Goal: Task Accomplishment & Management: Use online tool/utility

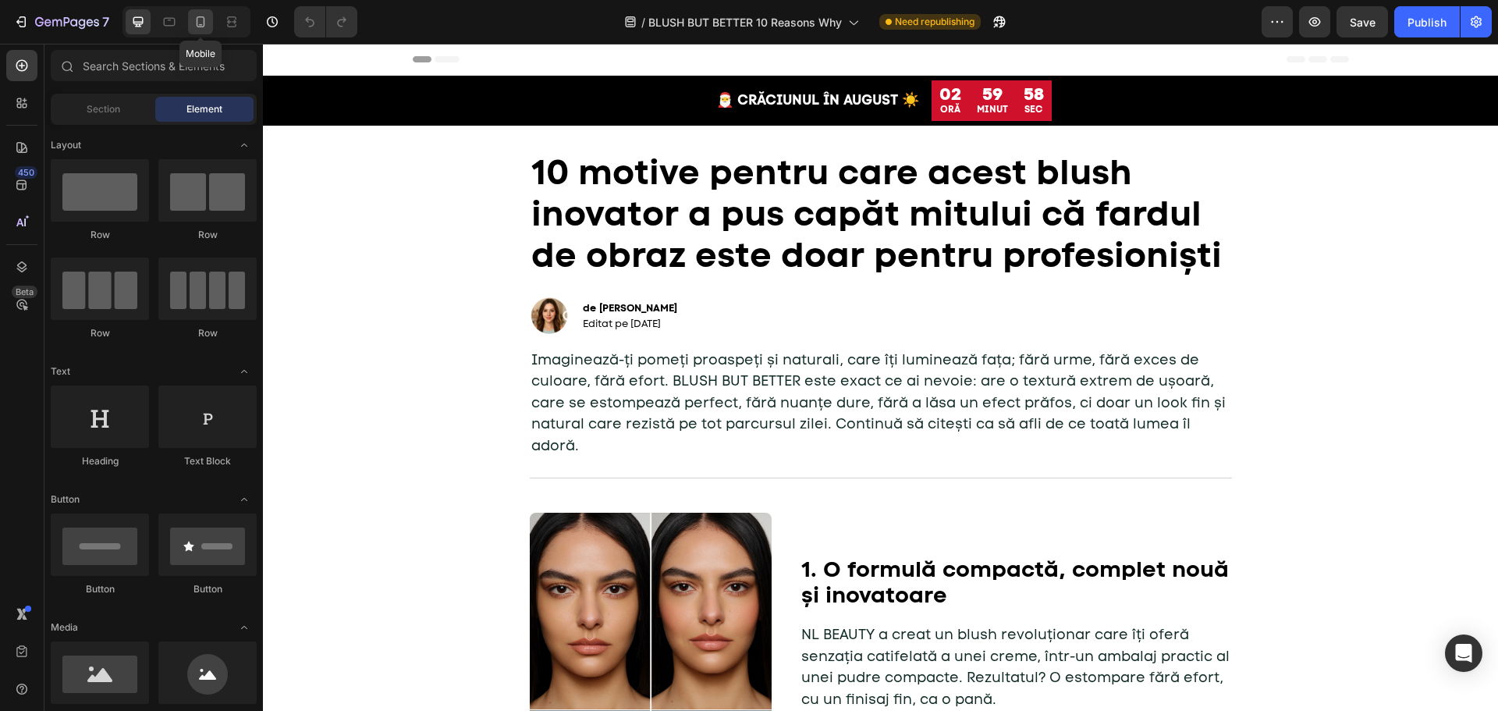
click at [199, 28] on icon at bounding box center [201, 22] width 16 height 16
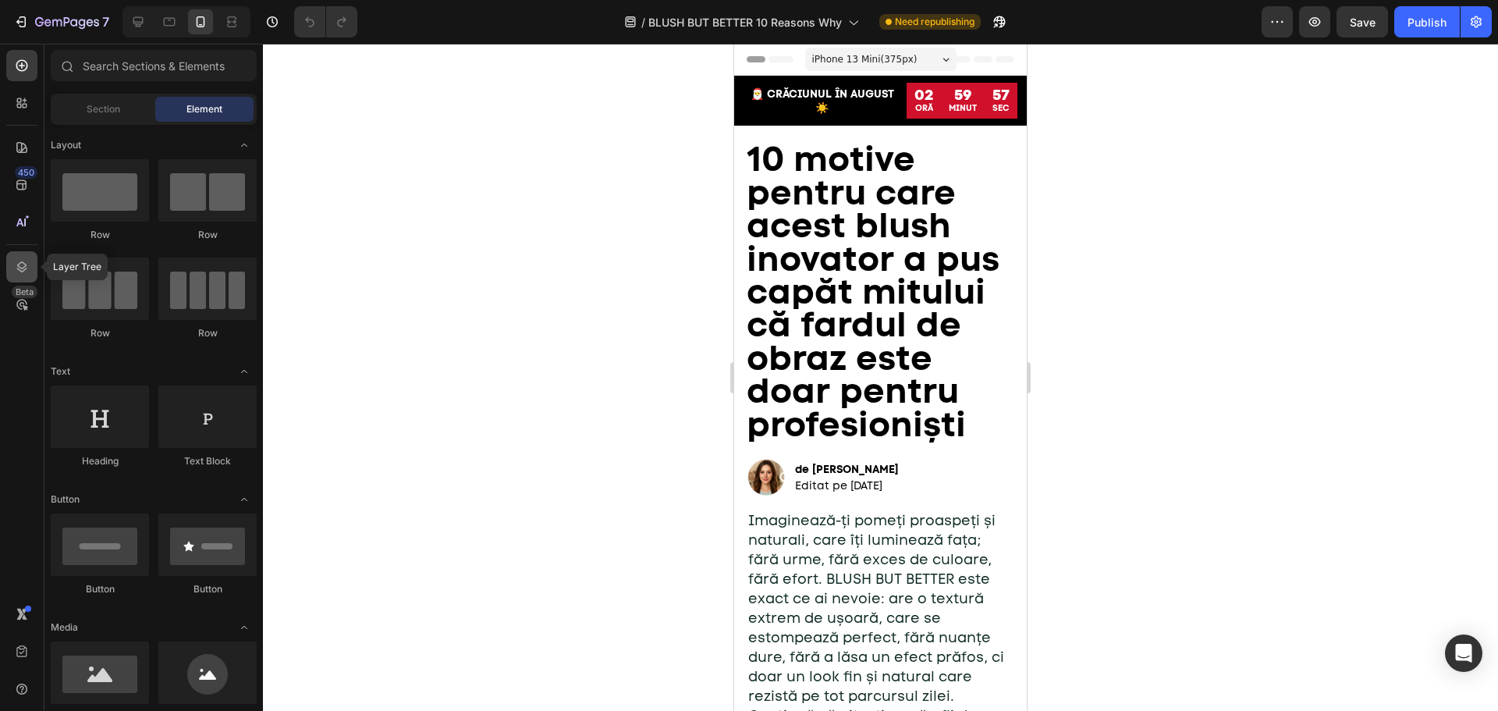
click at [29, 263] on icon at bounding box center [22, 267] width 16 height 16
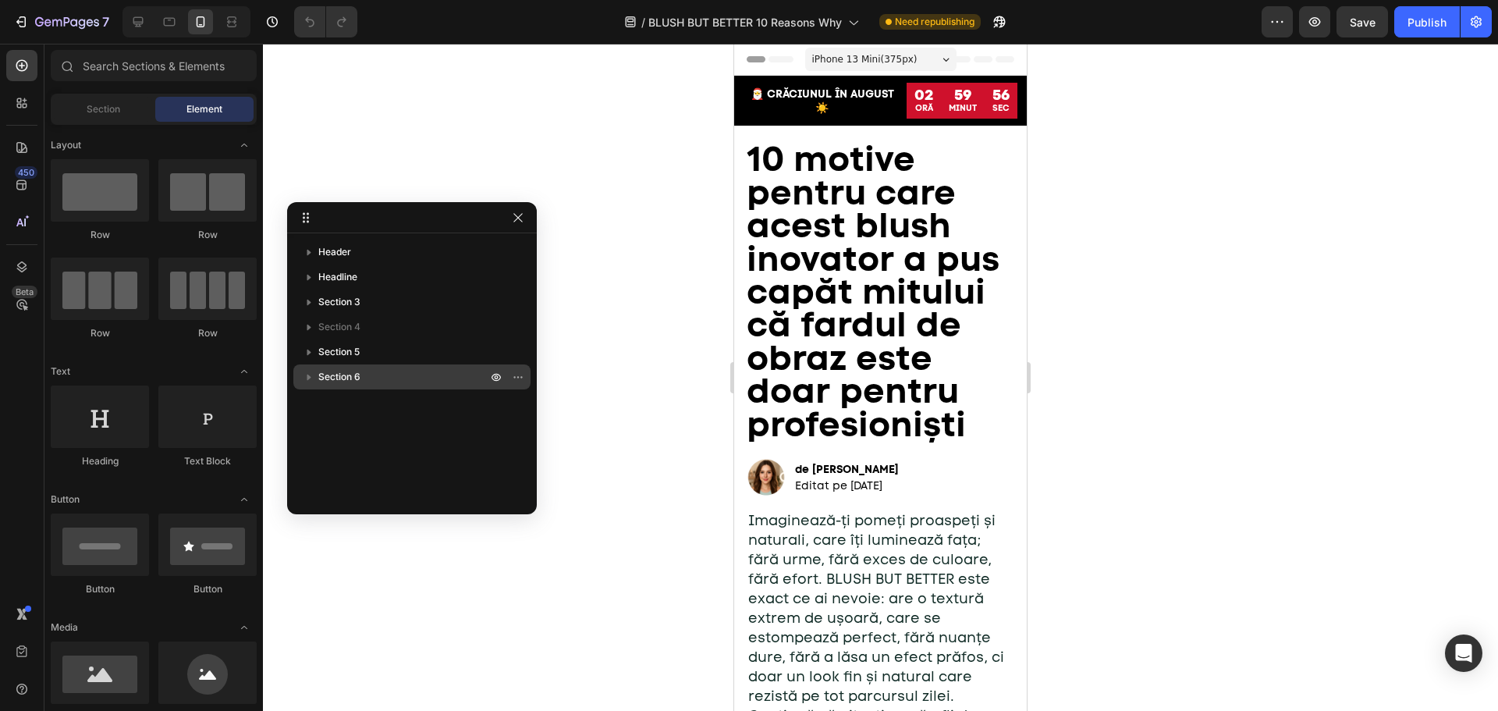
click at [359, 382] on span "Section 6" at bounding box center [339, 377] width 42 height 16
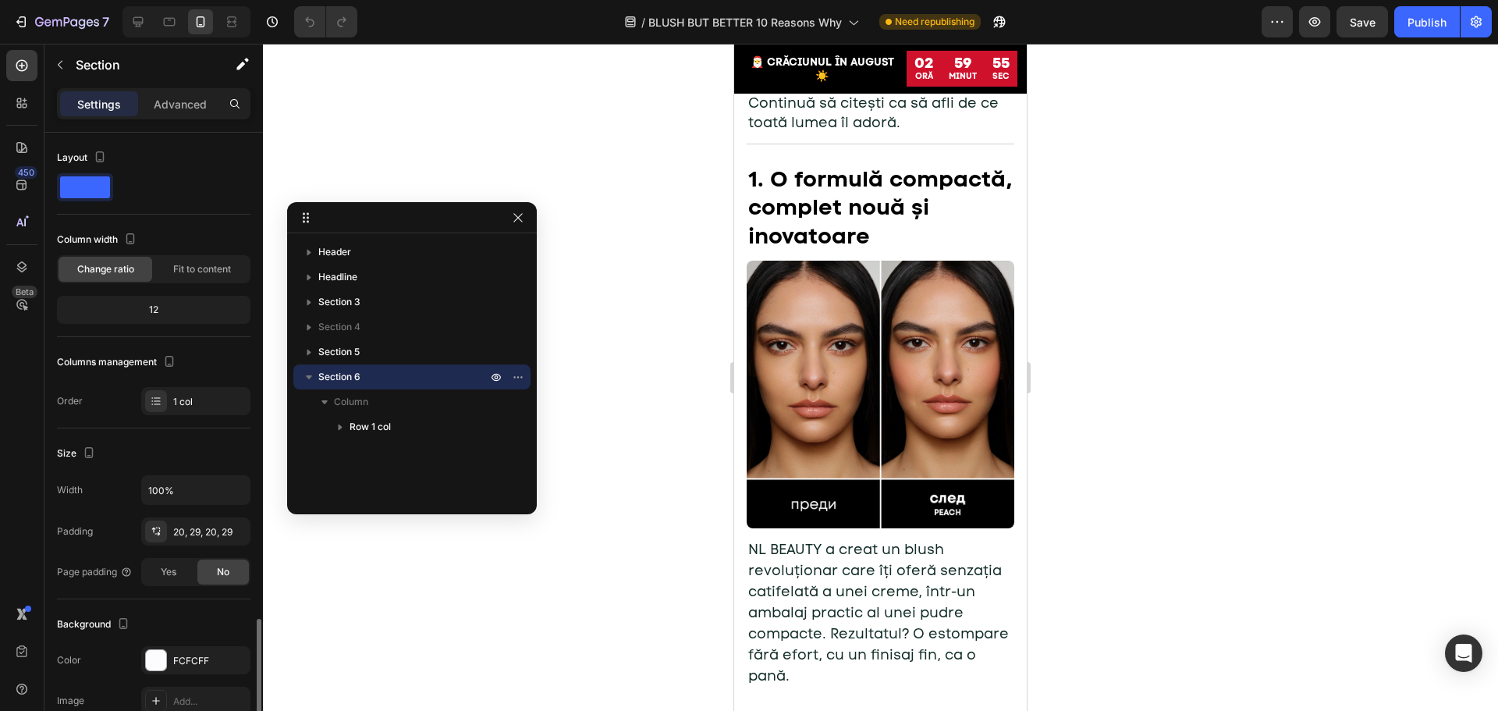
scroll to position [289, 0]
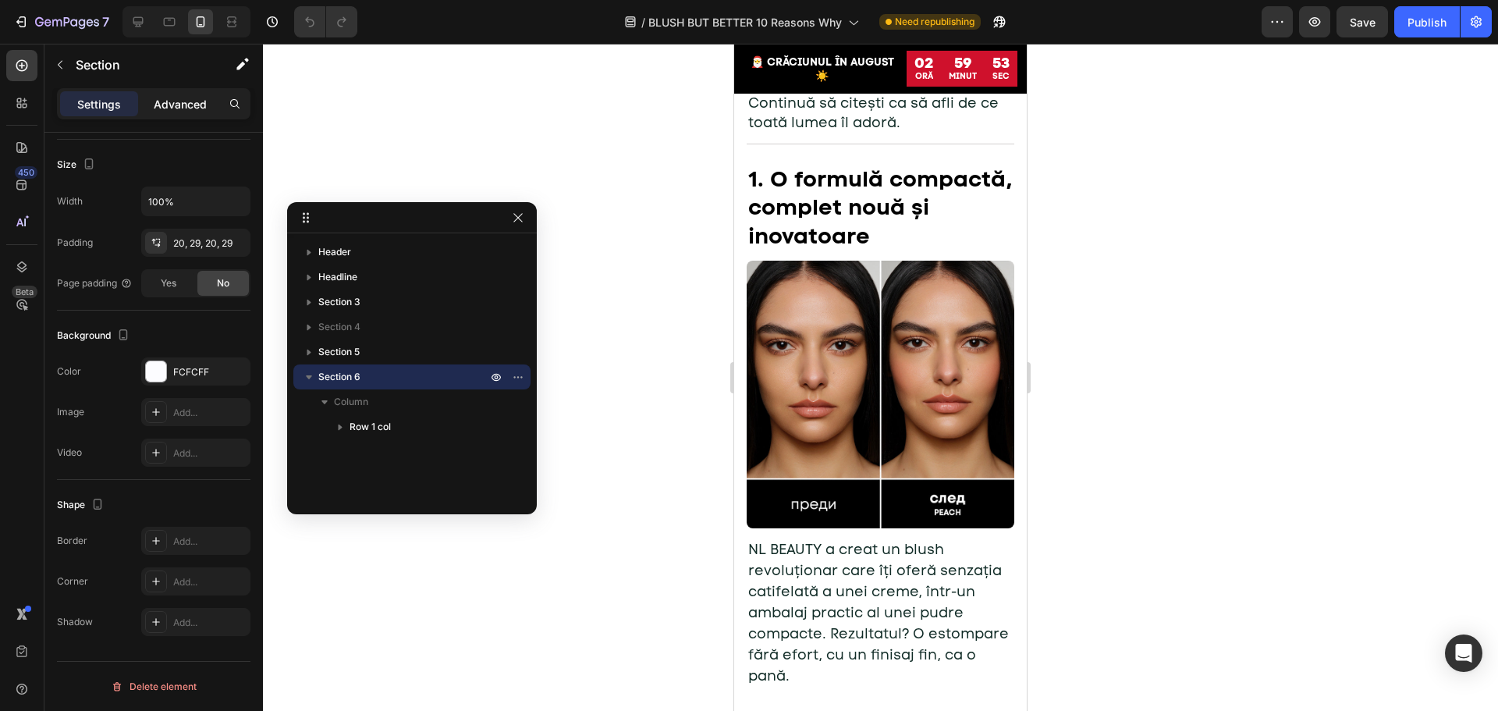
click at [147, 99] on div "Advanced" at bounding box center [180, 103] width 78 height 25
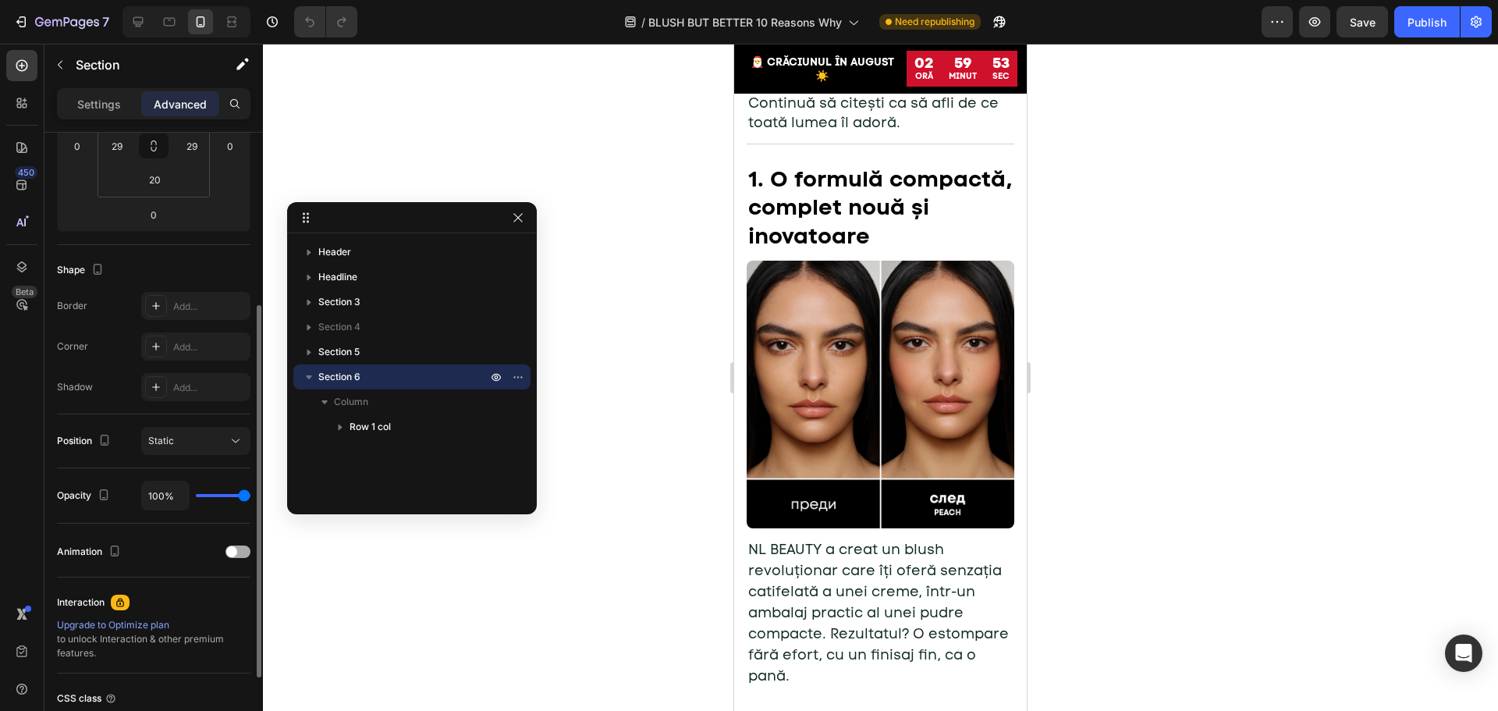
scroll to position [418, 0]
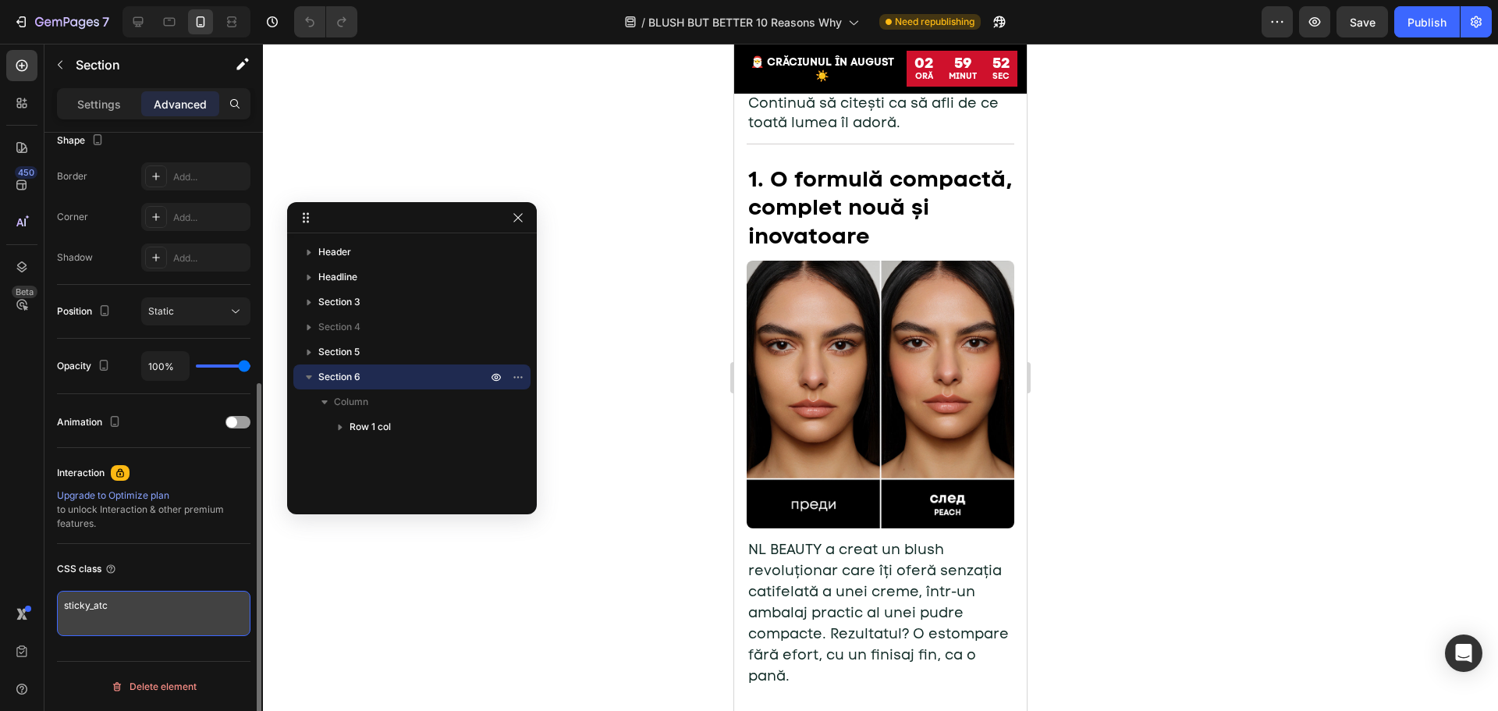
click at [130, 609] on textarea "sticky_atc" at bounding box center [153, 613] width 193 height 45
click at [165, 549] on div "CSS class sticky_atc" at bounding box center [153, 596] width 193 height 105
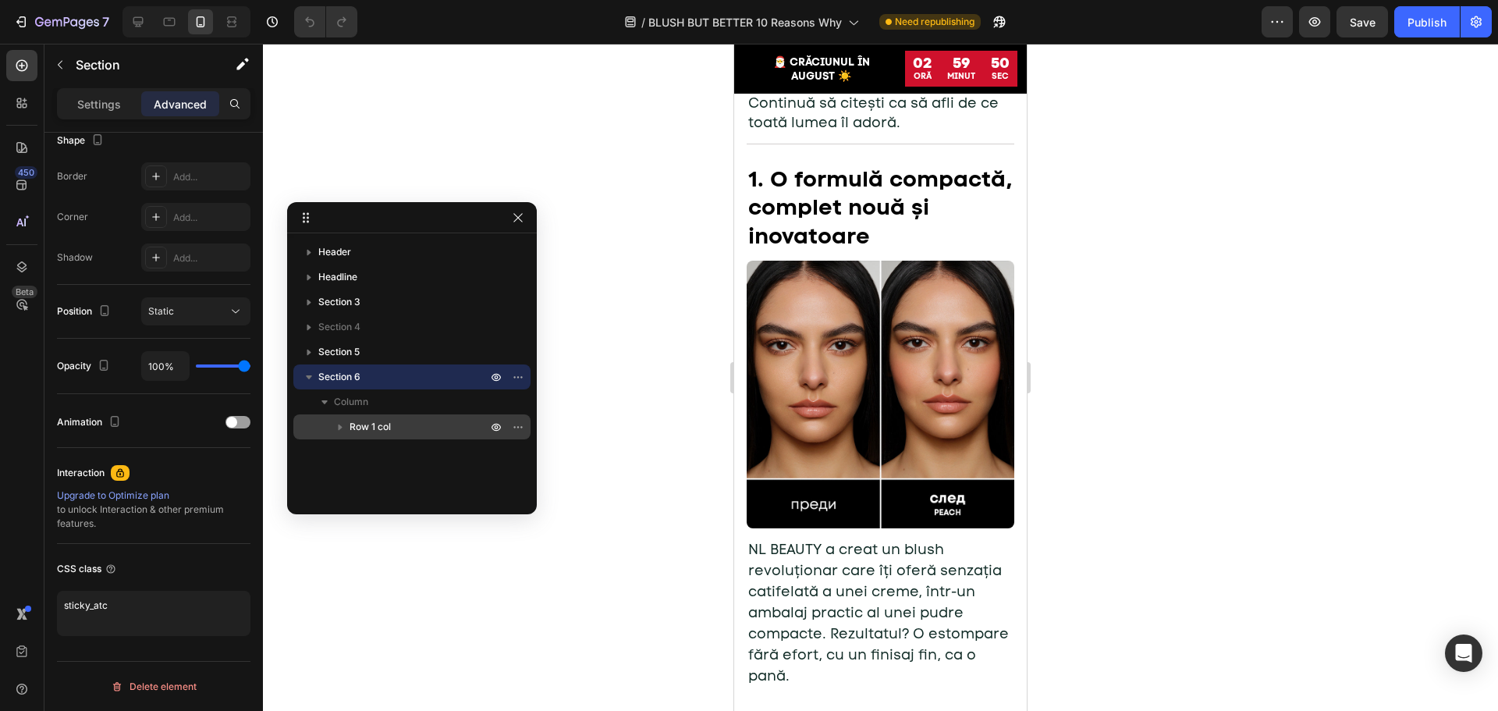
click at [338, 428] on icon "button" at bounding box center [340, 427] width 16 height 16
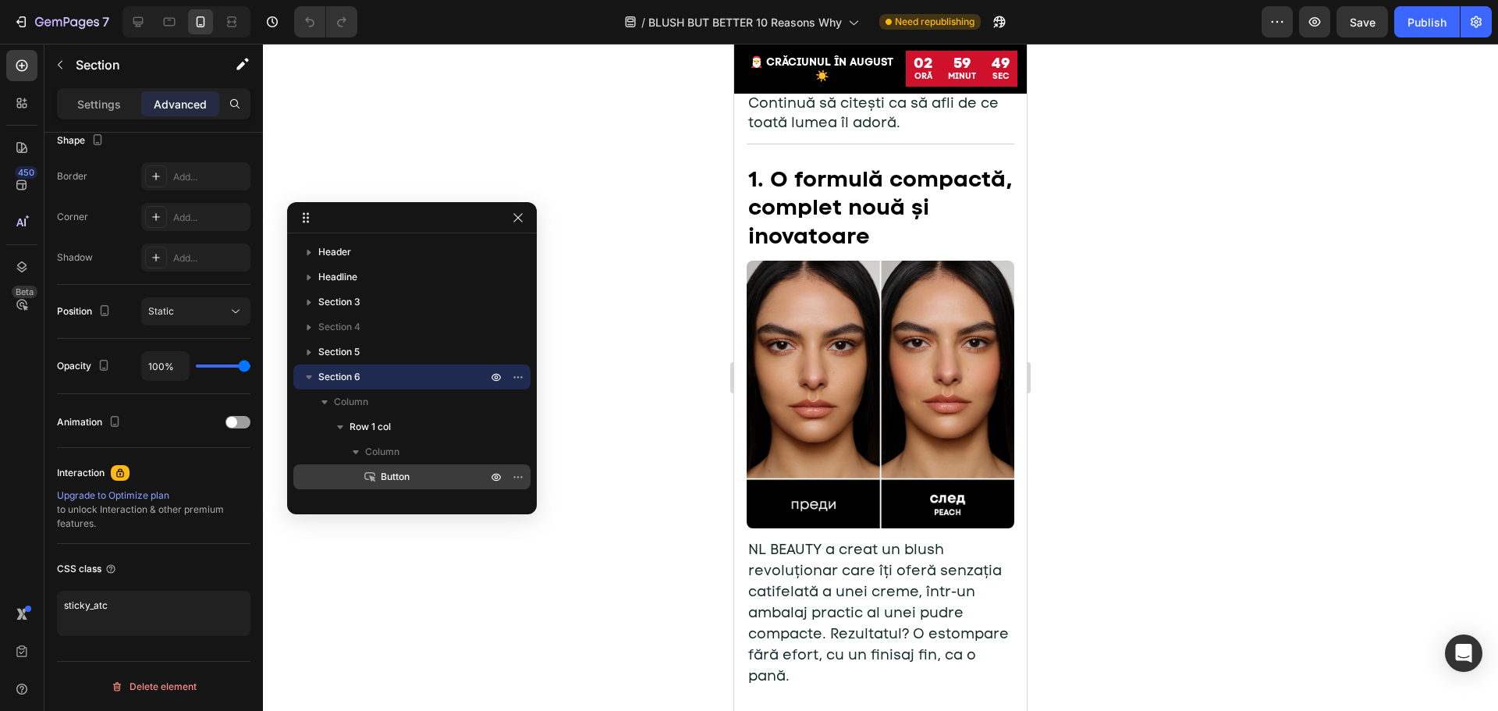
scroll to position [17, 0]
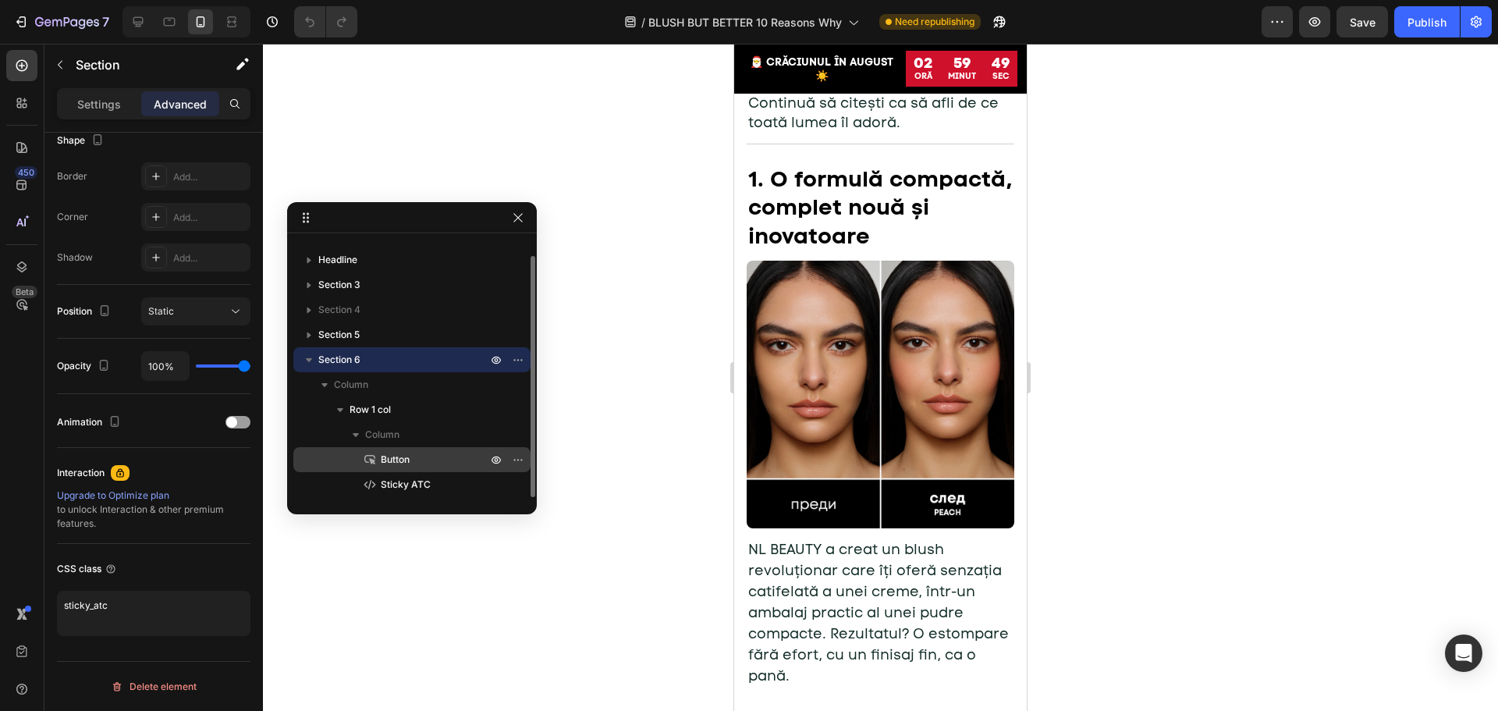
click at [390, 460] on span "Button" at bounding box center [395, 460] width 29 height 16
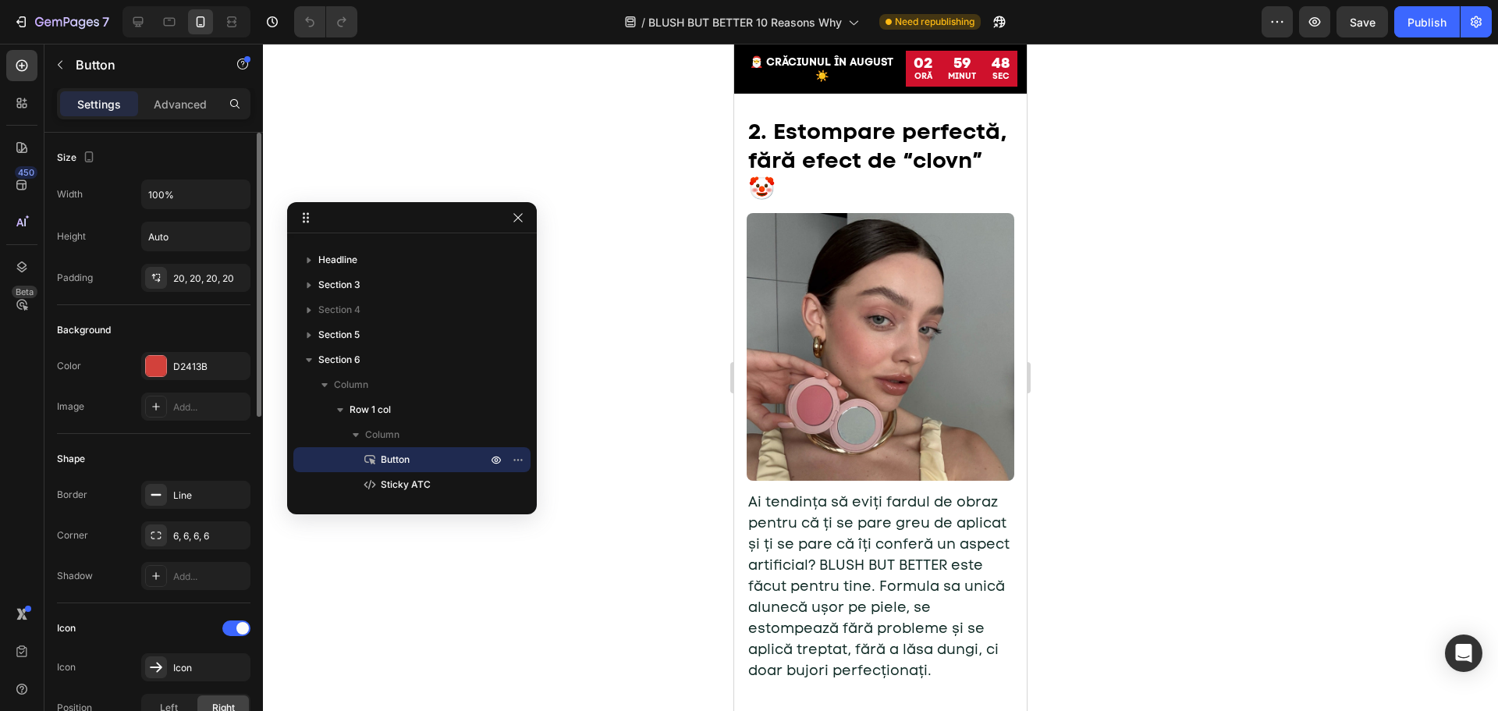
scroll to position [1241, 0]
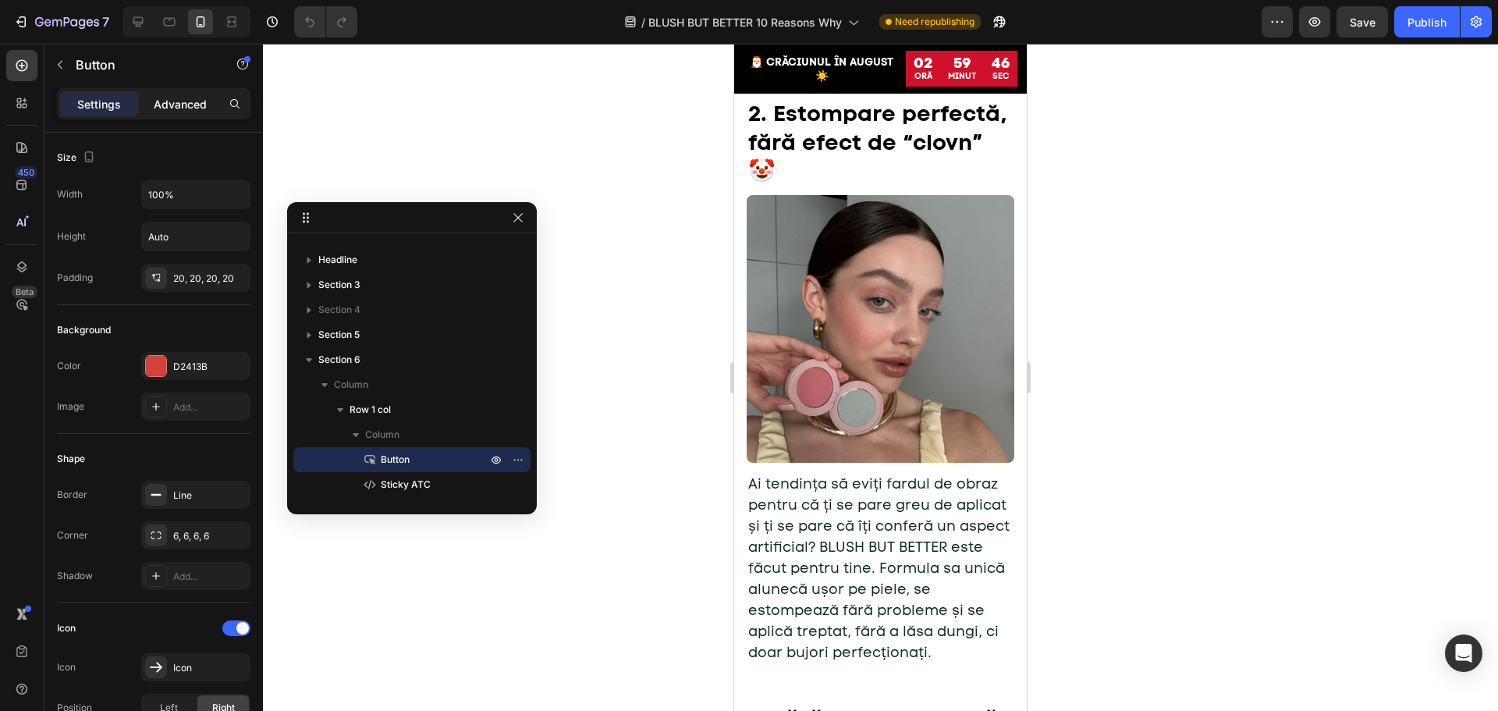
click at [183, 96] on p "Advanced" at bounding box center [180, 104] width 53 height 16
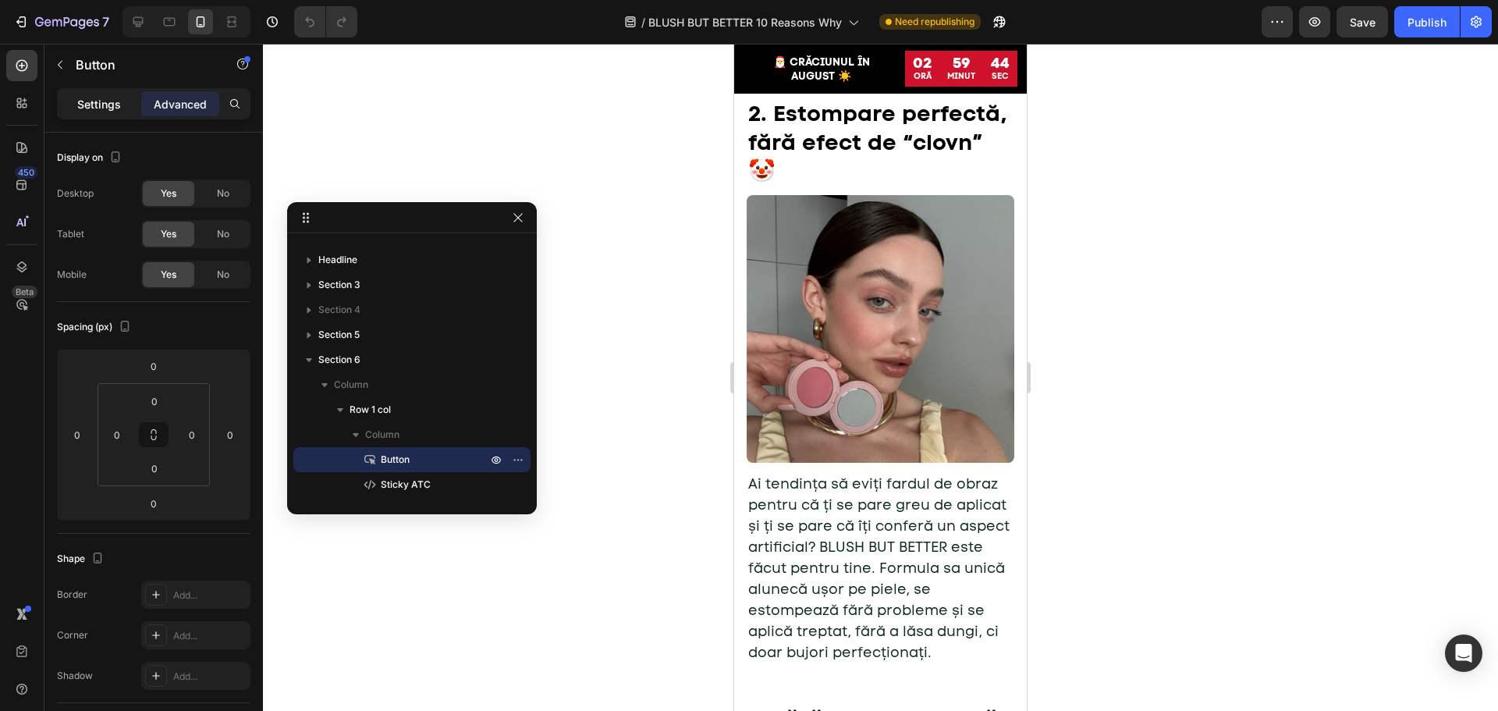
click at [94, 108] on p "Settings" at bounding box center [99, 104] width 44 height 16
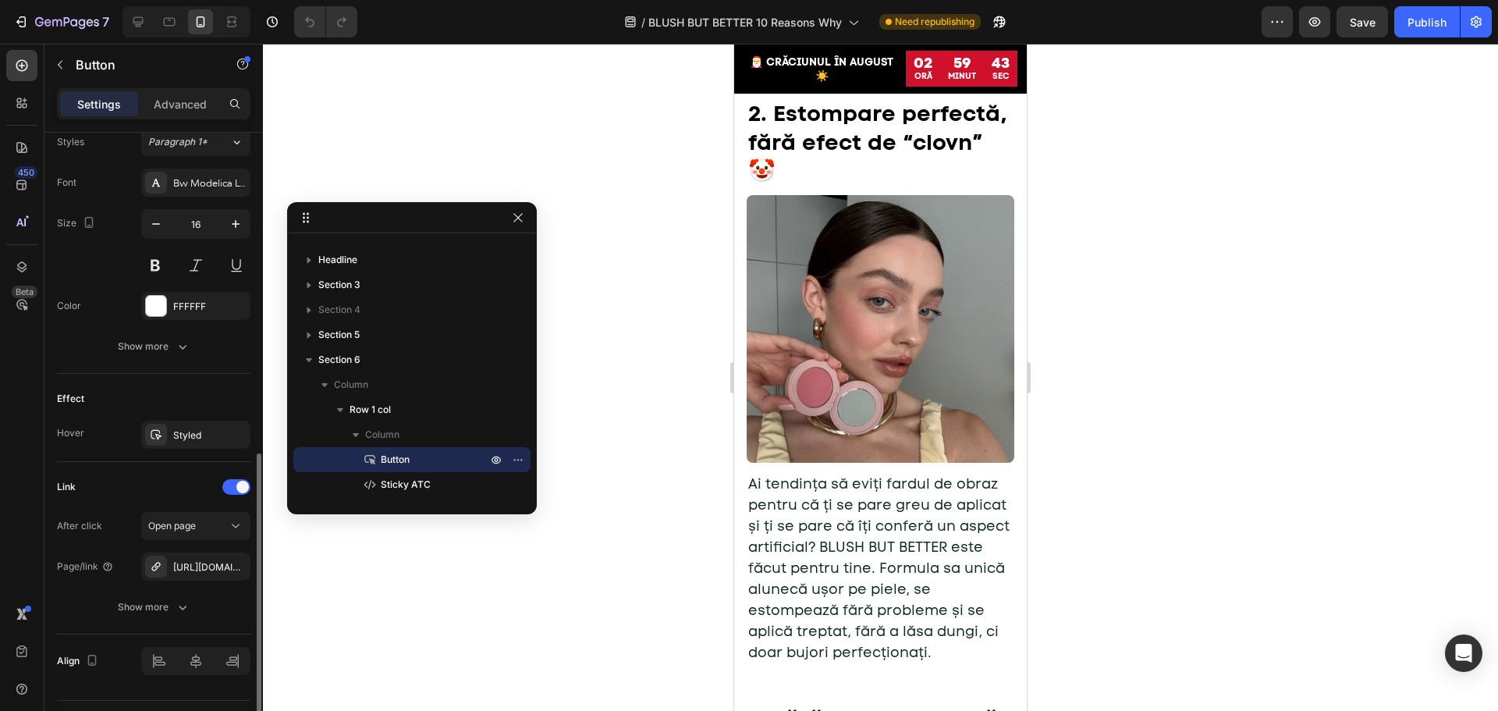
scroll to position [741, 0]
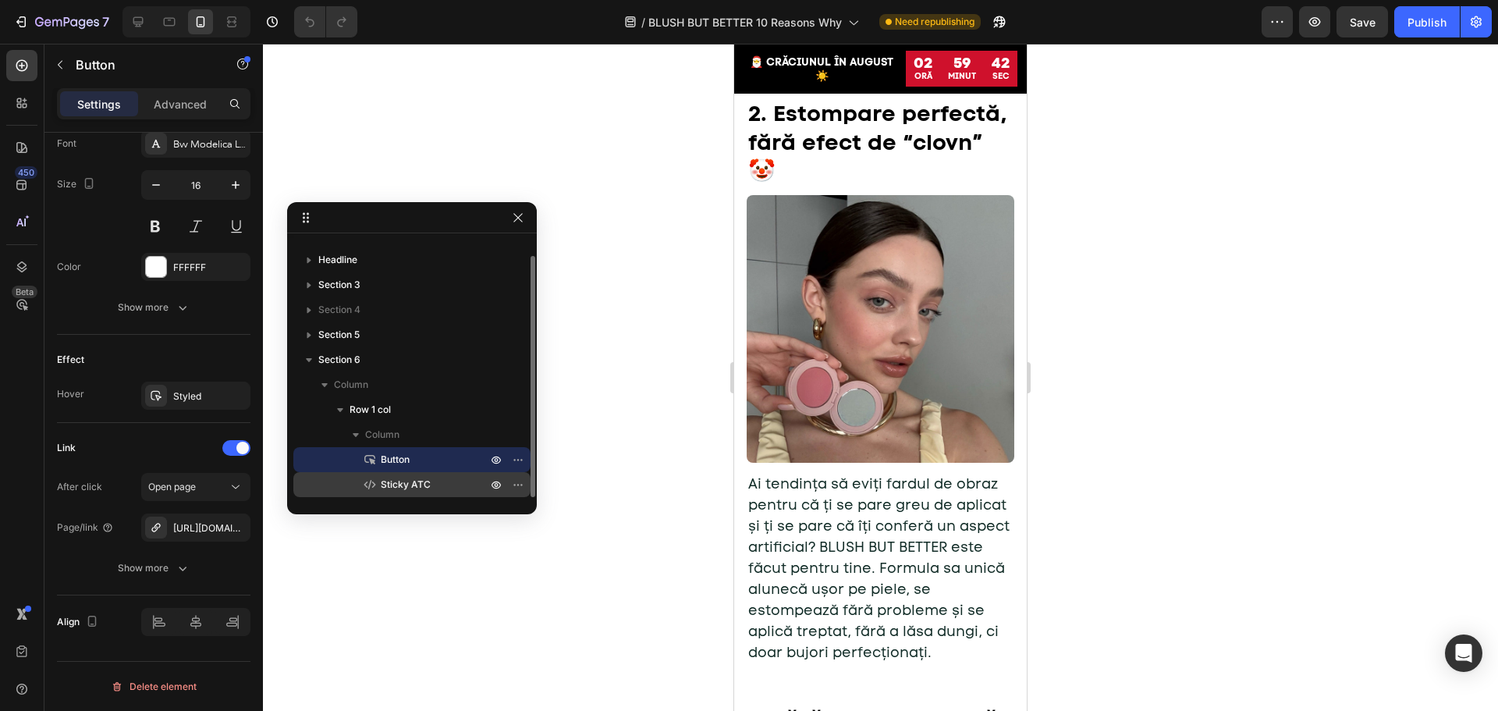
click at [395, 484] on span "Sticky ATC" at bounding box center [406, 485] width 50 height 16
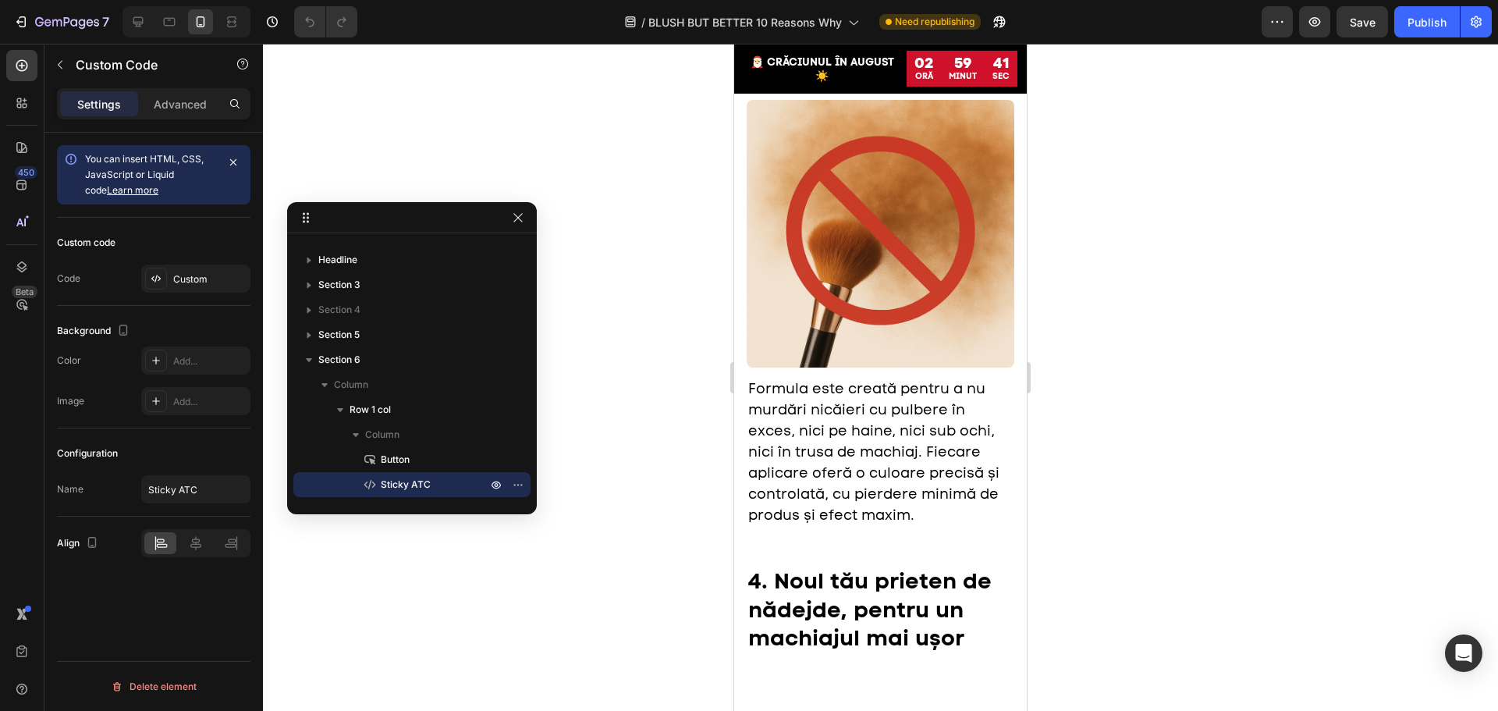
scroll to position [1922, 0]
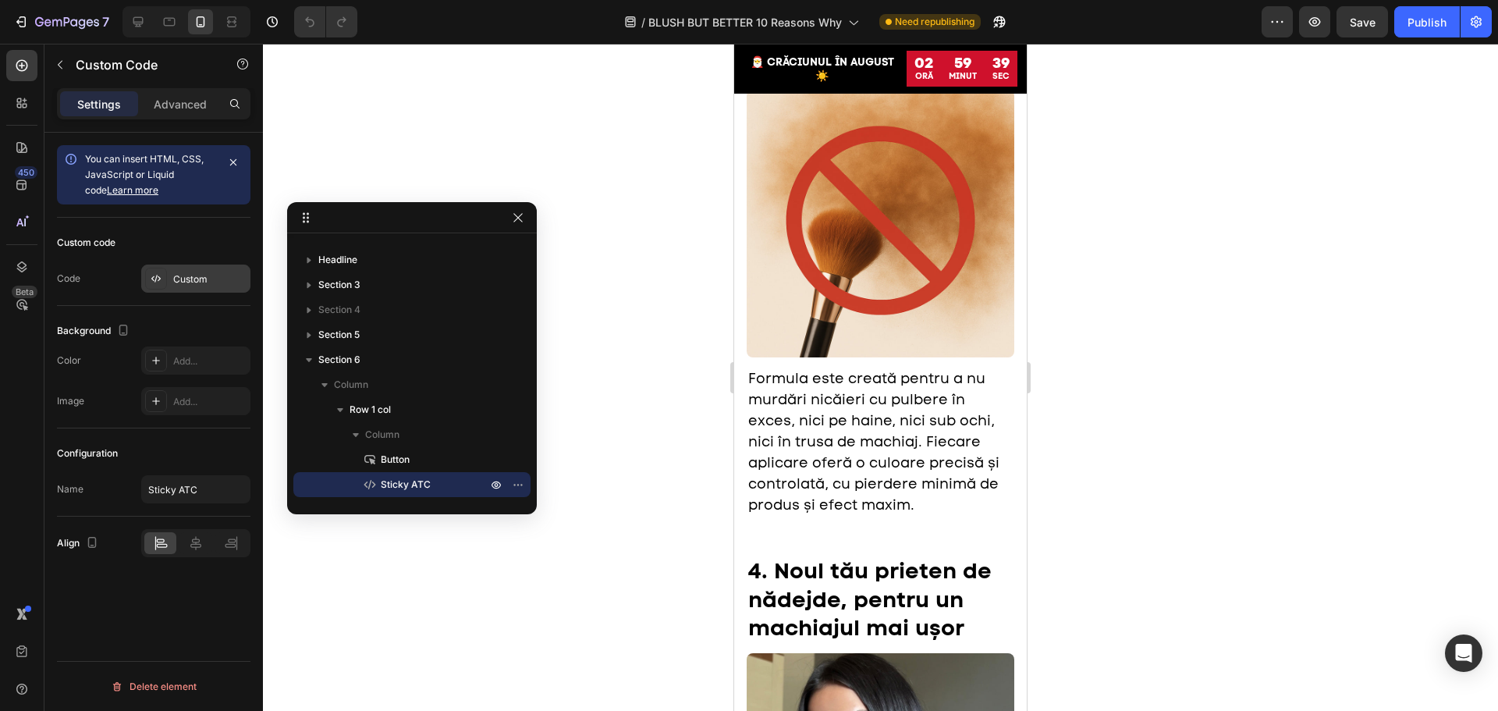
click at [181, 272] on div "Custom" at bounding box center [209, 279] width 73 height 14
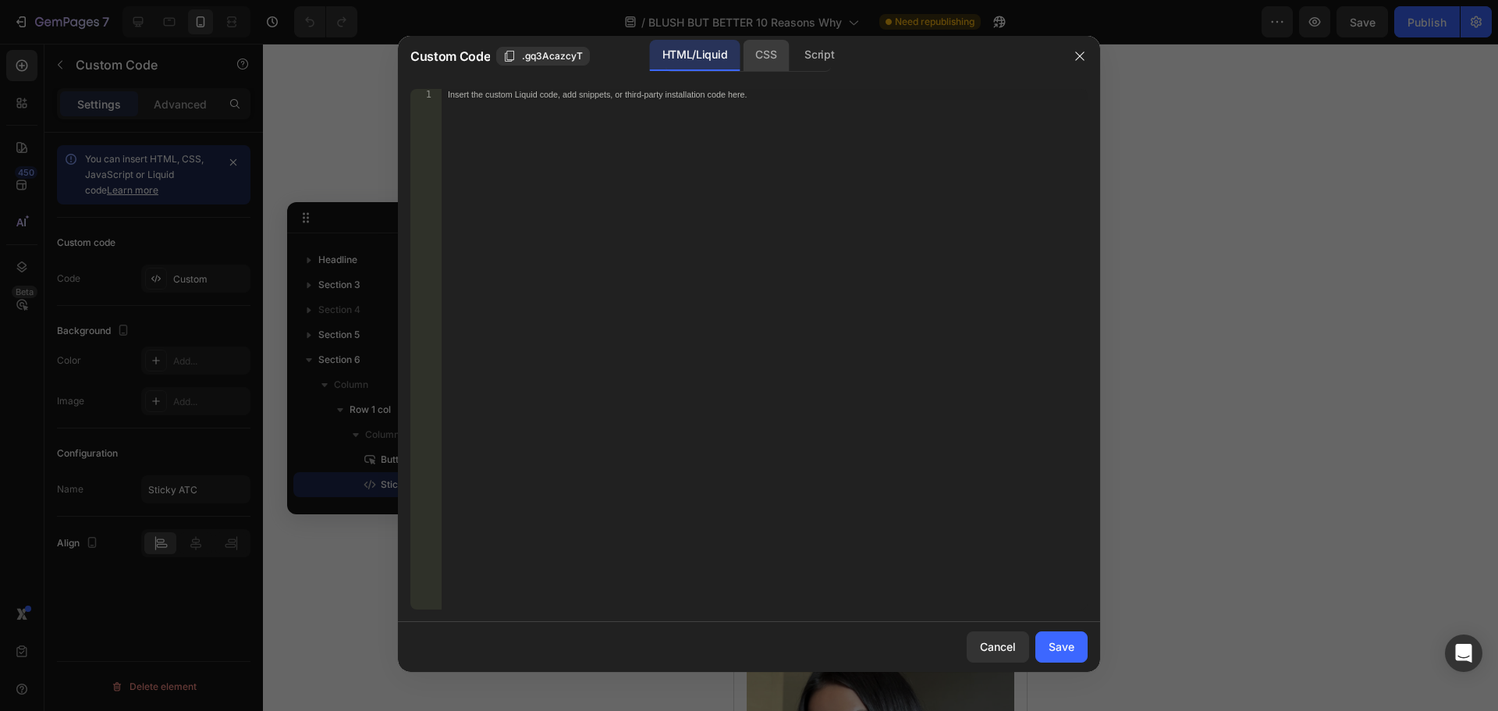
click at [792, 52] on div "CSS" at bounding box center [819, 55] width 55 height 31
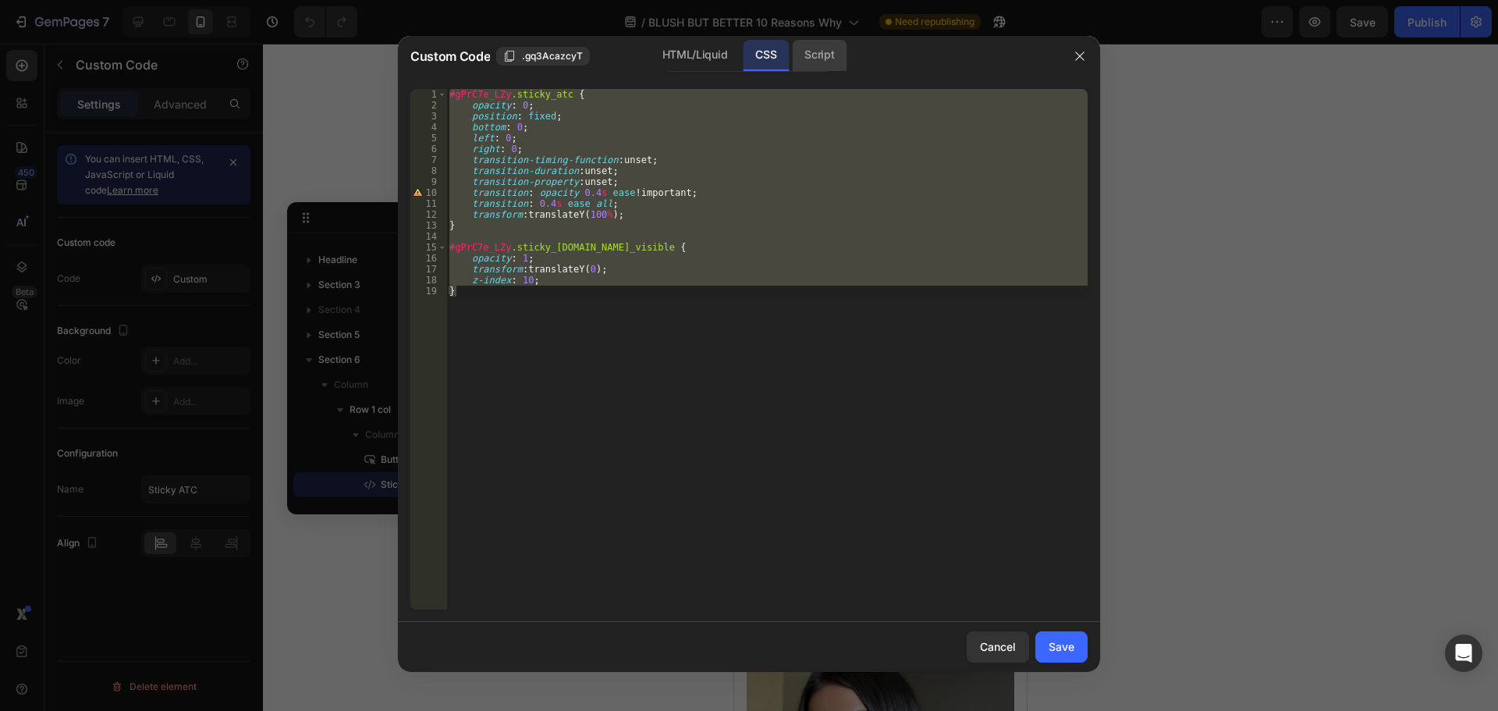
click at [825, 60] on div "Script" at bounding box center [819, 55] width 55 height 31
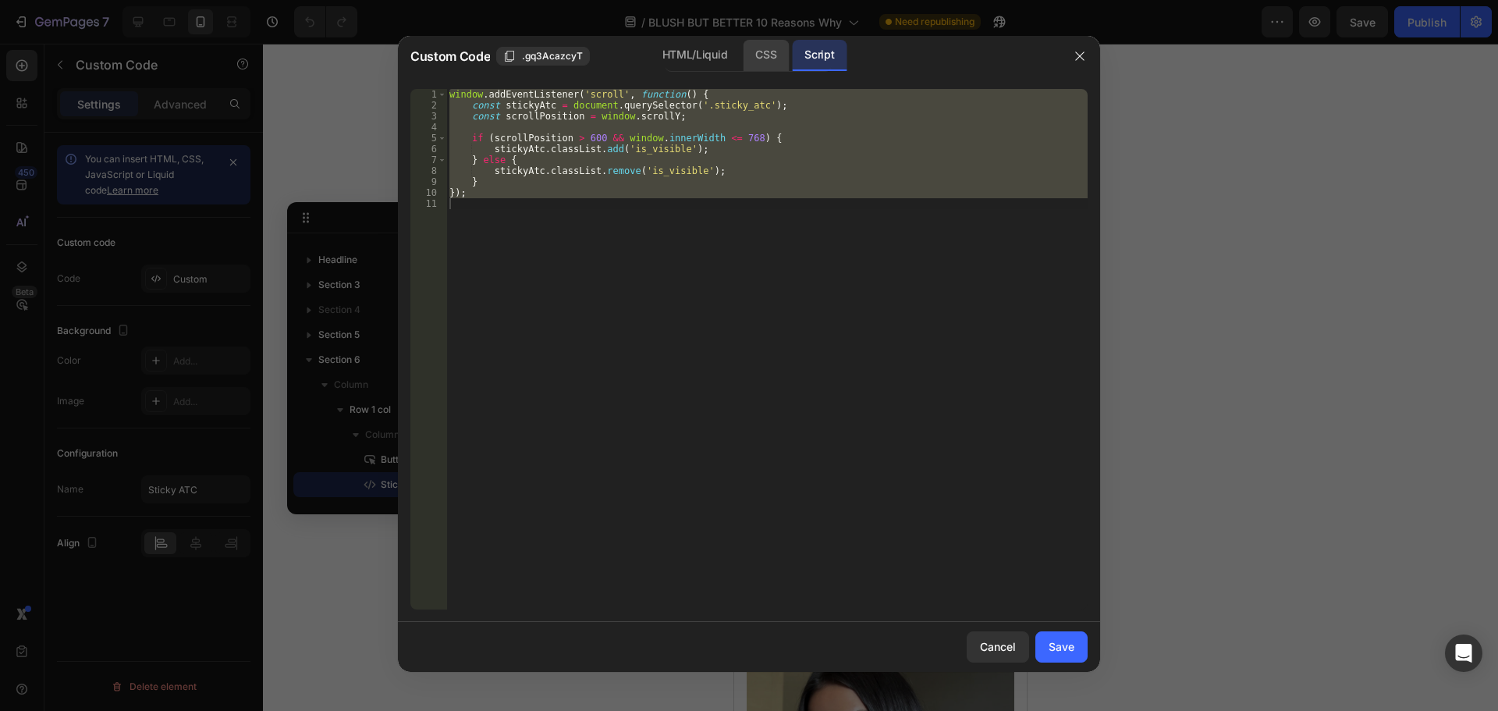
click at [772, 58] on div "CSS" at bounding box center [766, 55] width 46 height 31
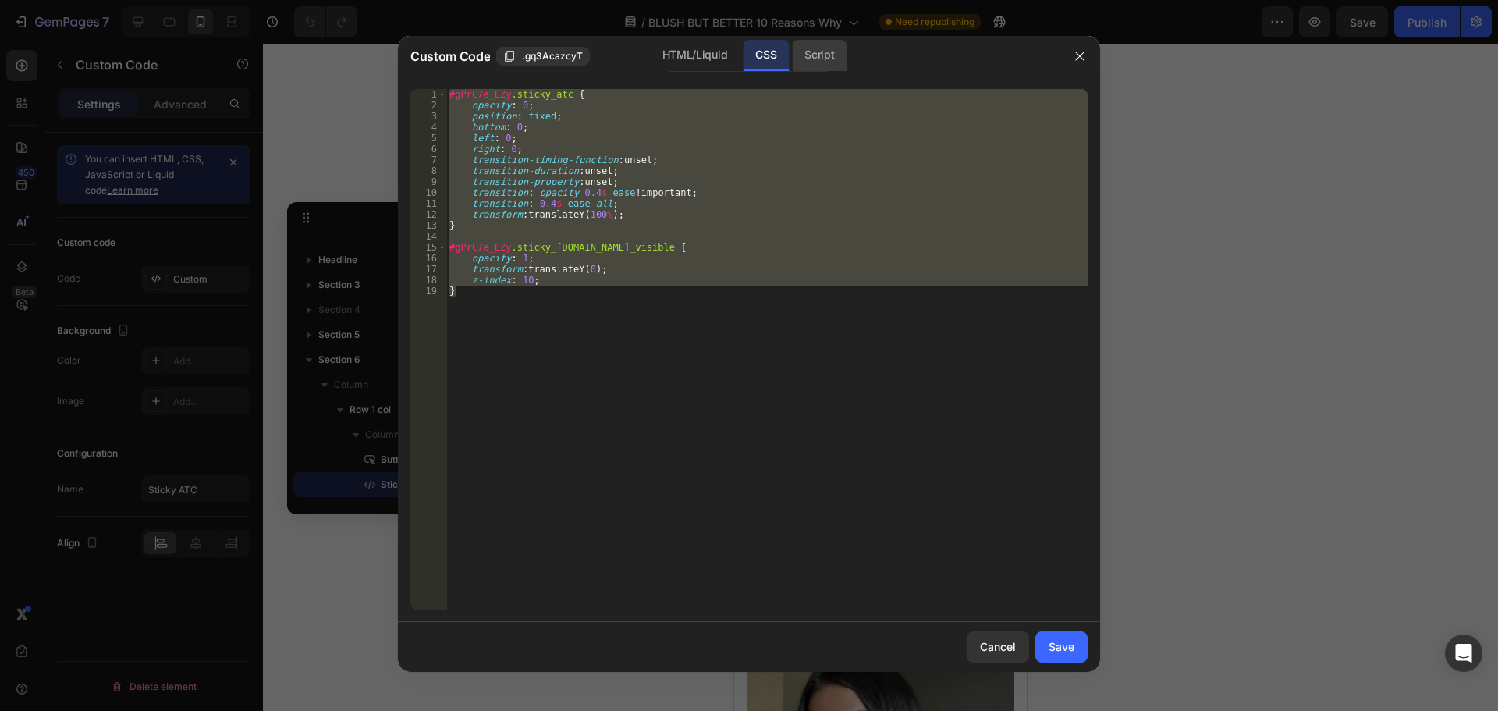
click at [832, 49] on div "Script" at bounding box center [819, 55] width 55 height 31
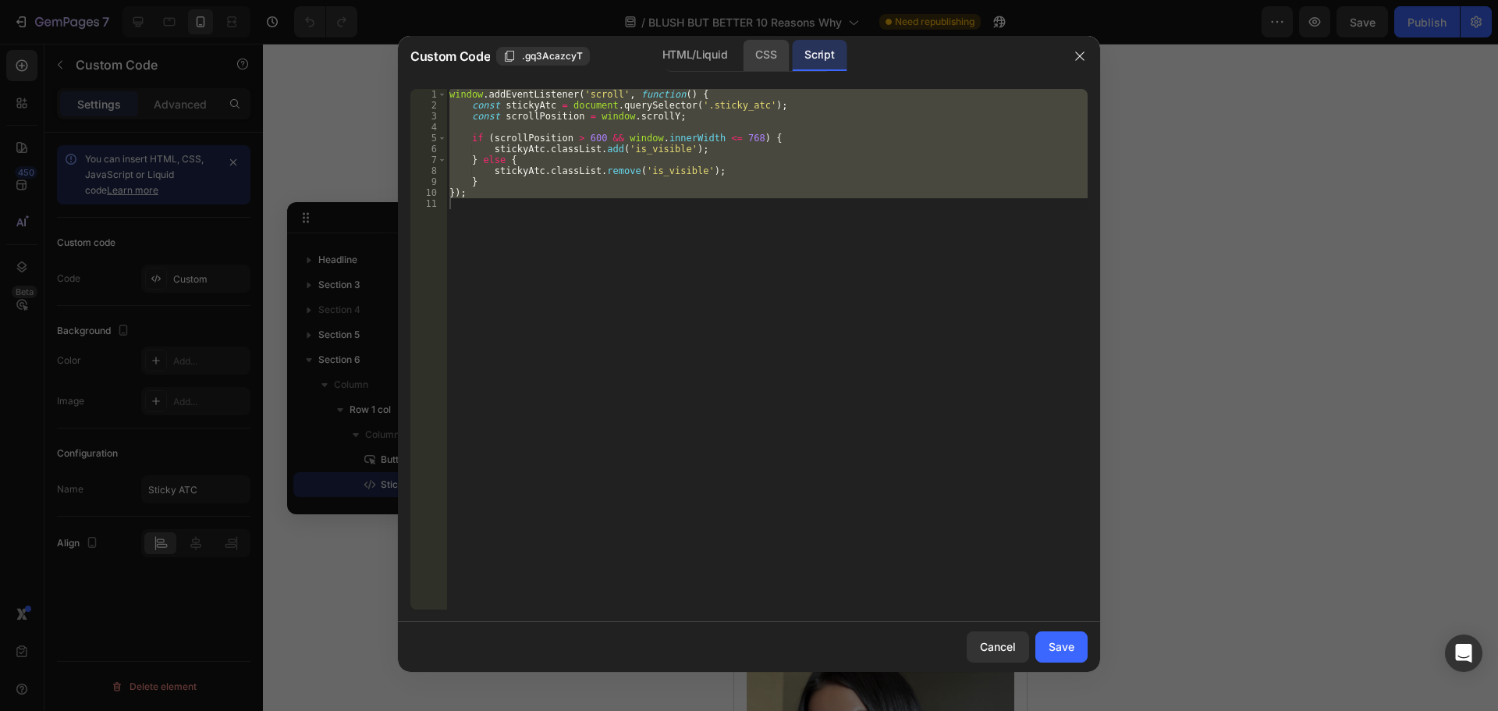
click at [762, 54] on div "CSS" at bounding box center [766, 55] width 46 height 31
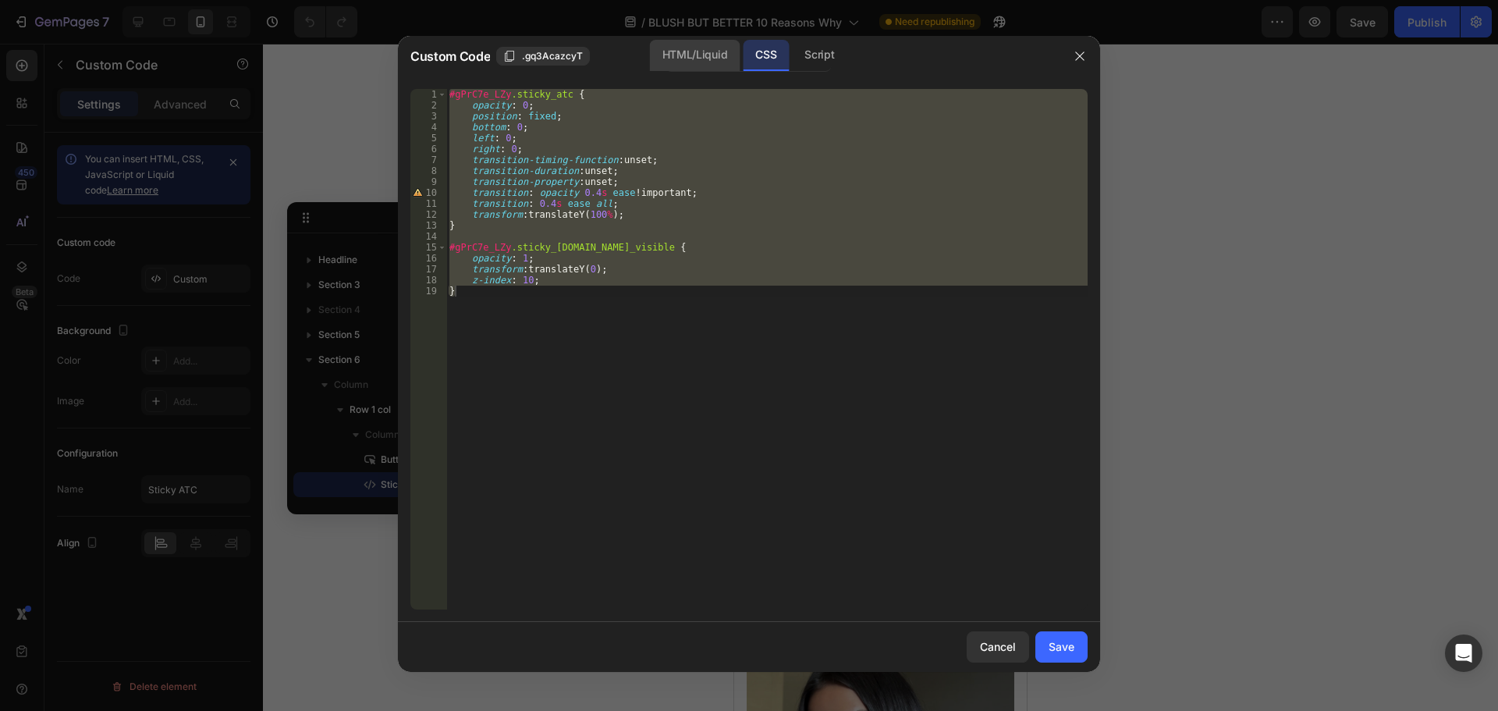
click at [690, 56] on div "HTML/Liquid" at bounding box center [695, 55] width 90 height 31
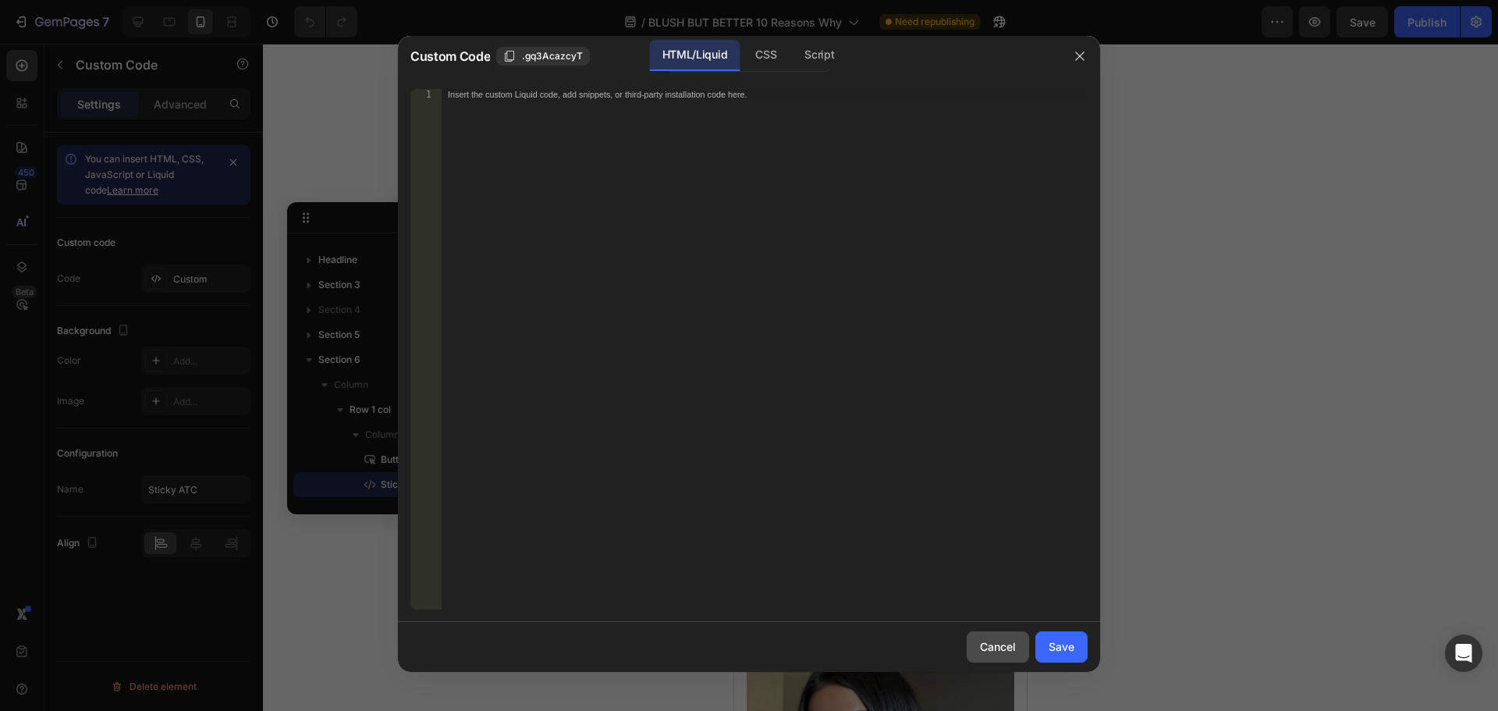
click at [989, 647] on div "Cancel" at bounding box center [998, 646] width 36 height 16
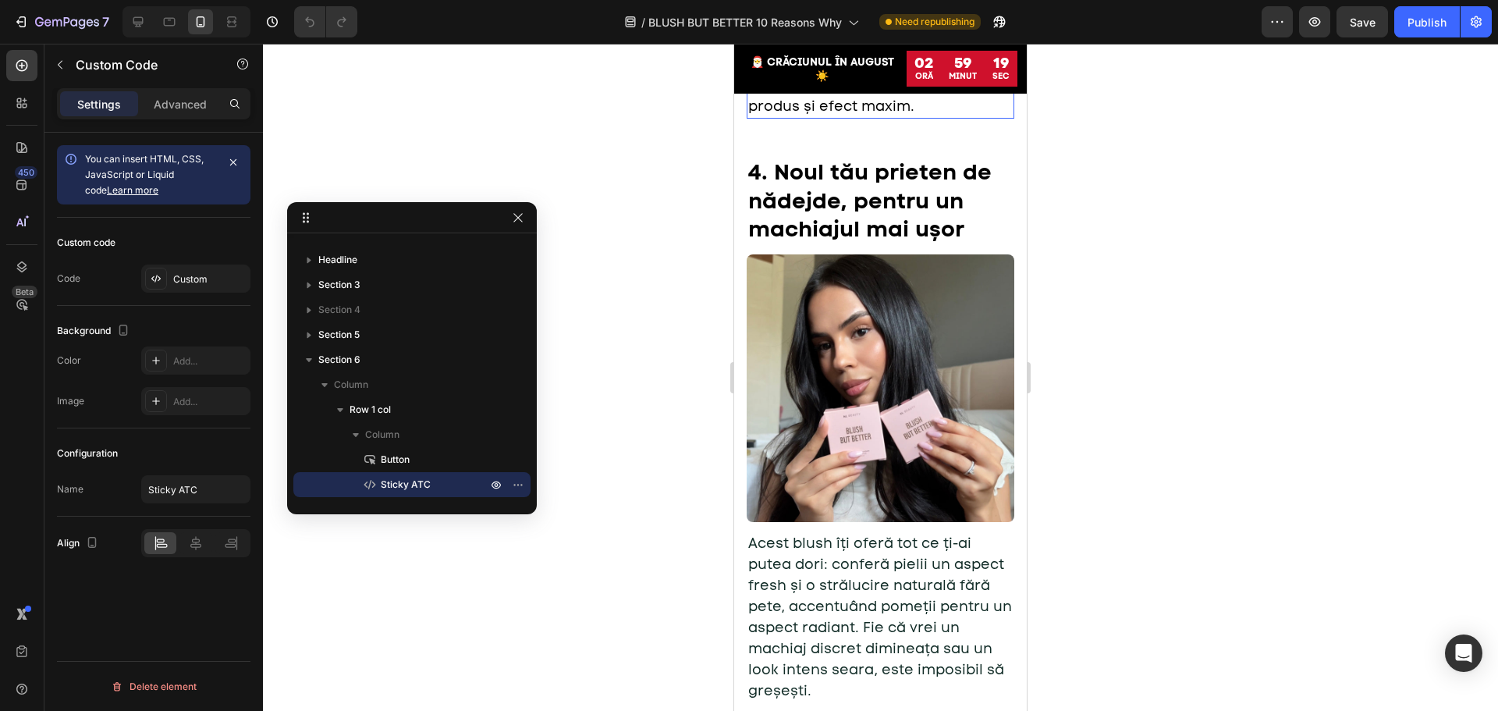
scroll to position [2547, 0]
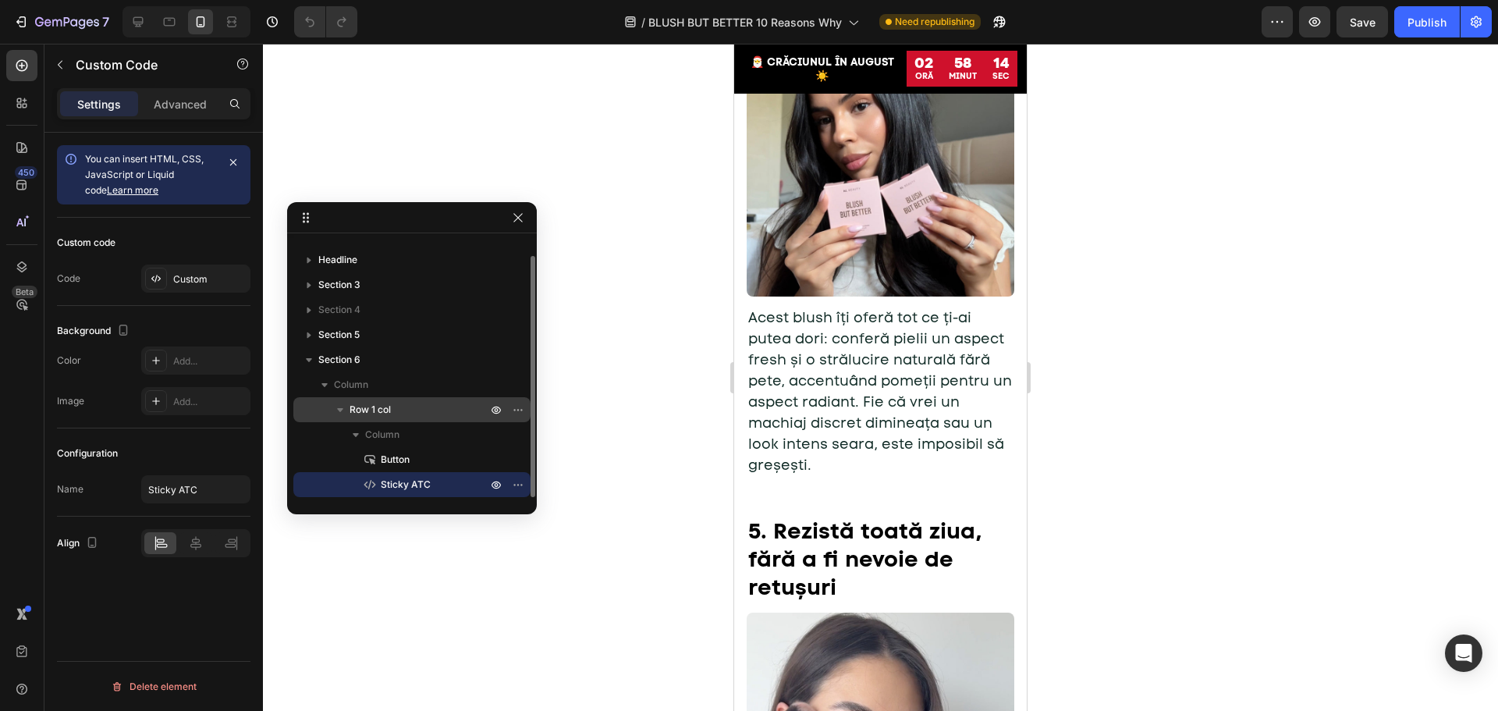
click at [385, 411] on span "Row 1 col" at bounding box center [370, 410] width 41 height 16
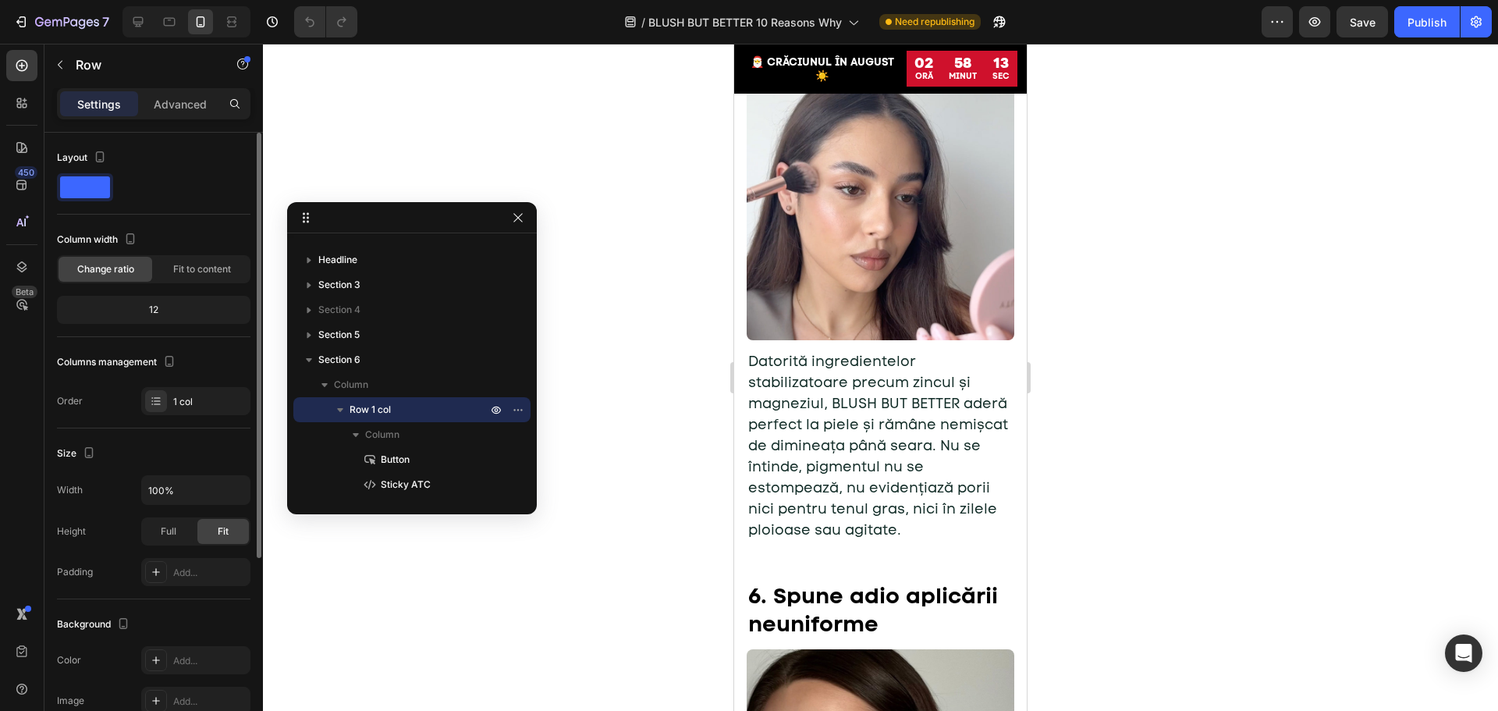
scroll to position [3175, 0]
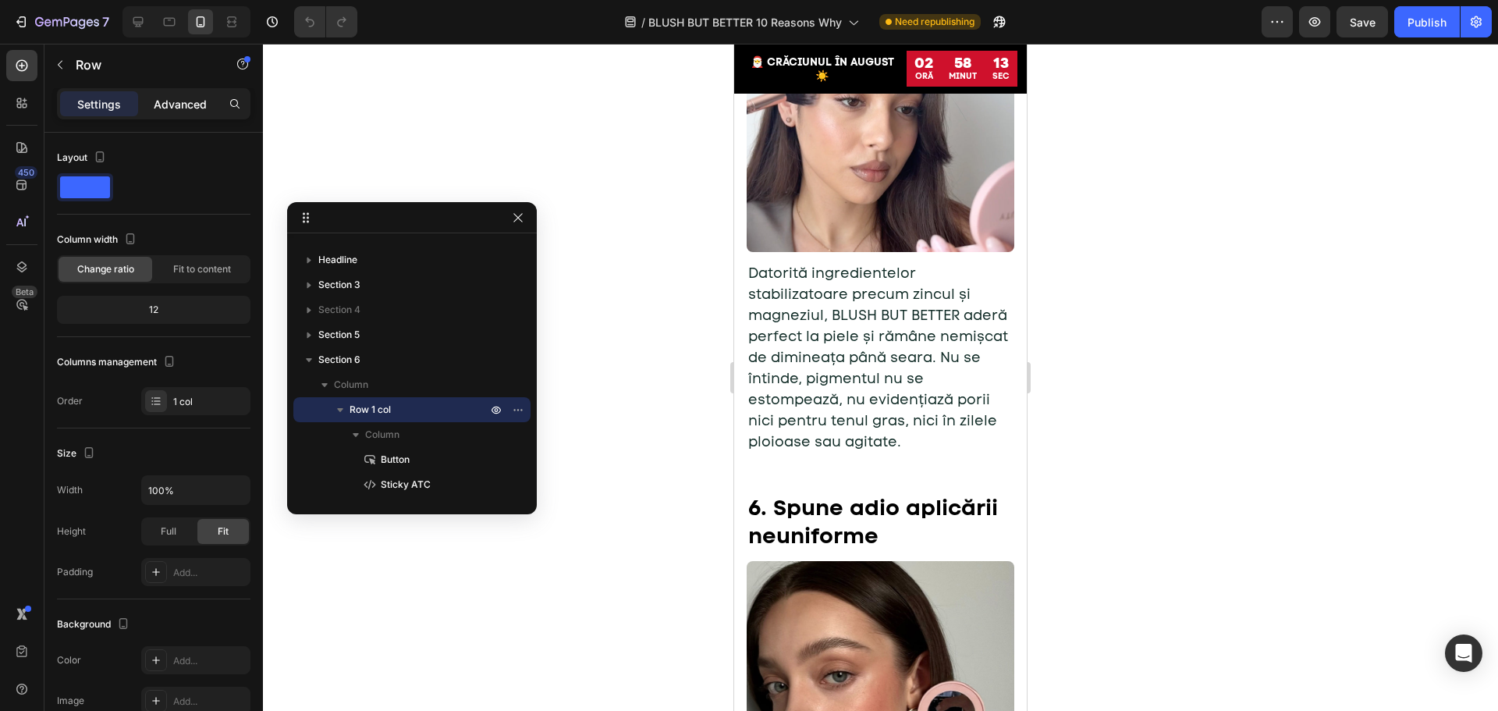
click at [158, 103] on p "Advanced" at bounding box center [180, 104] width 53 height 16
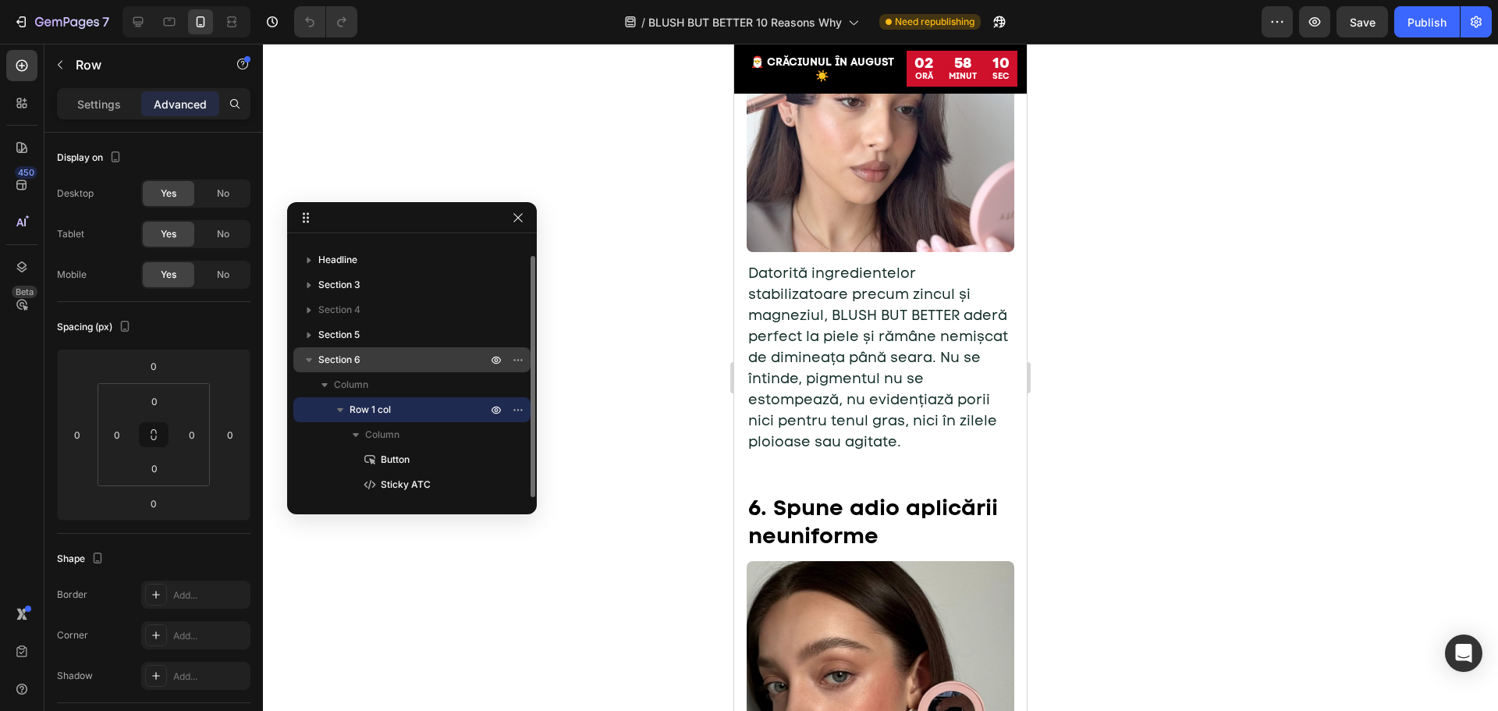
click at [371, 367] on div "Section 6" at bounding box center [412, 359] width 225 height 25
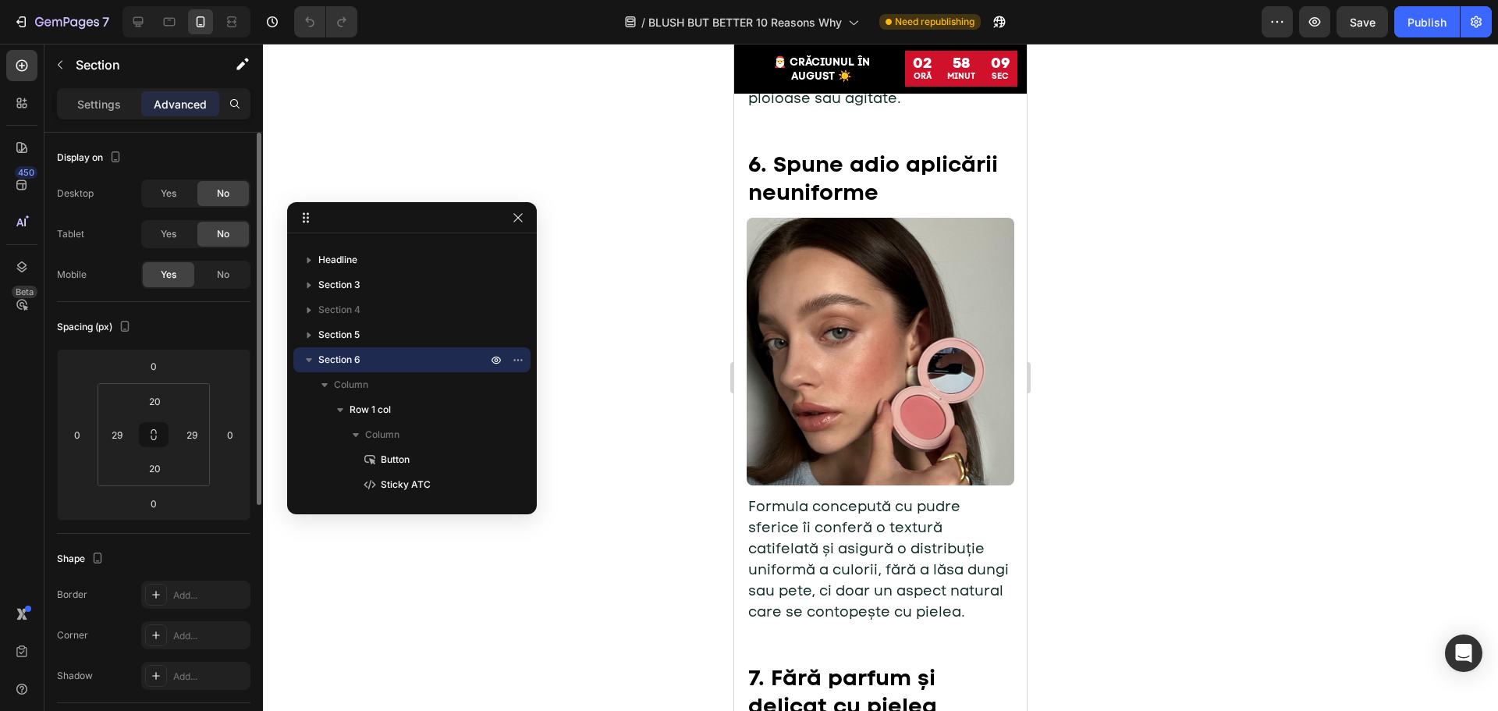
scroll to position [3787, 0]
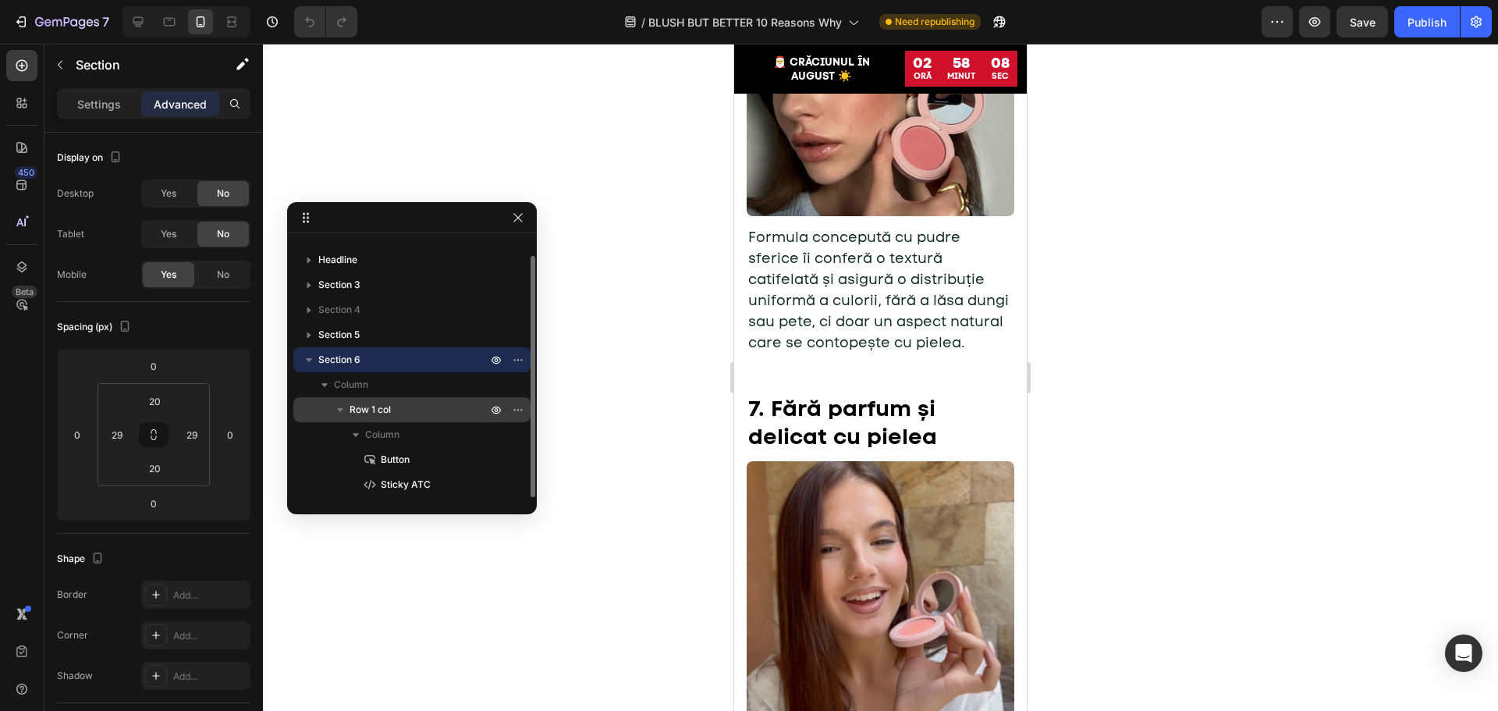
click at [364, 409] on span "Row 1 col" at bounding box center [370, 410] width 41 height 16
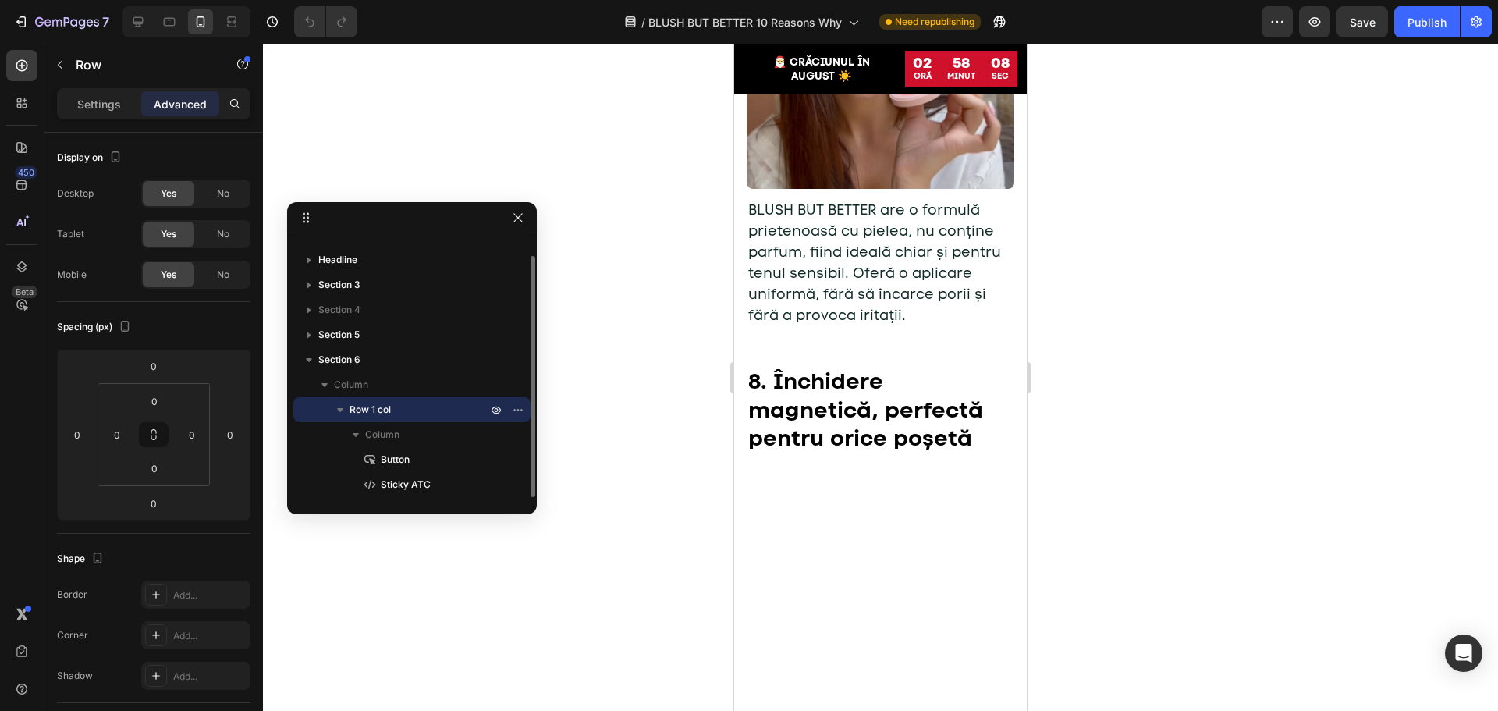
scroll to position [4415, 0]
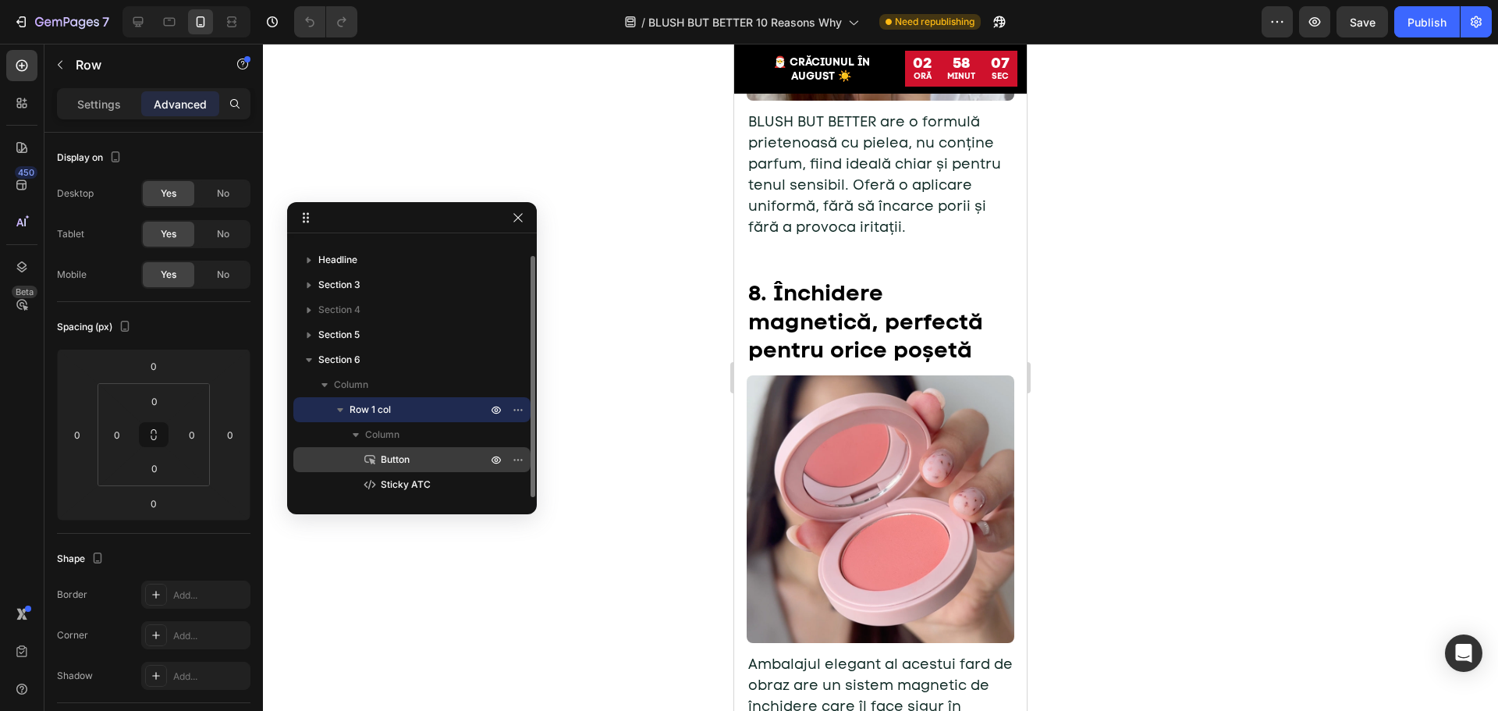
click at [393, 456] on span "Button" at bounding box center [395, 460] width 29 height 16
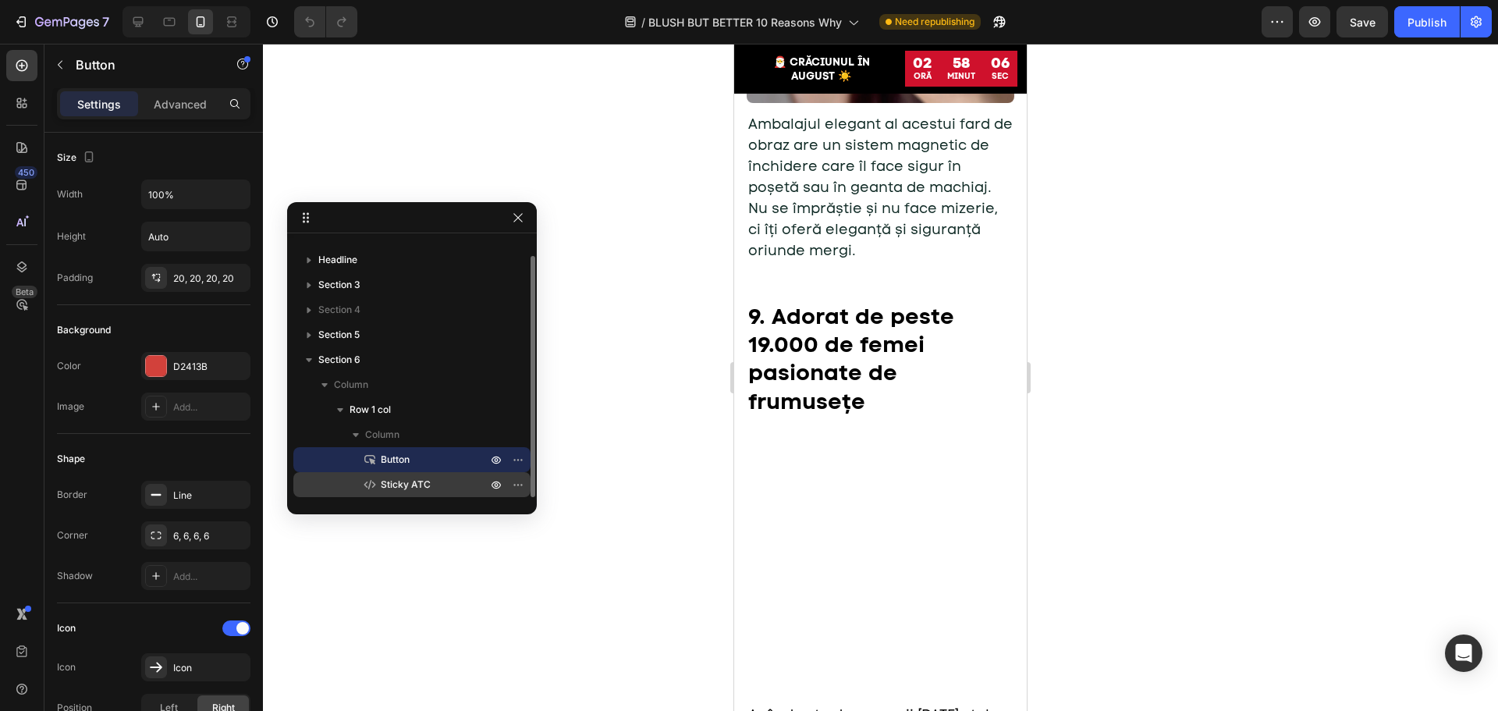
scroll to position [5043, 0]
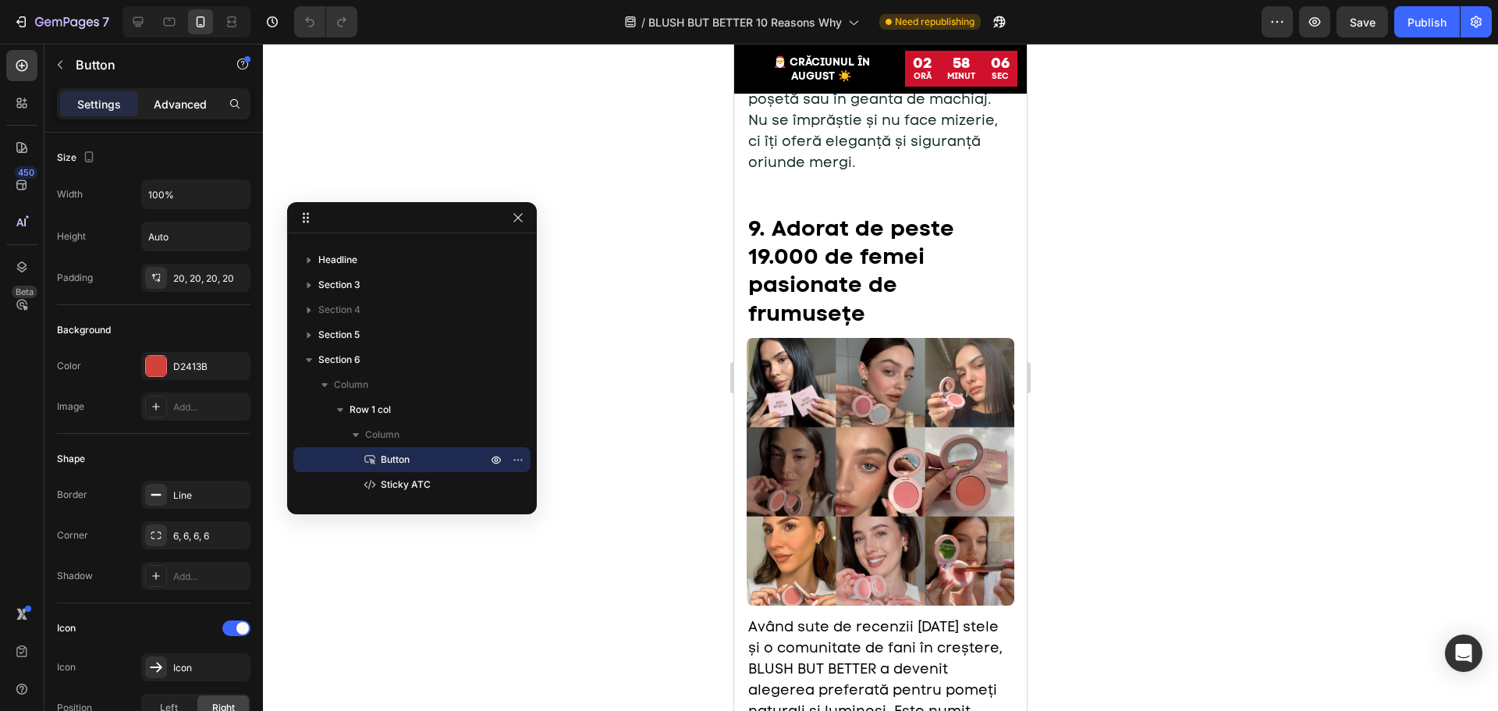
click at [163, 100] on p "Advanced" at bounding box center [180, 104] width 53 height 16
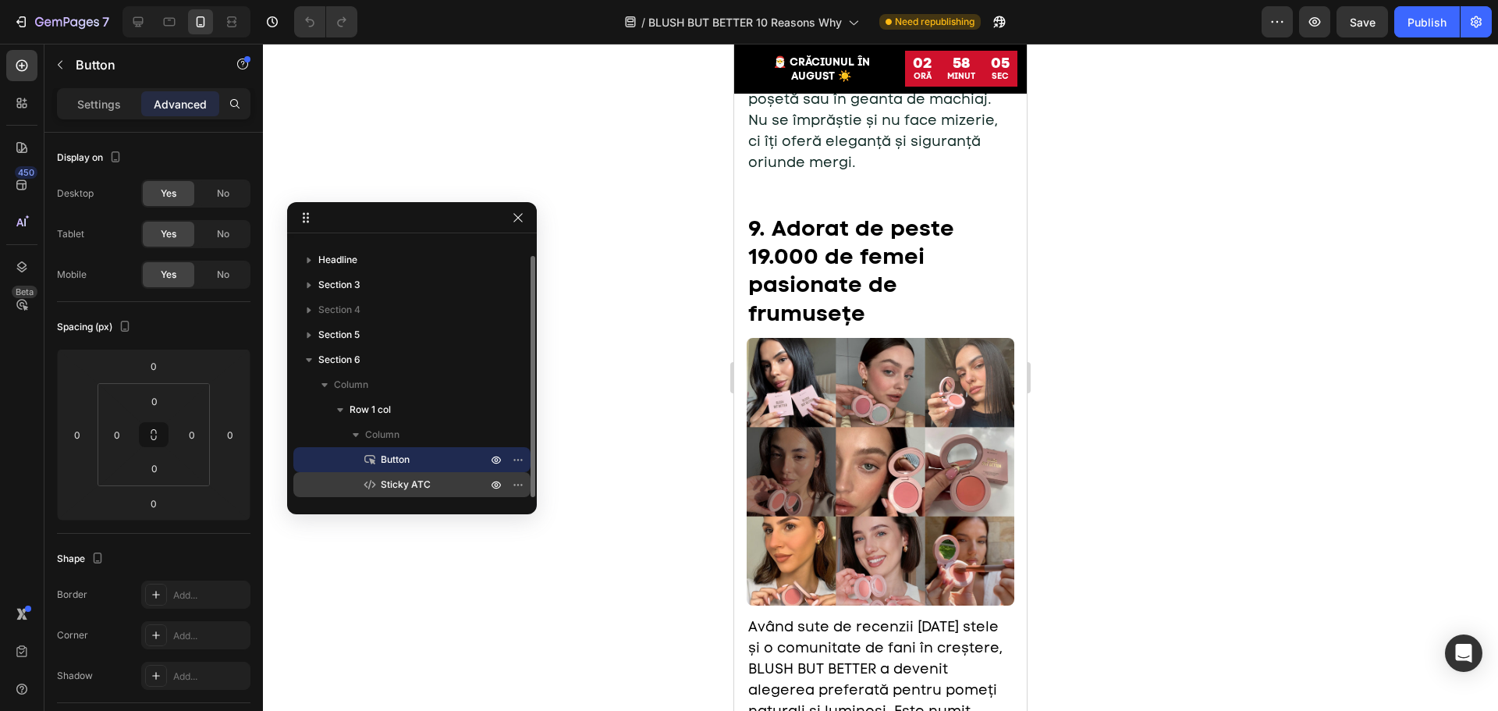
click at [400, 476] on div "Sticky ATC" at bounding box center [412, 484] width 225 height 25
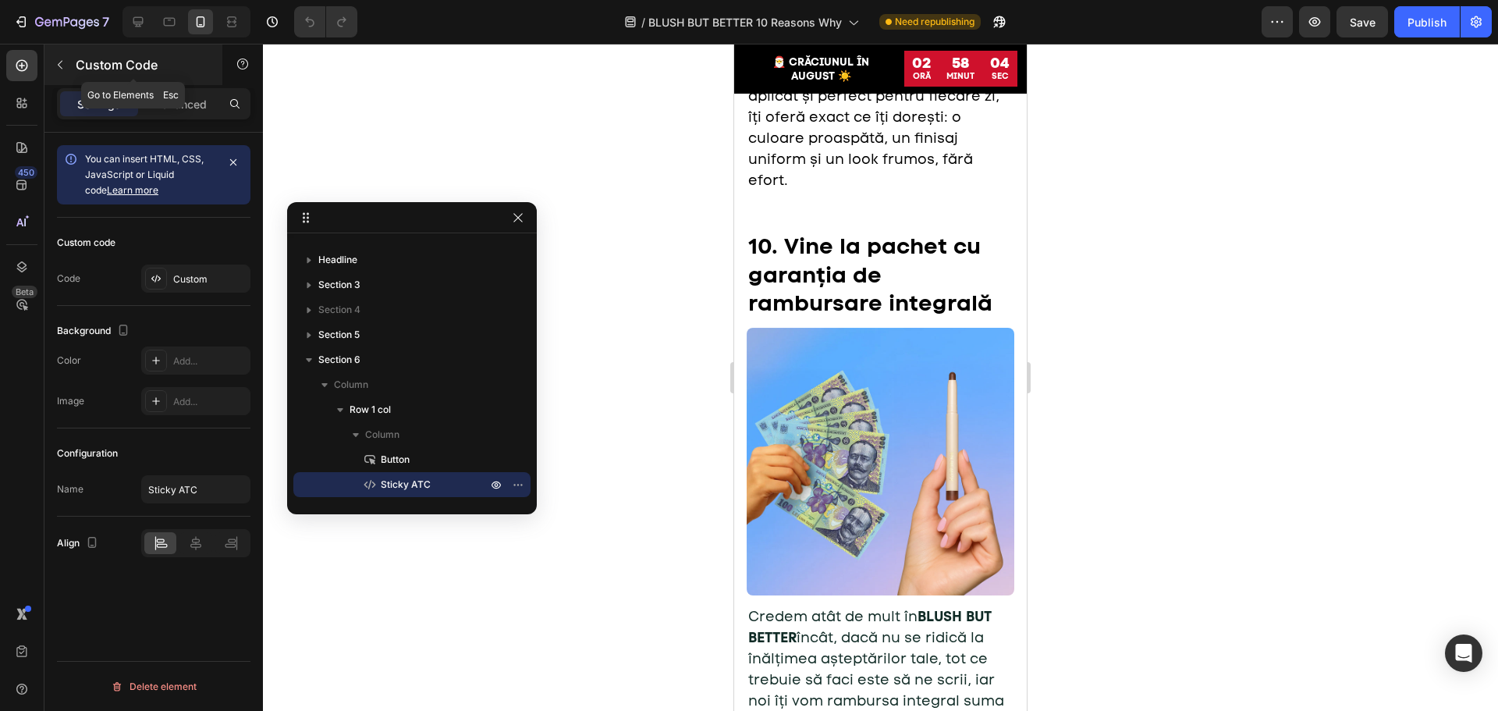
scroll to position [5725, 0]
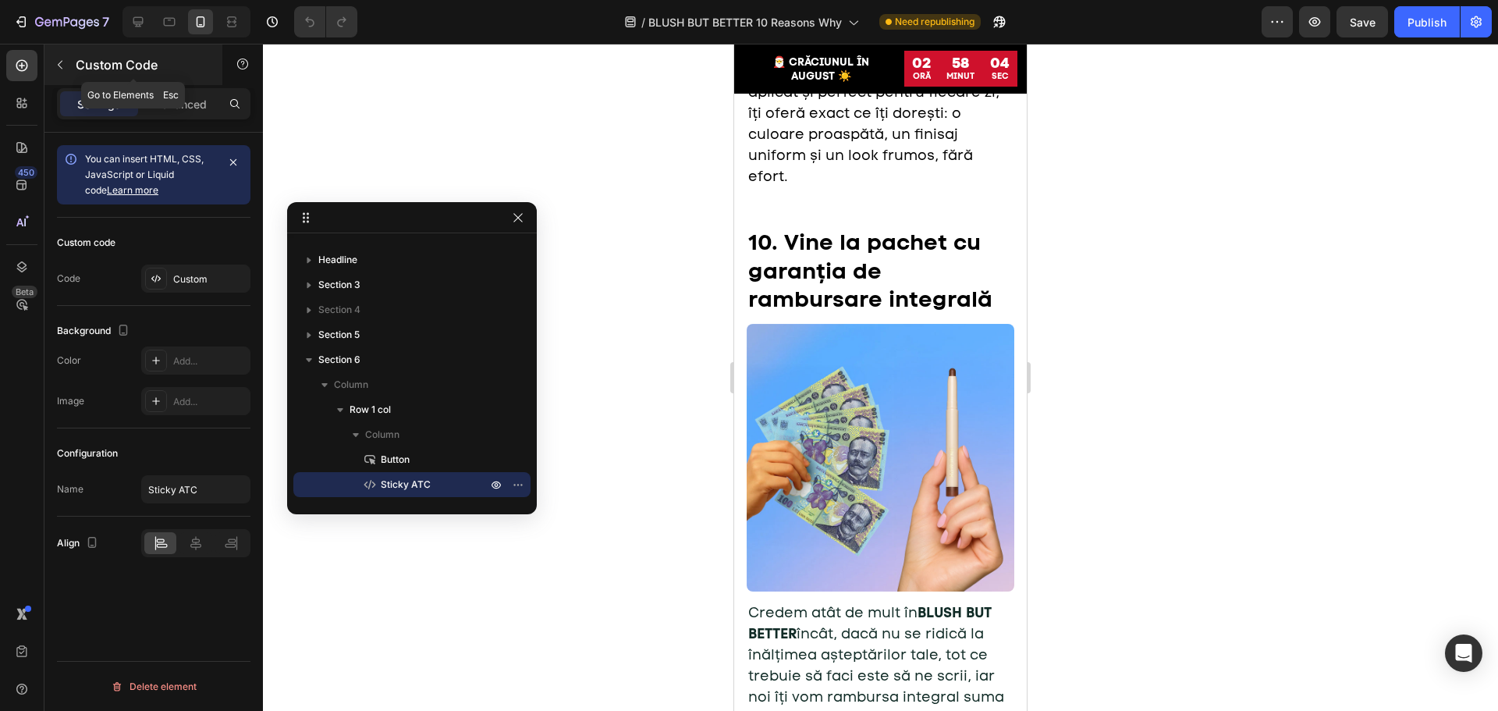
click at [167, 83] on div "Custom Code" at bounding box center [133, 64] width 178 height 41
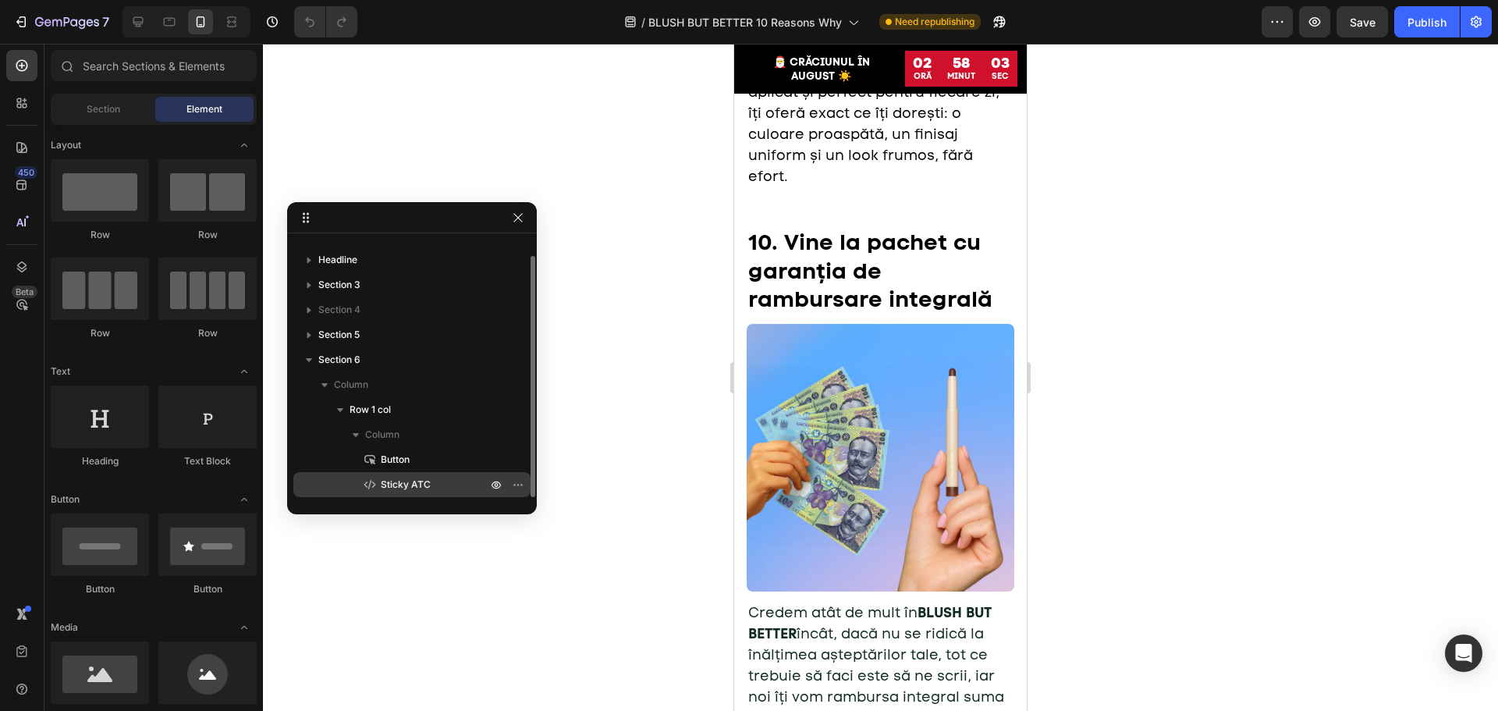
click at [407, 485] on span "Sticky ATC" at bounding box center [406, 485] width 50 height 16
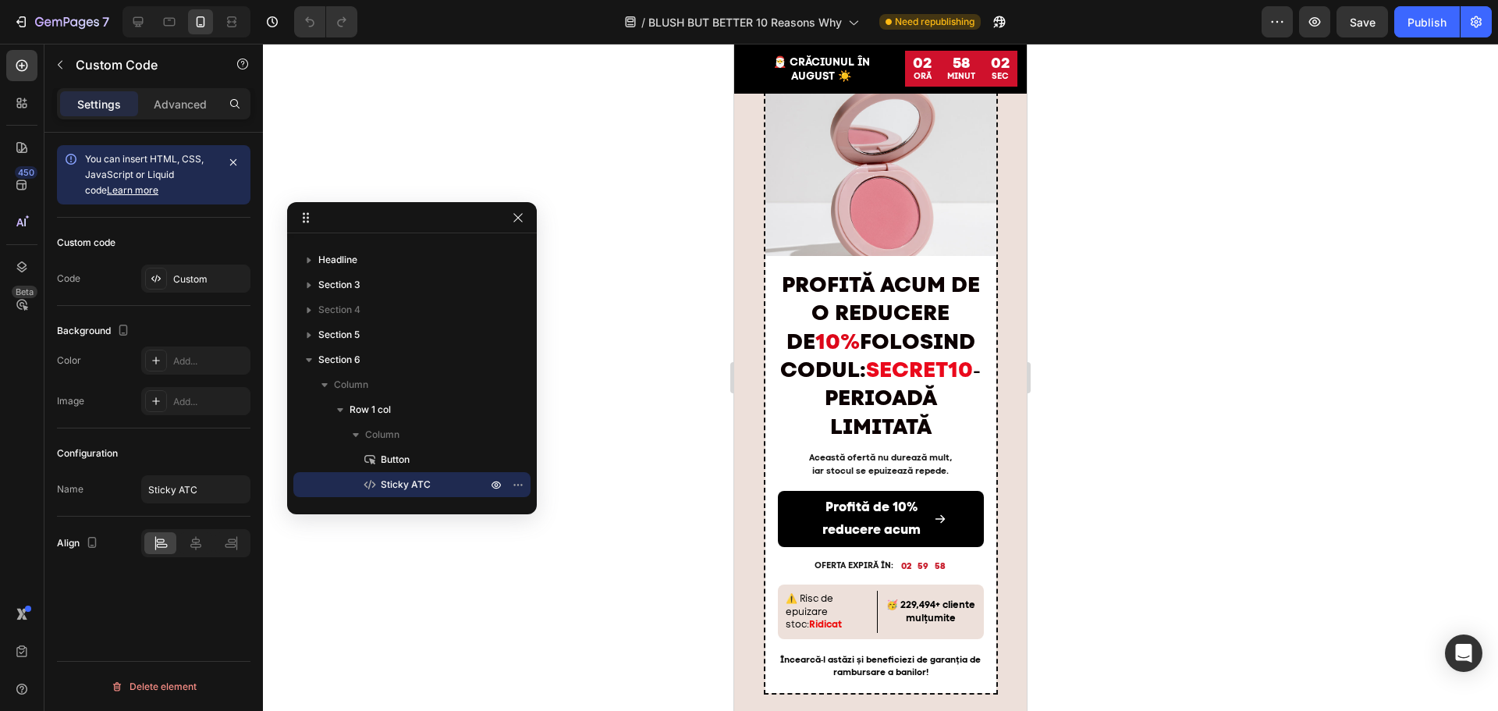
scroll to position [6407, 0]
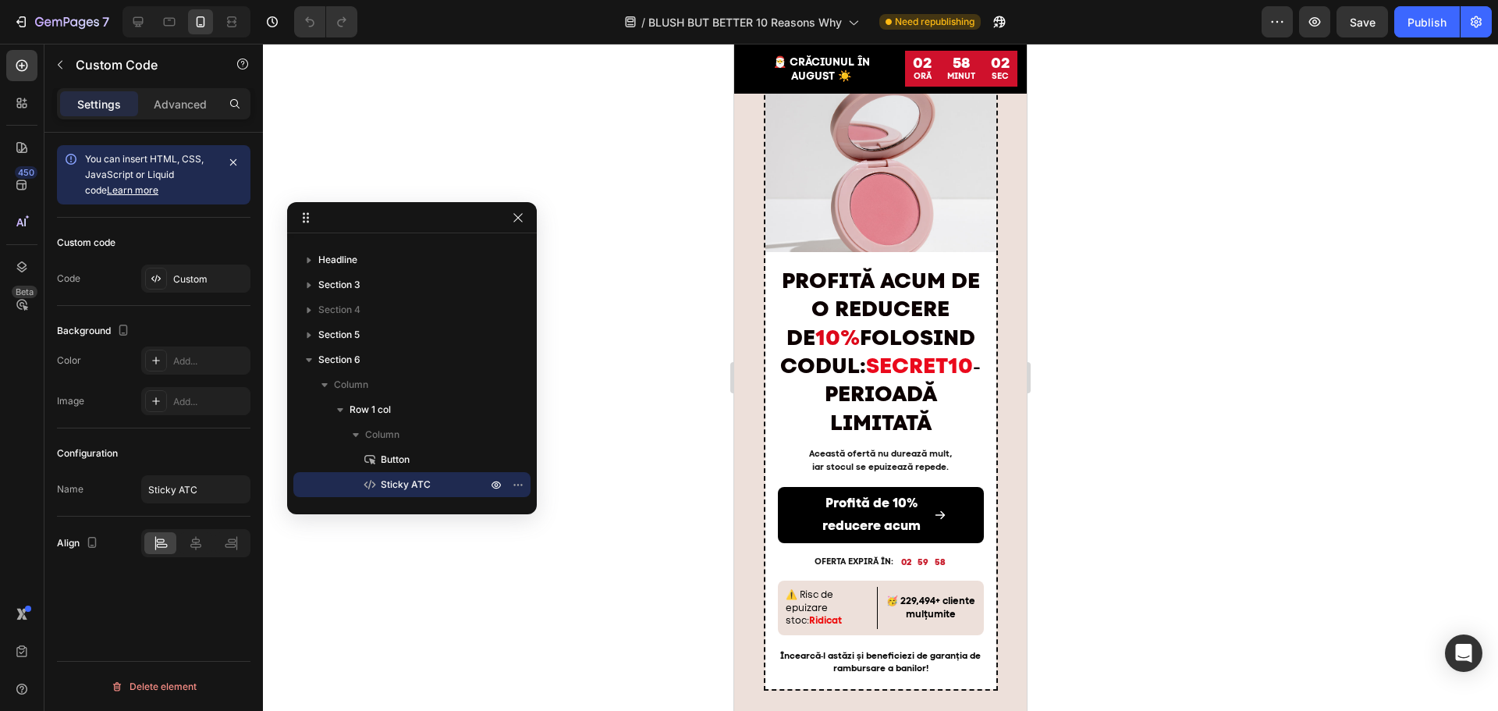
click at [156, 89] on div "Settings Advanced" at bounding box center [153, 103] width 193 height 31
click at [172, 115] on div "Advanced" at bounding box center [180, 103] width 78 height 25
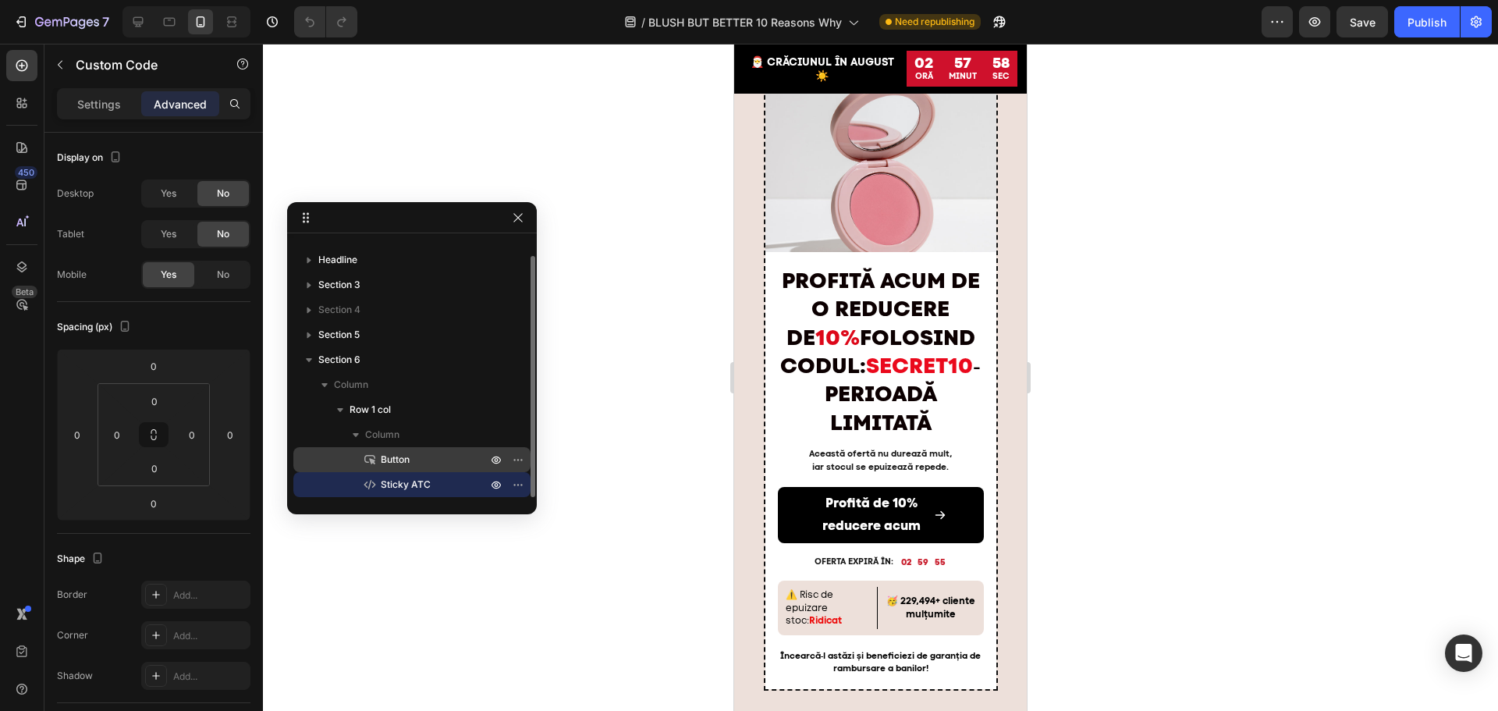
click at [397, 460] on span "Button" at bounding box center [395, 460] width 29 height 16
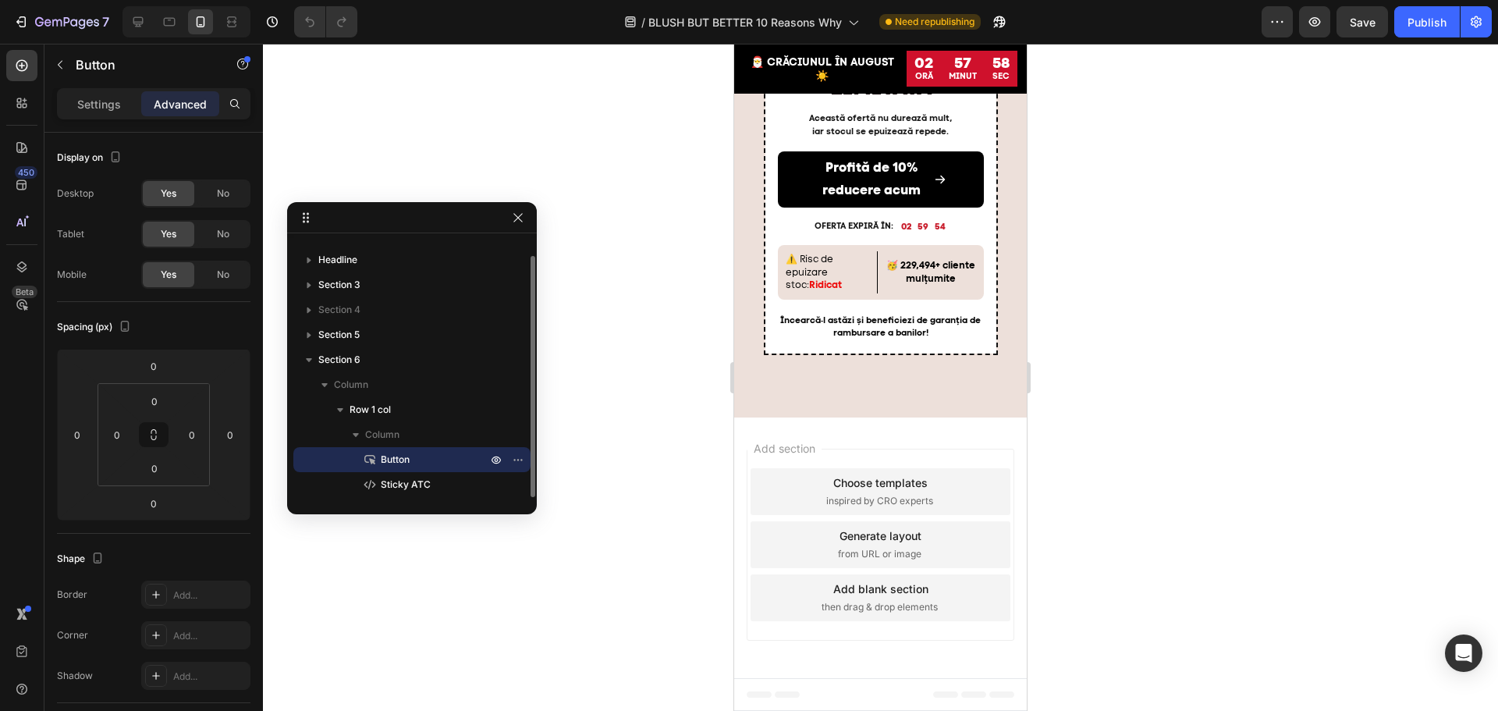
scroll to position [6792, 0]
click at [390, 405] on span "Row 1 col" at bounding box center [370, 410] width 41 height 16
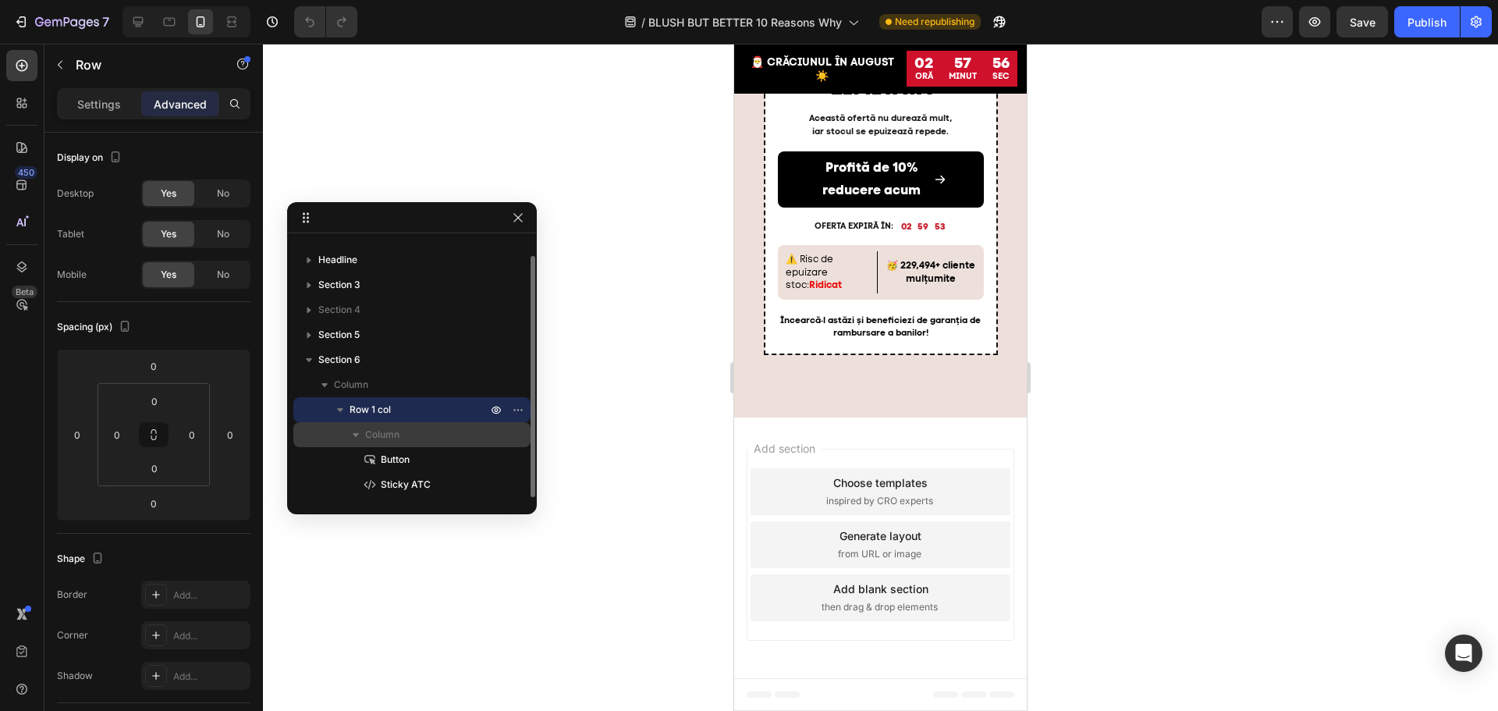
click at [385, 443] on div "Column" at bounding box center [412, 434] width 225 height 25
click at [384, 438] on span "Column" at bounding box center [382, 435] width 34 height 16
click at [358, 360] on span "Section 6" at bounding box center [339, 360] width 42 height 16
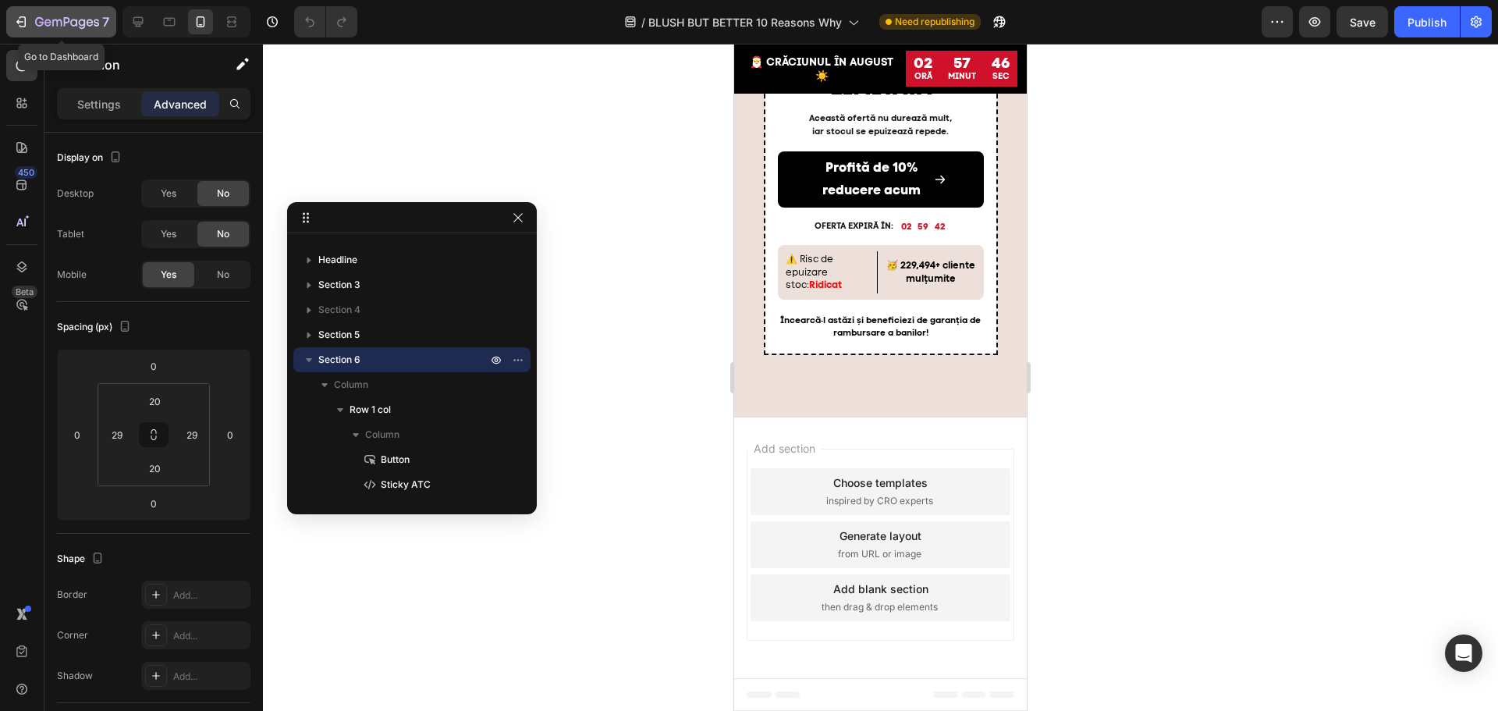
click at [30, 28] on div "7" at bounding box center [61, 21] width 96 height 19
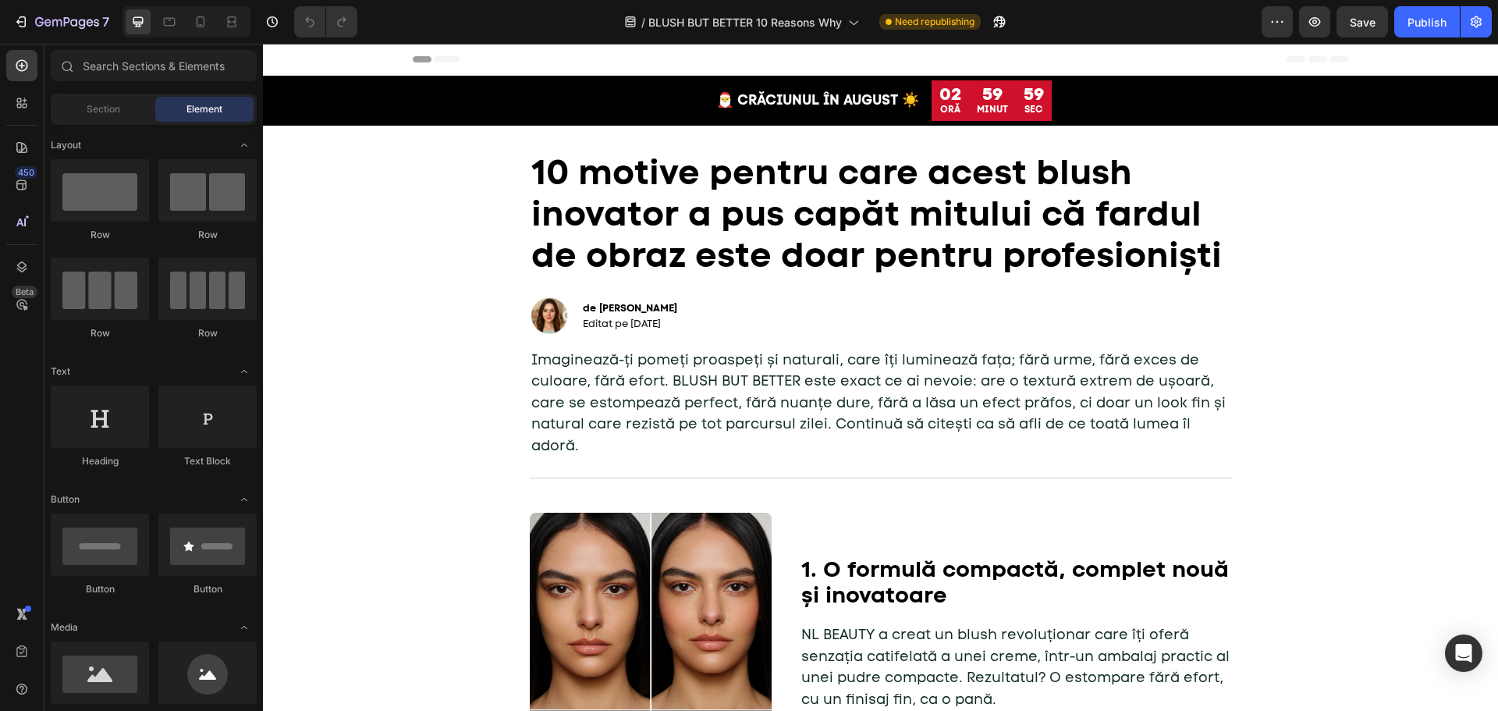
click at [26, 275] on div at bounding box center [21, 266] width 31 height 31
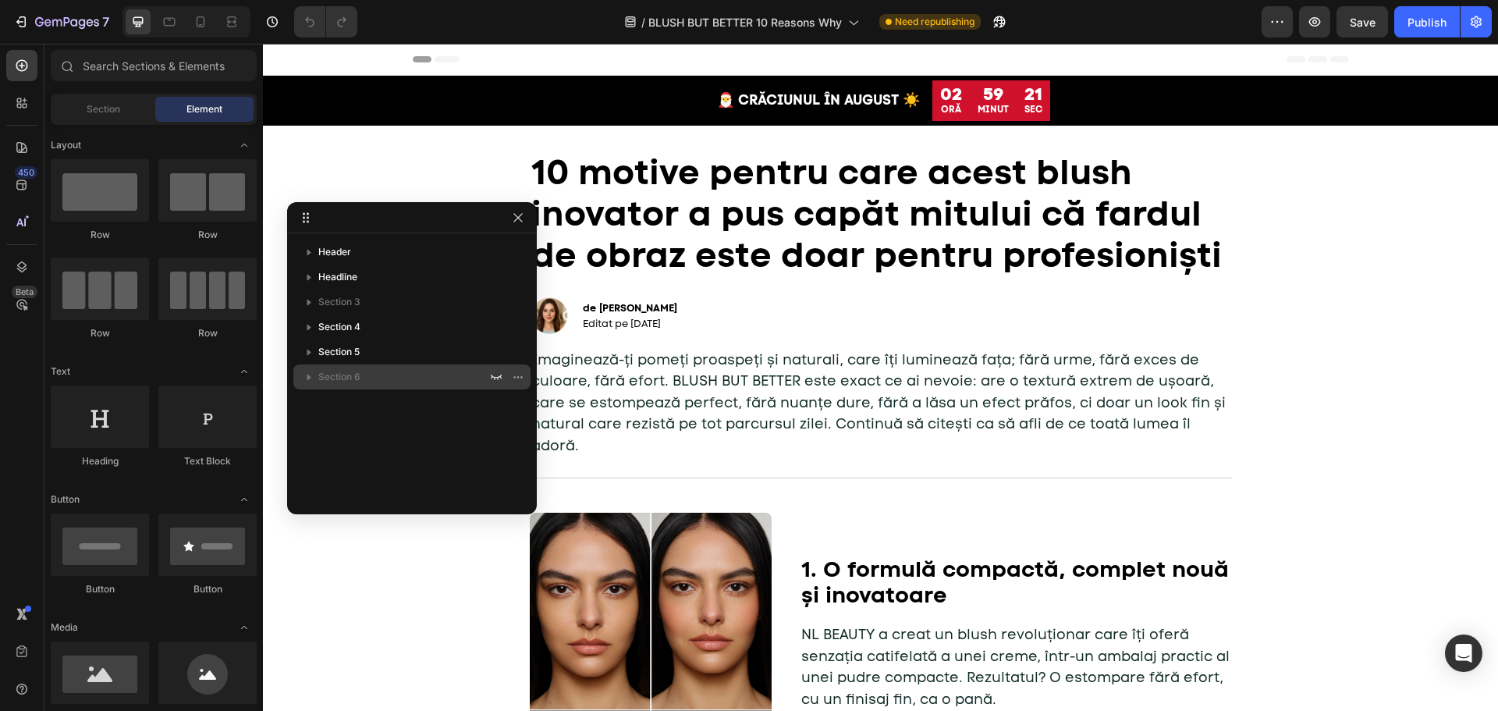
click at [354, 385] on div "Section 6" at bounding box center [412, 376] width 225 height 25
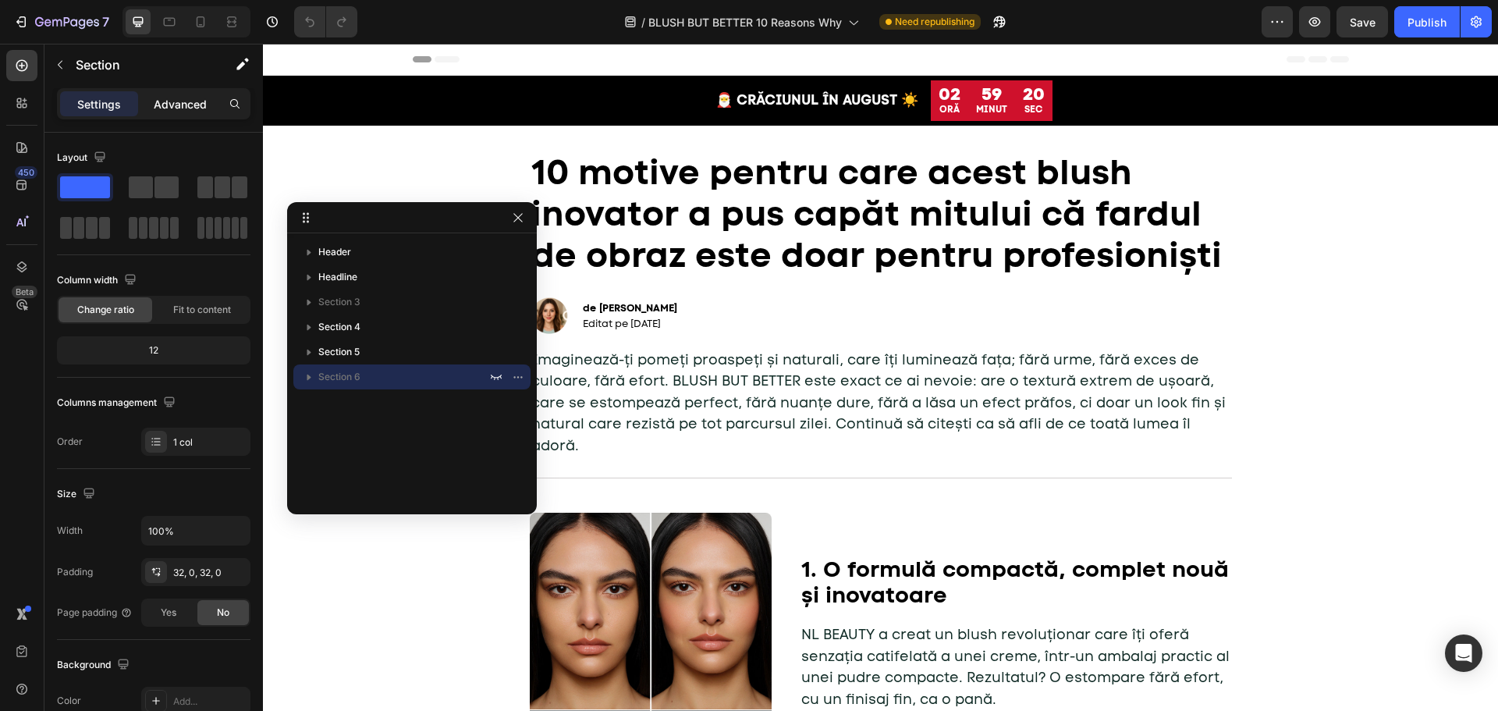
click at [169, 97] on p "Advanced" at bounding box center [180, 104] width 53 height 16
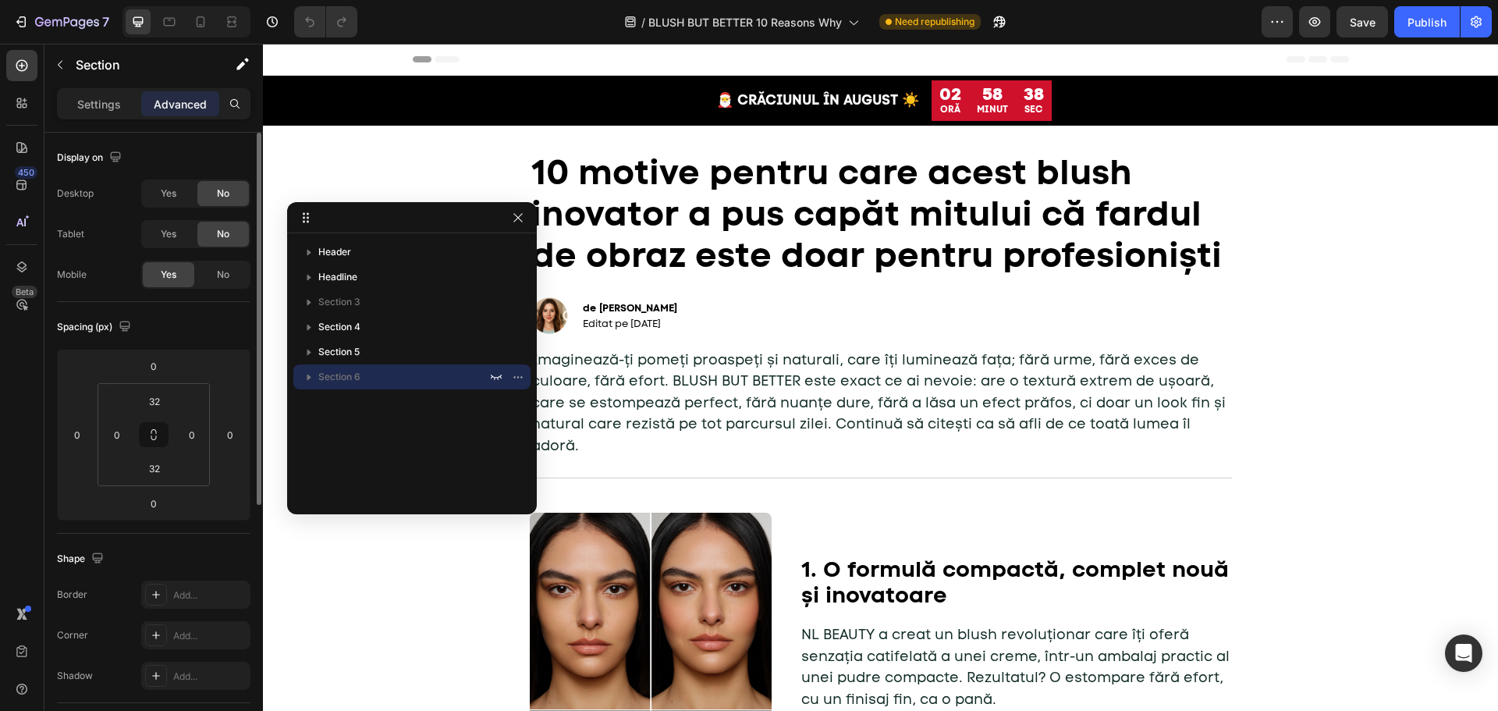
click at [153, 147] on div "Display on" at bounding box center [153, 157] width 193 height 25
click at [308, 378] on icon "button" at bounding box center [309, 377] width 4 height 6
click at [309, 378] on icon "button" at bounding box center [309, 377] width 4 height 6
click at [204, 20] on icon at bounding box center [201, 21] width 9 height 11
type input "20"
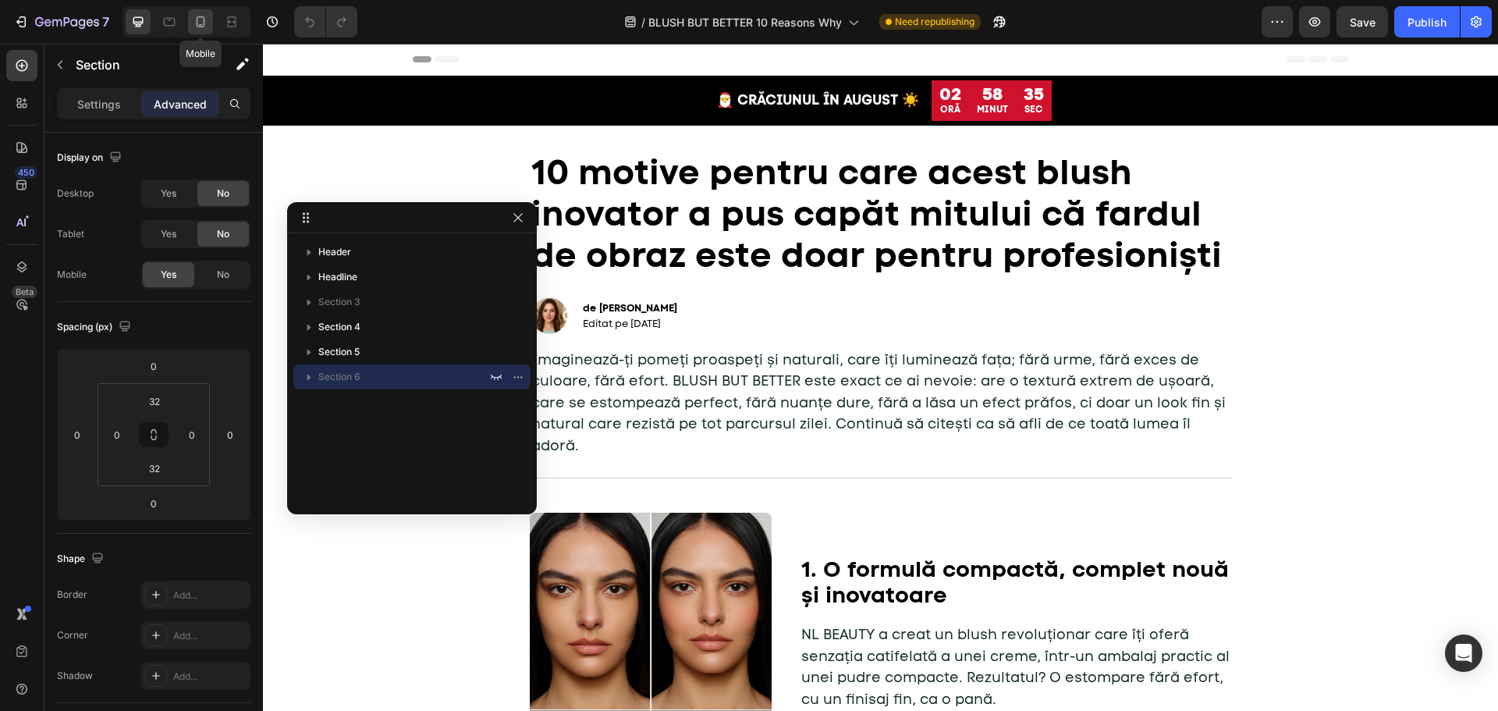
type input "29"
type input "20"
type input "29"
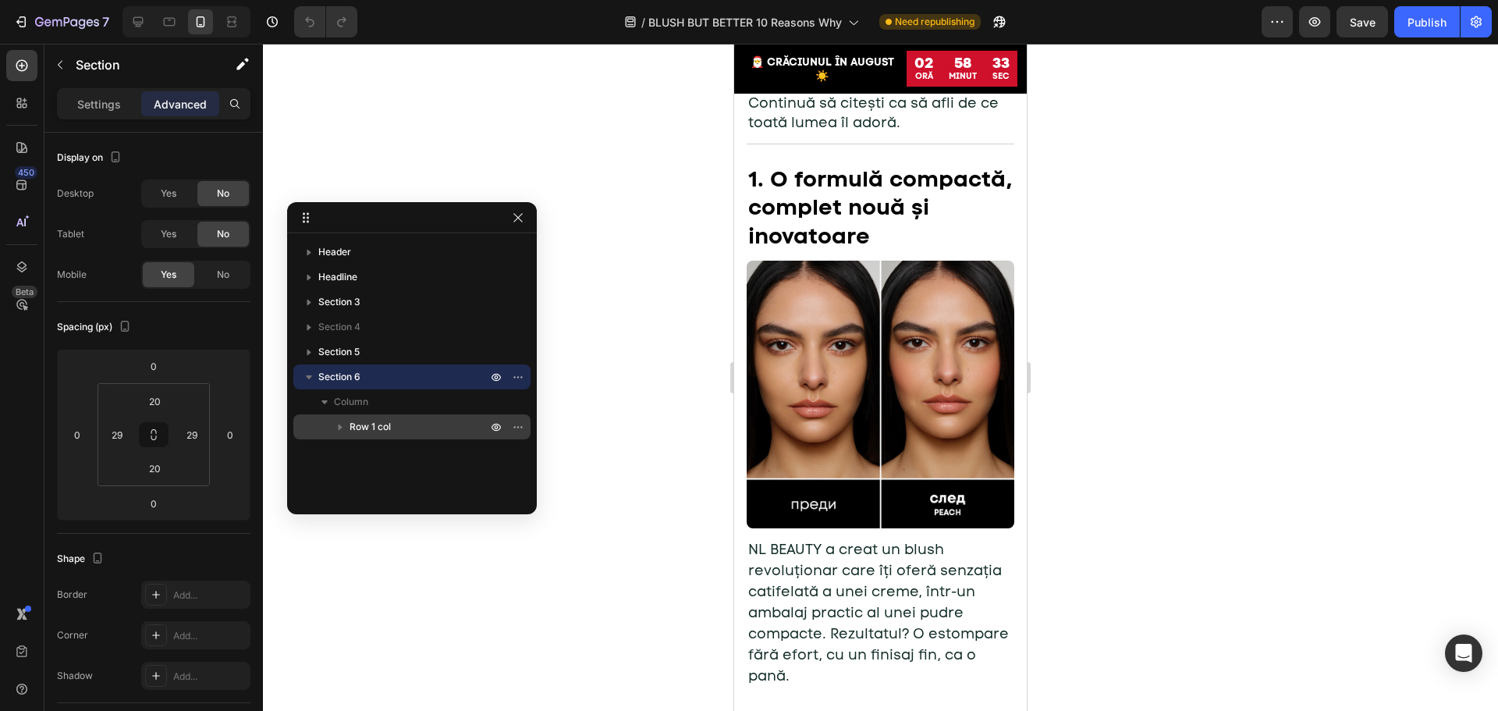
click at [388, 432] on span "Row 1 col" at bounding box center [370, 427] width 41 height 16
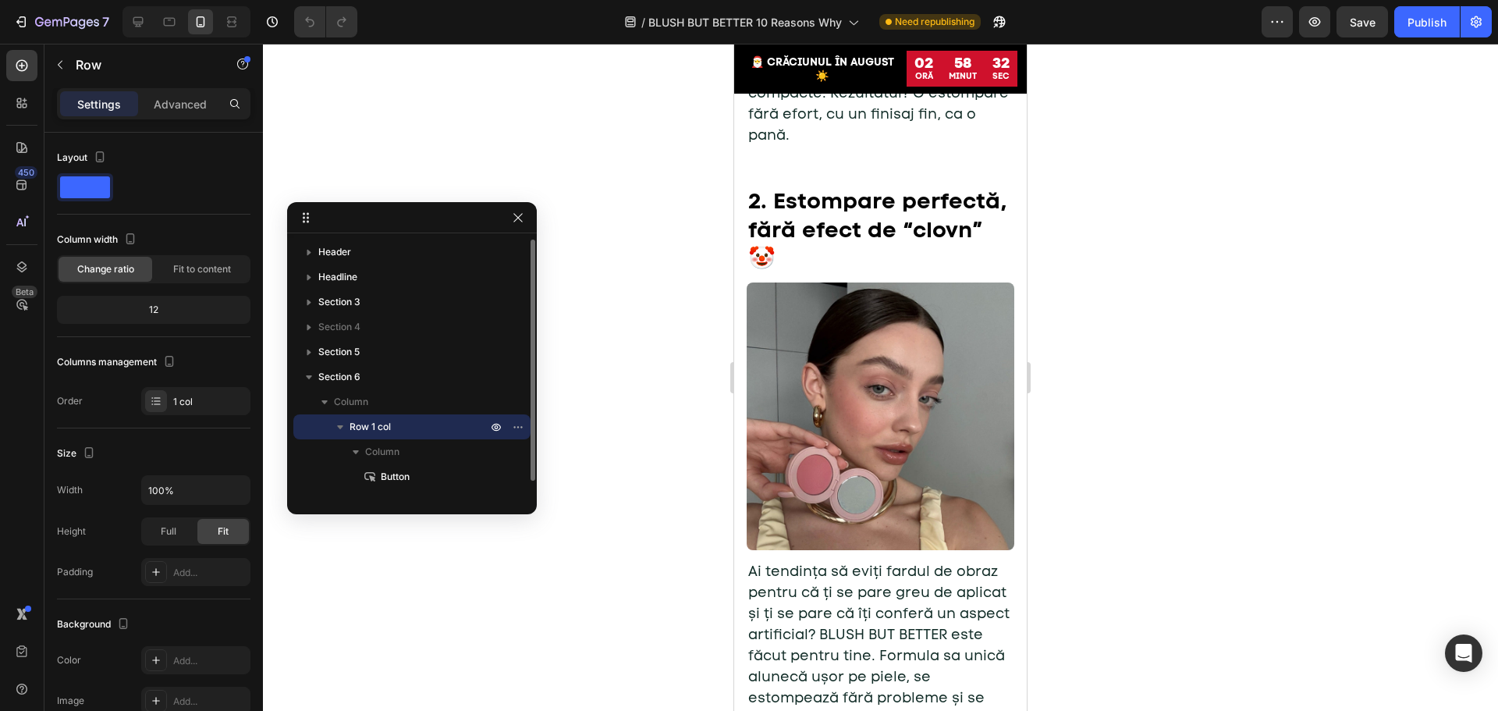
scroll to position [1241, 0]
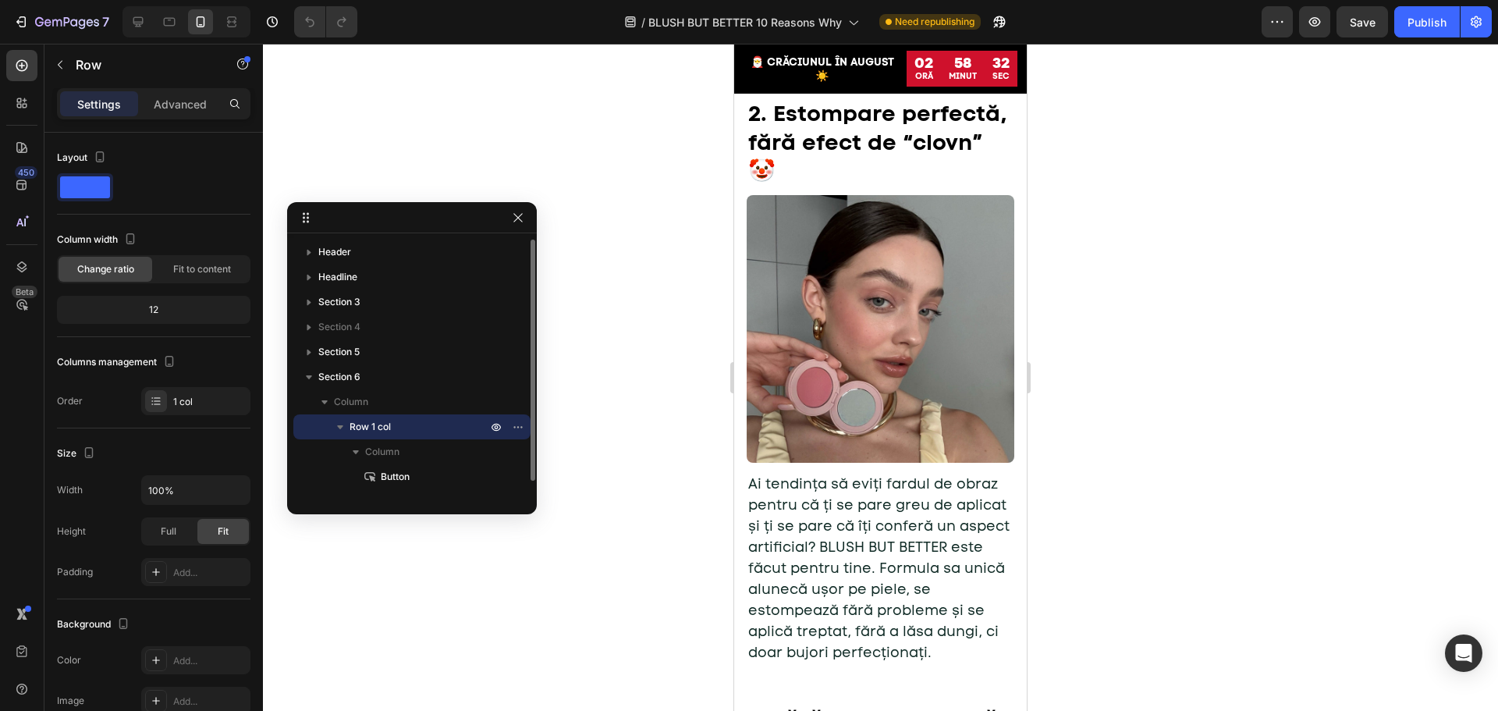
click at [383, 423] on span "Row 1 col" at bounding box center [370, 427] width 41 height 16
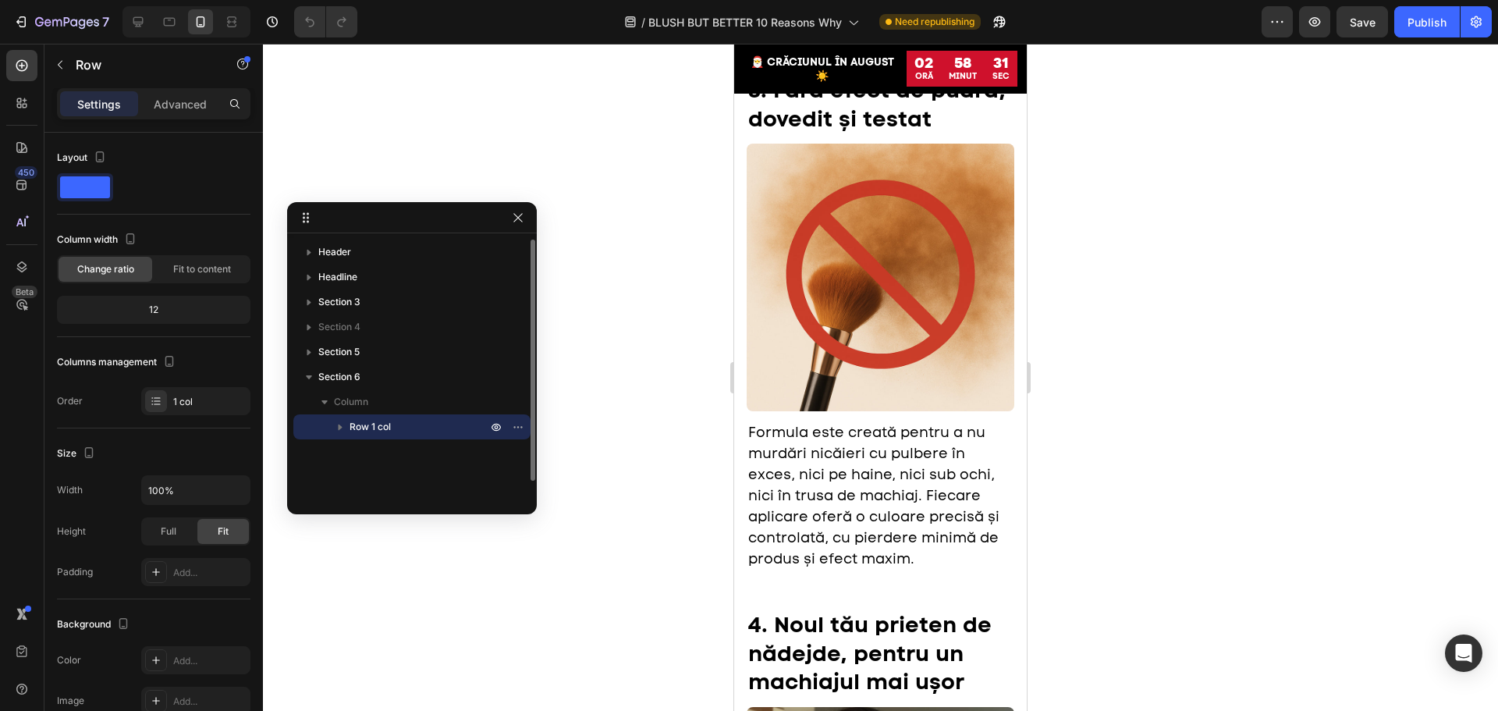
click at [371, 428] on span "Row 1 col" at bounding box center [370, 427] width 41 height 16
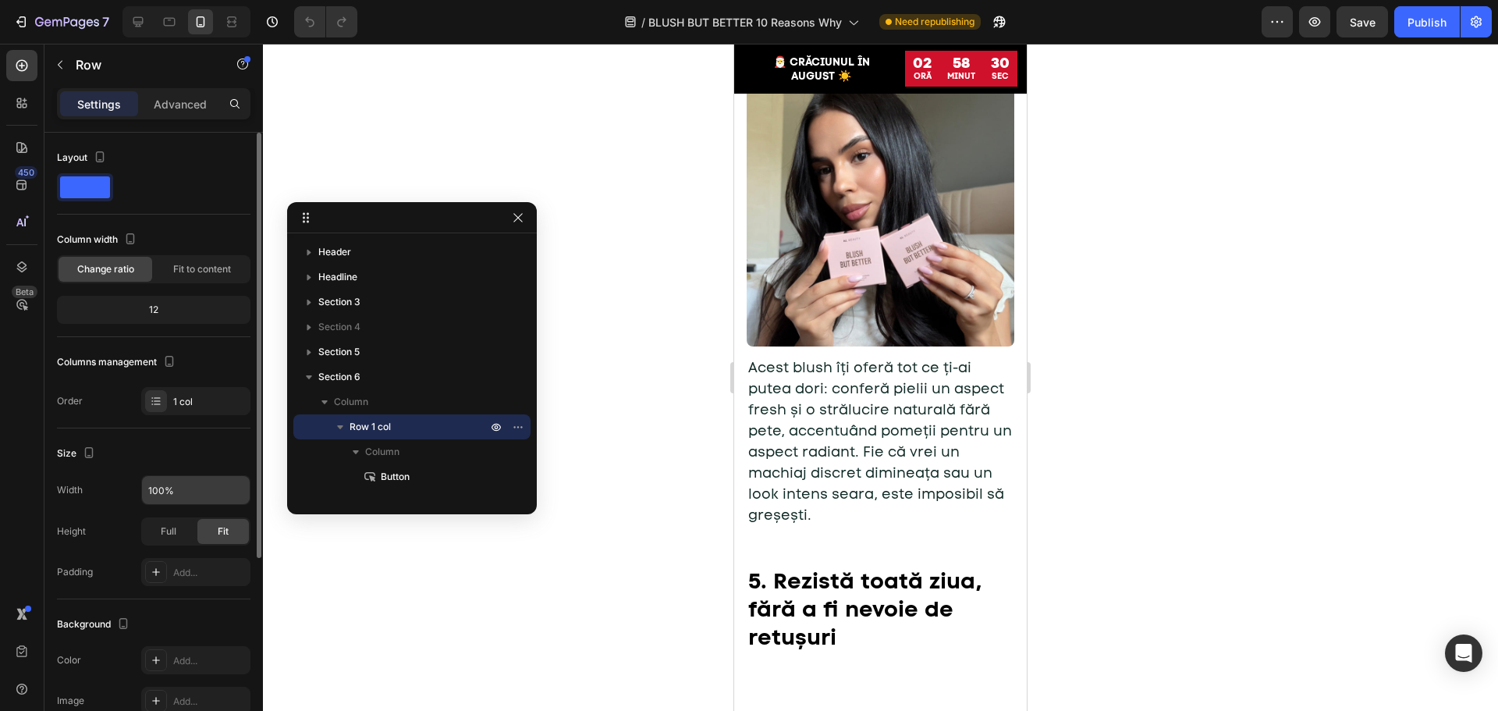
scroll to position [289, 0]
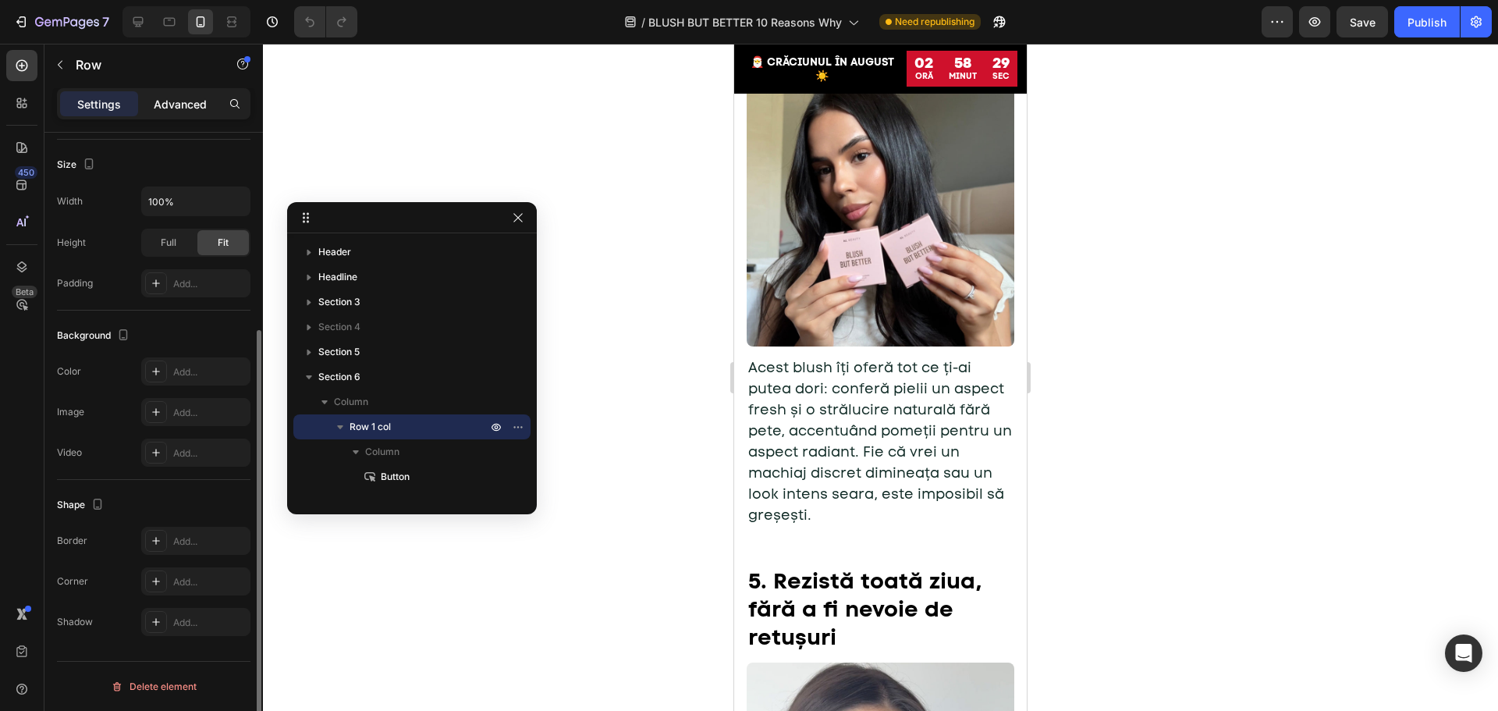
click at [182, 106] on p "Advanced" at bounding box center [180, 104] width 53 height 16
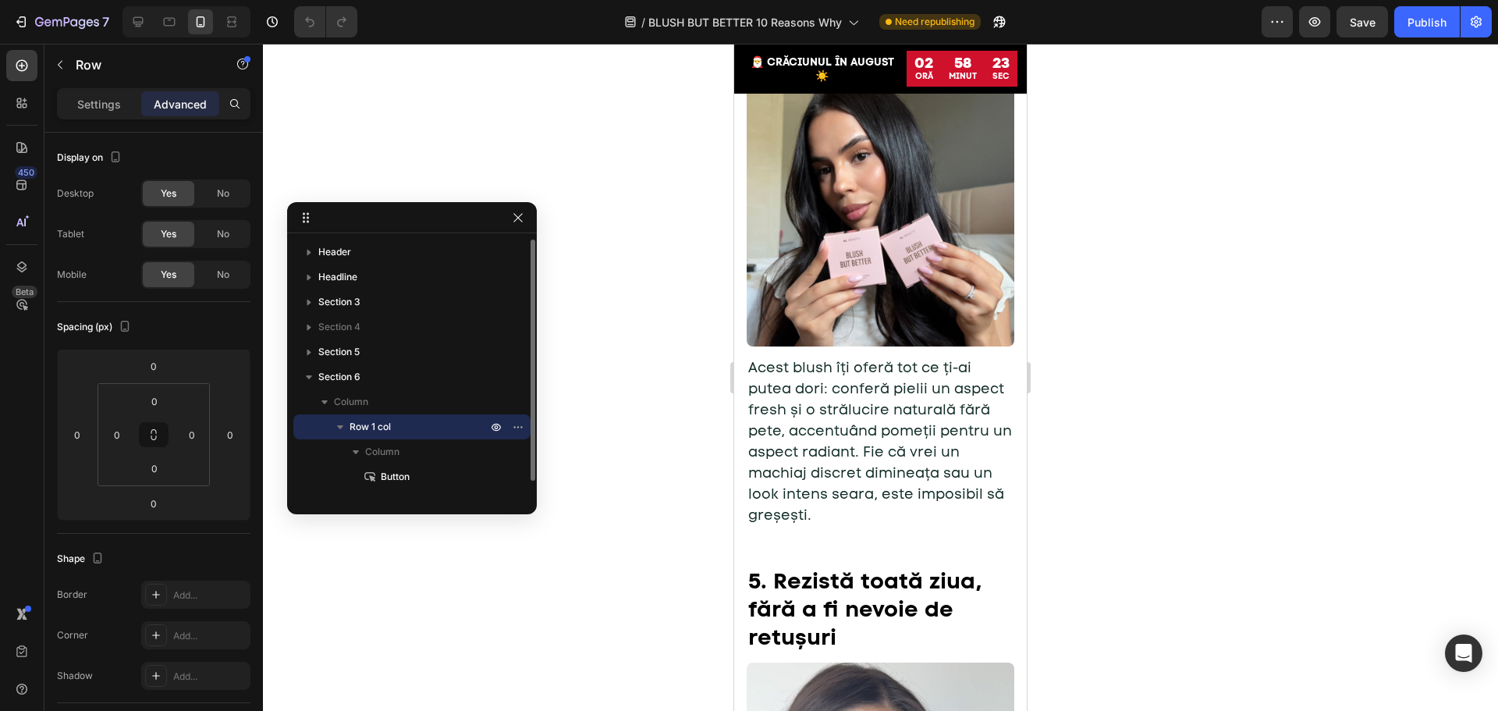
scroll to position [17, 0]
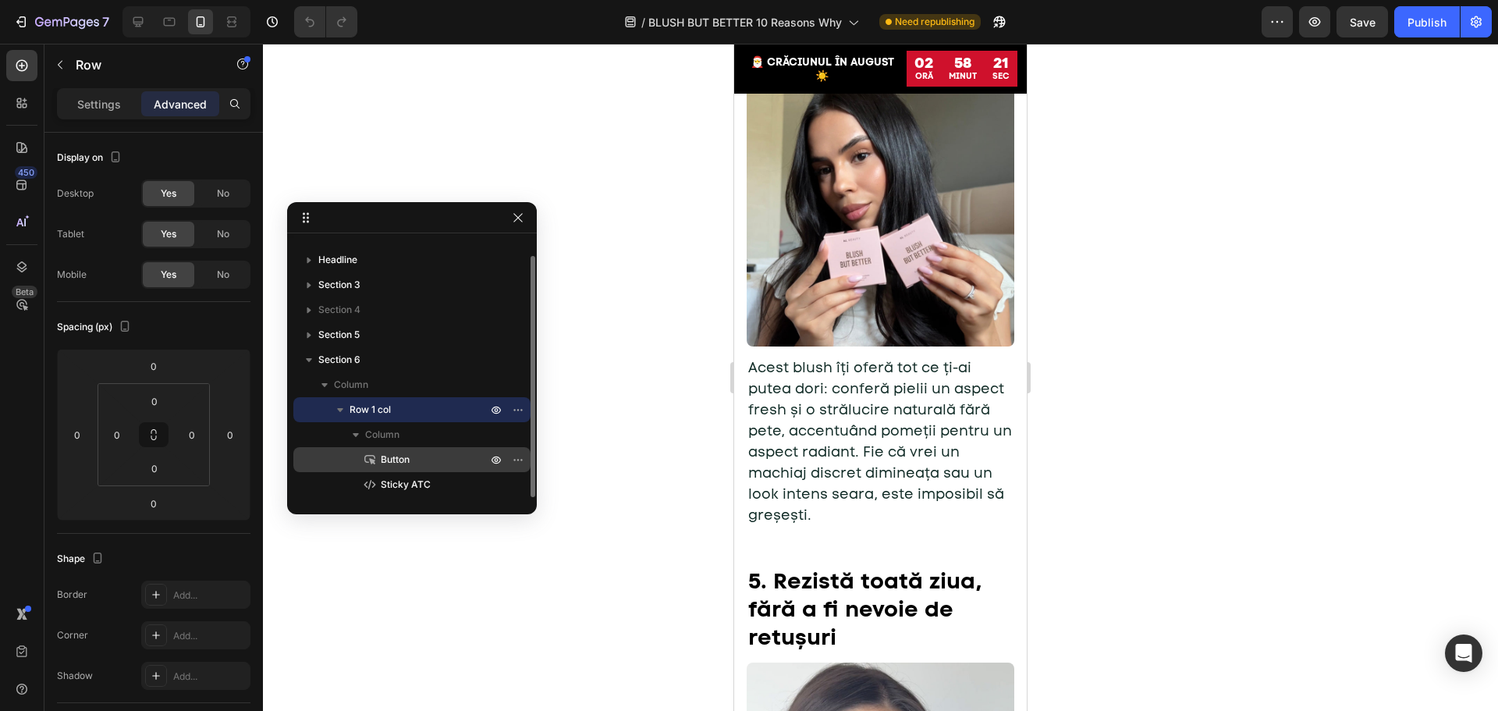
click at [398, 460] on span "Button" at bounding box center [395, 460] width 29 height 16
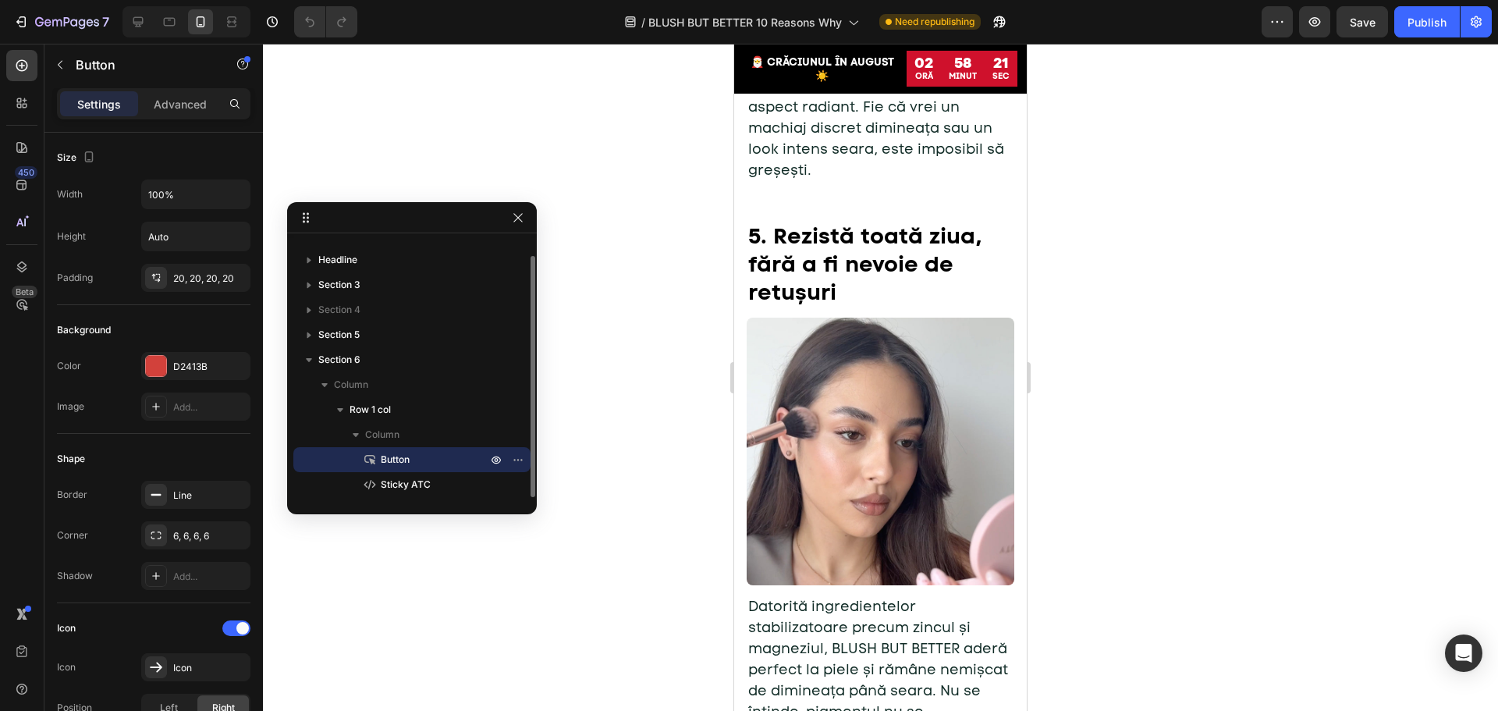
scroll to position [3125, 0]
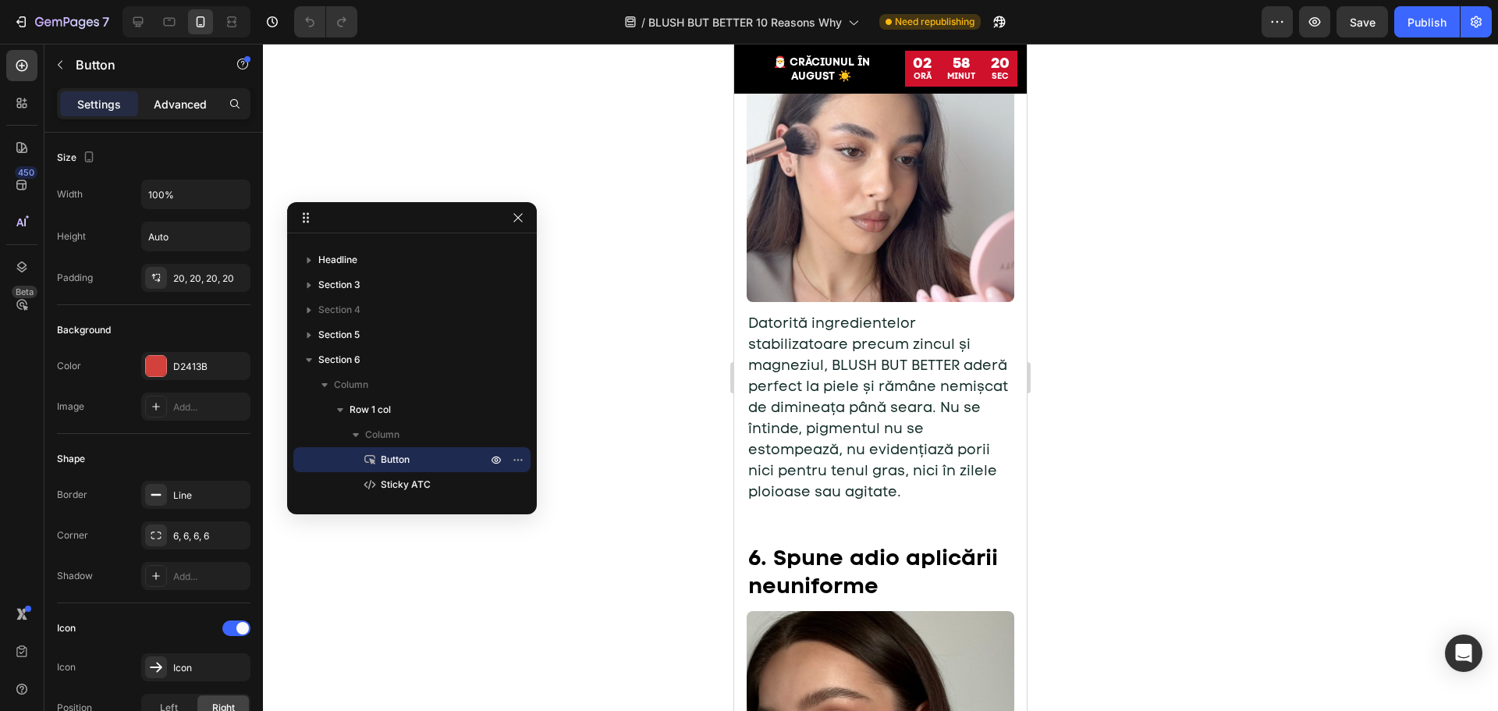
click at [169, 102] on p "Advanced" at bounding box center [180, 104] width 53 height 16
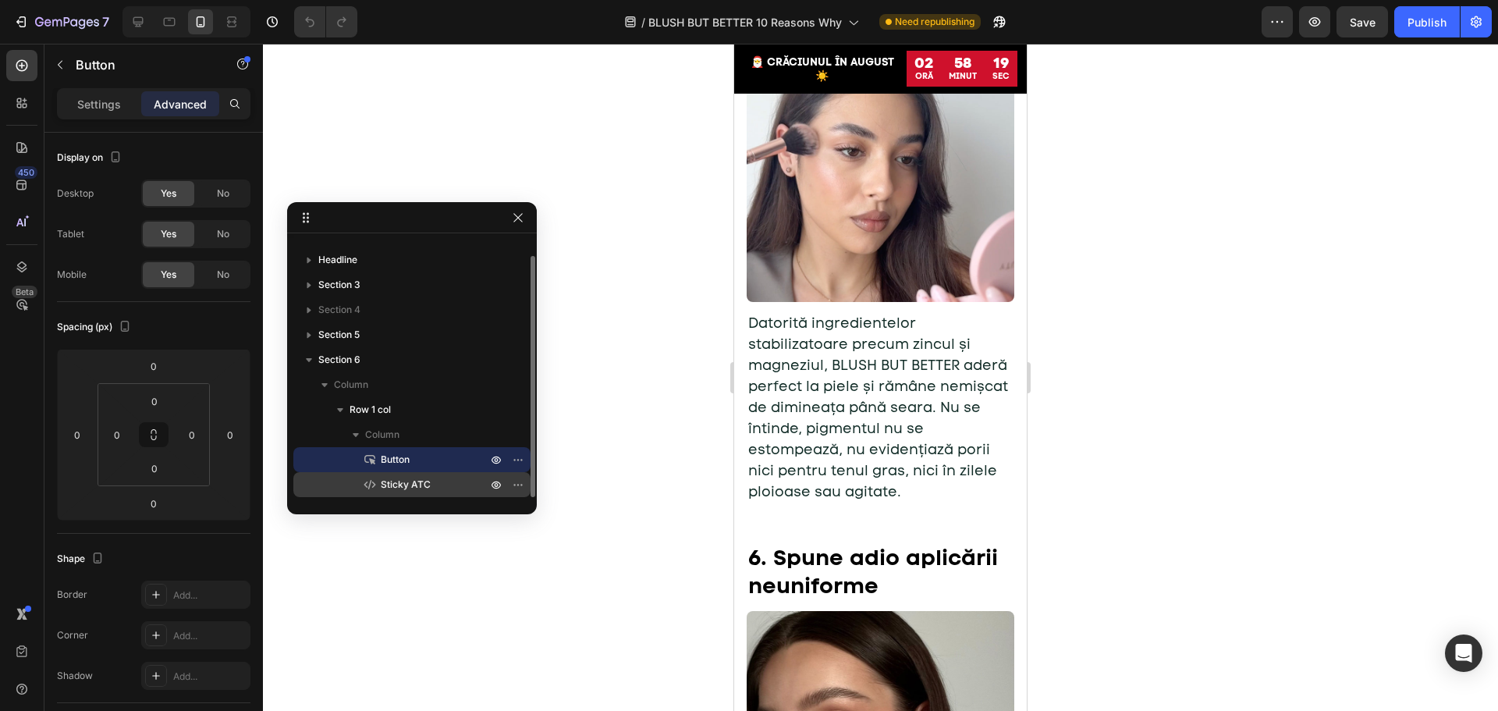
click at [398, 482] on span "Sticky ATC" at bounding box center [406, 485] width 50 height 16
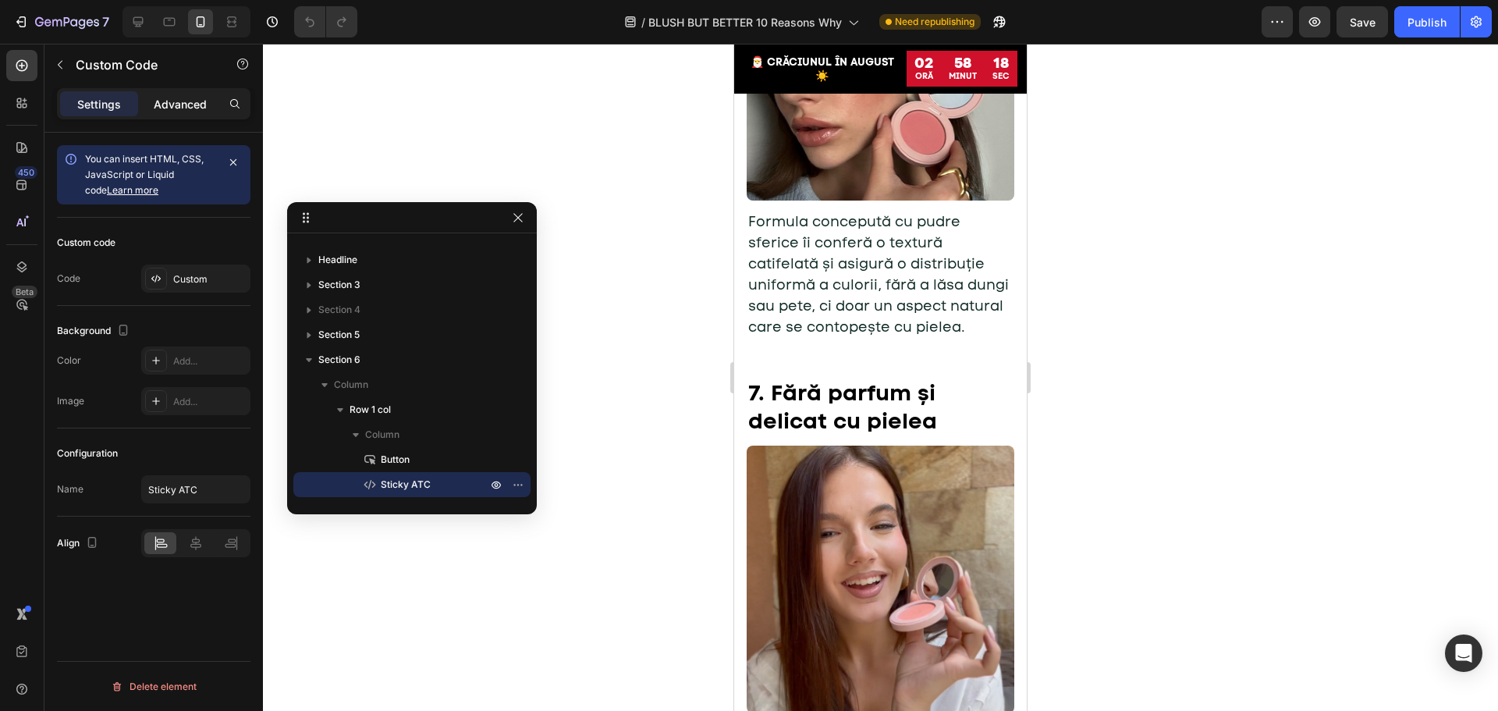
scroll to position [3807, 0]
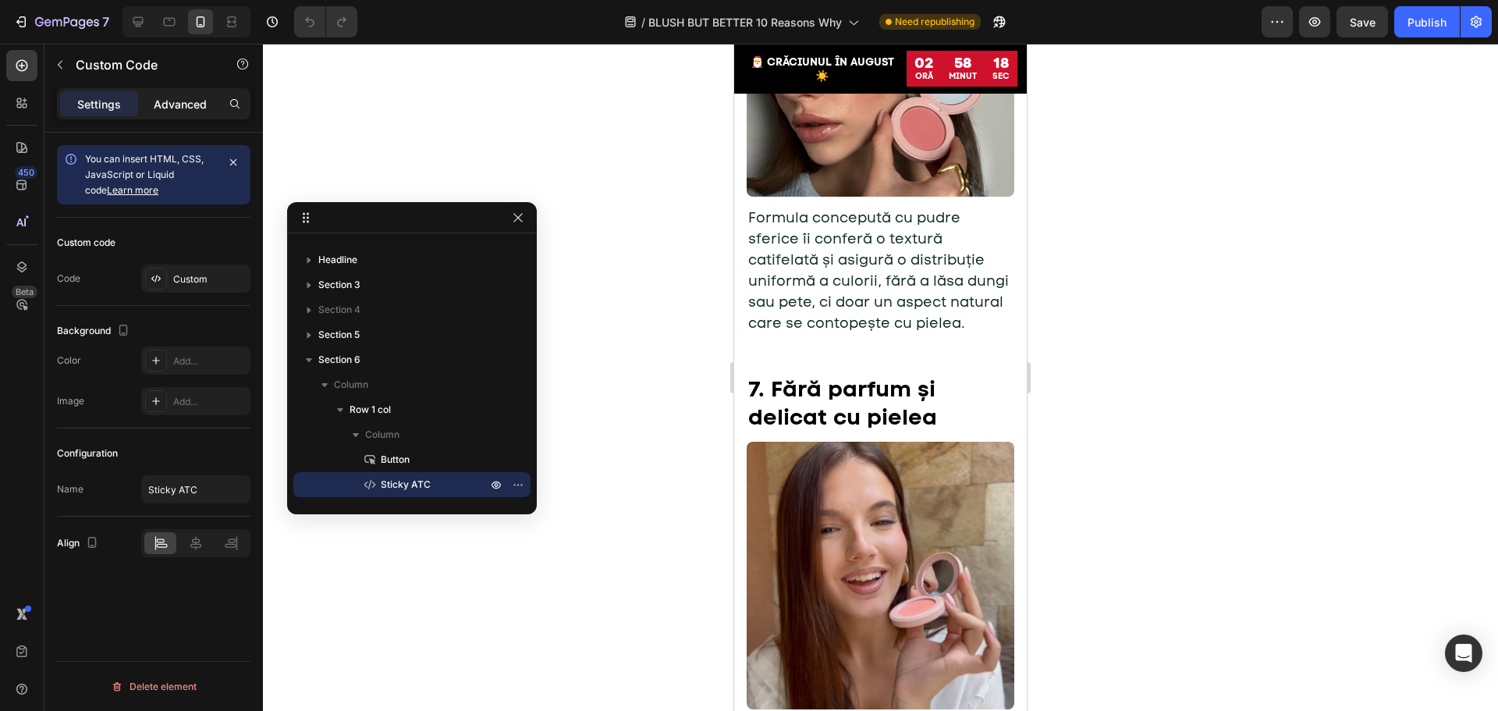
click at [165, 102] on p "Advanced" at bounding box center [180, 104] width 53 height 16
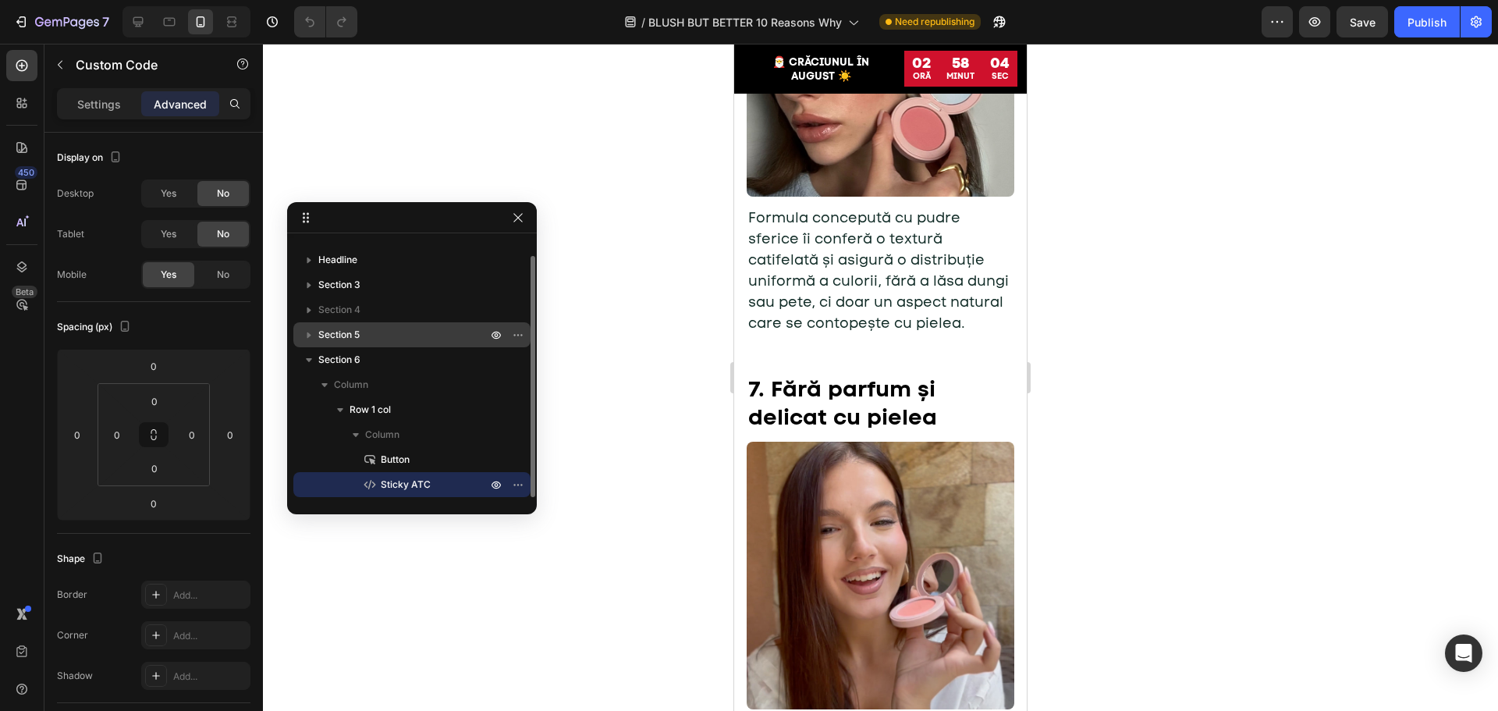
click at [378, 340] on p "Section 5" at bounding box center [404, 335] width 172 height 16
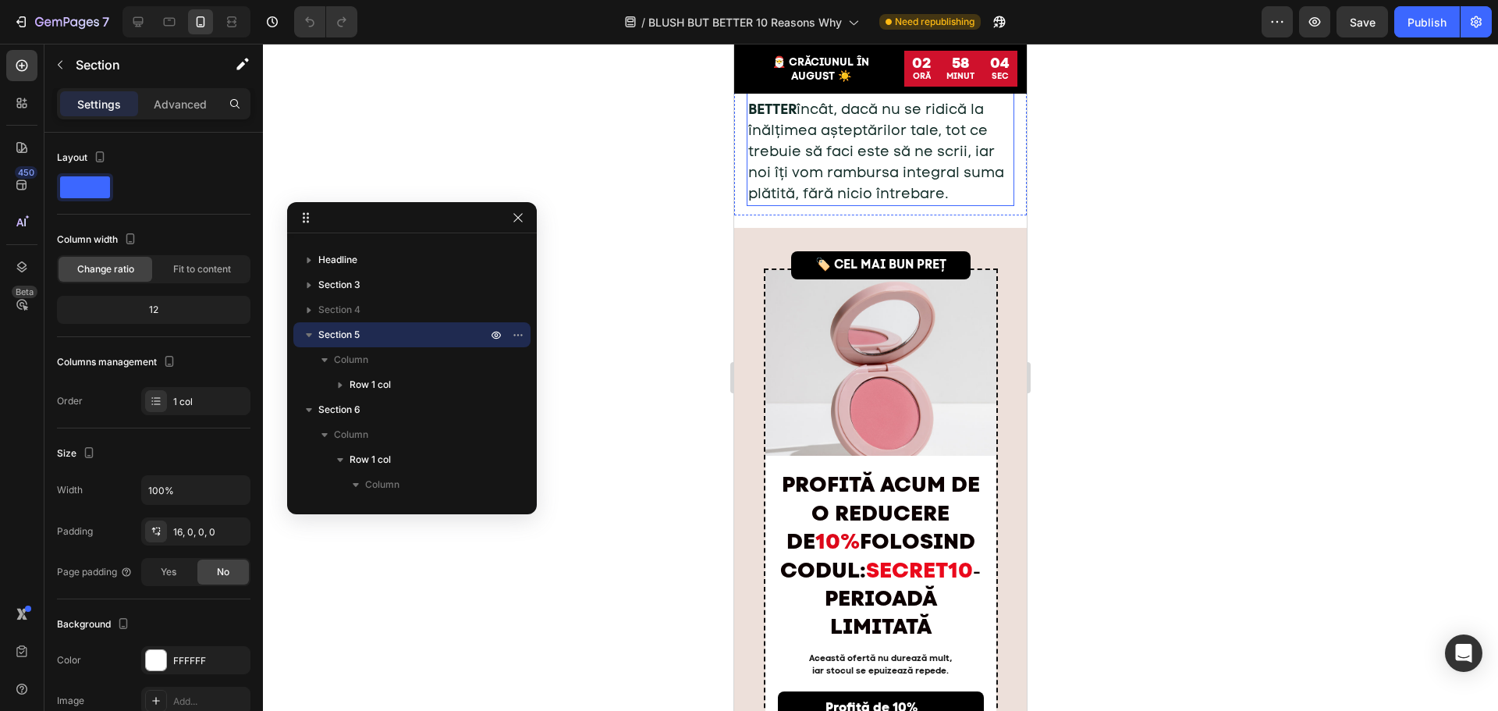
scroll to position [6320, 0]
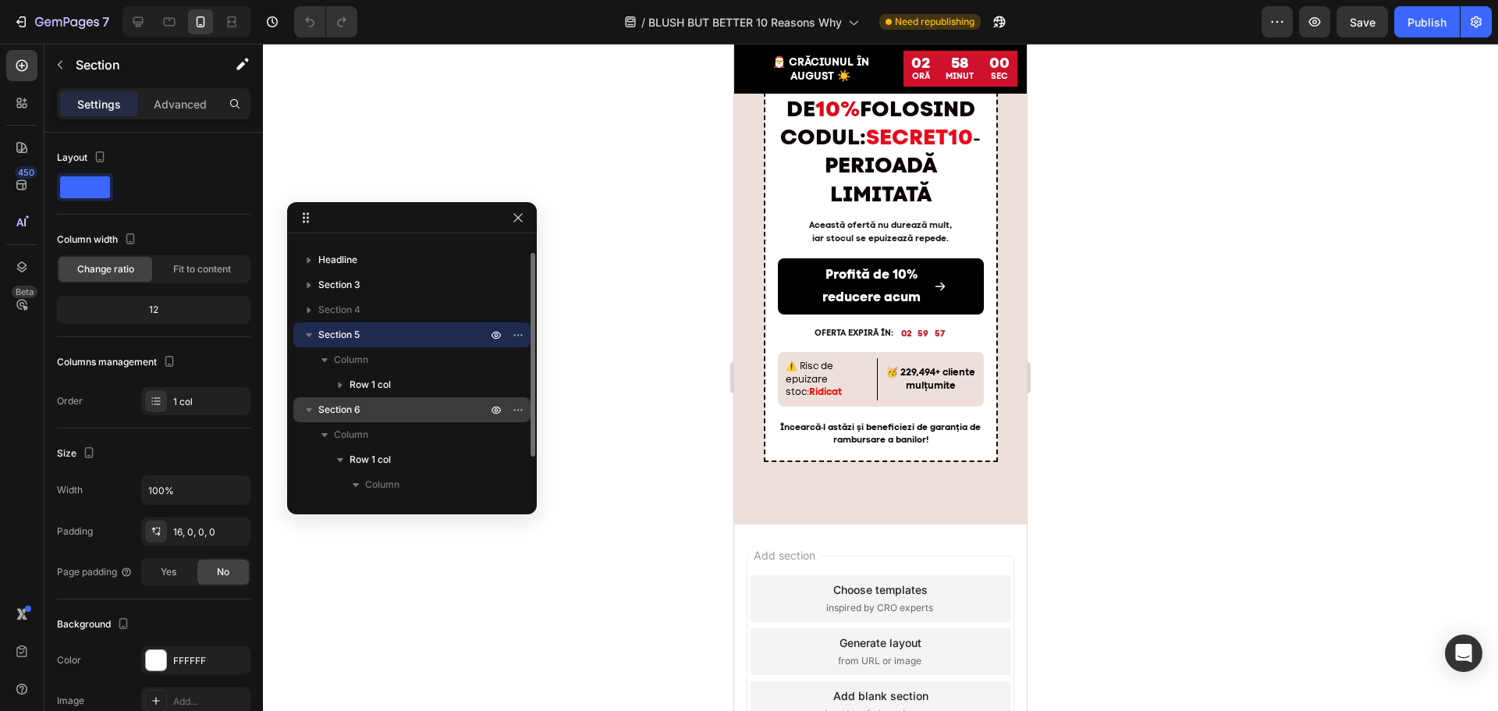
click at [369, 404] on p "Section 6" at bounding box center [404, 410] width 172 height 16
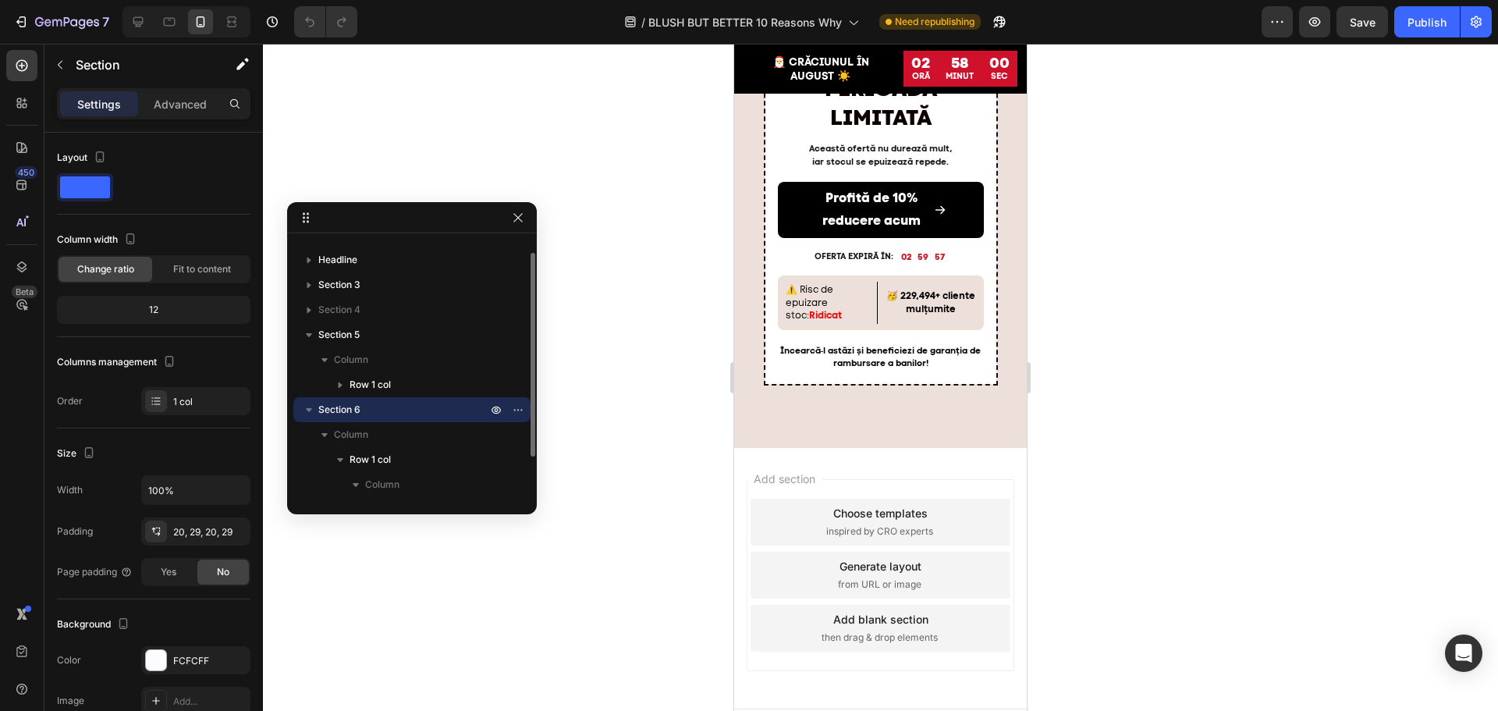
scroll to position [6792, 0]
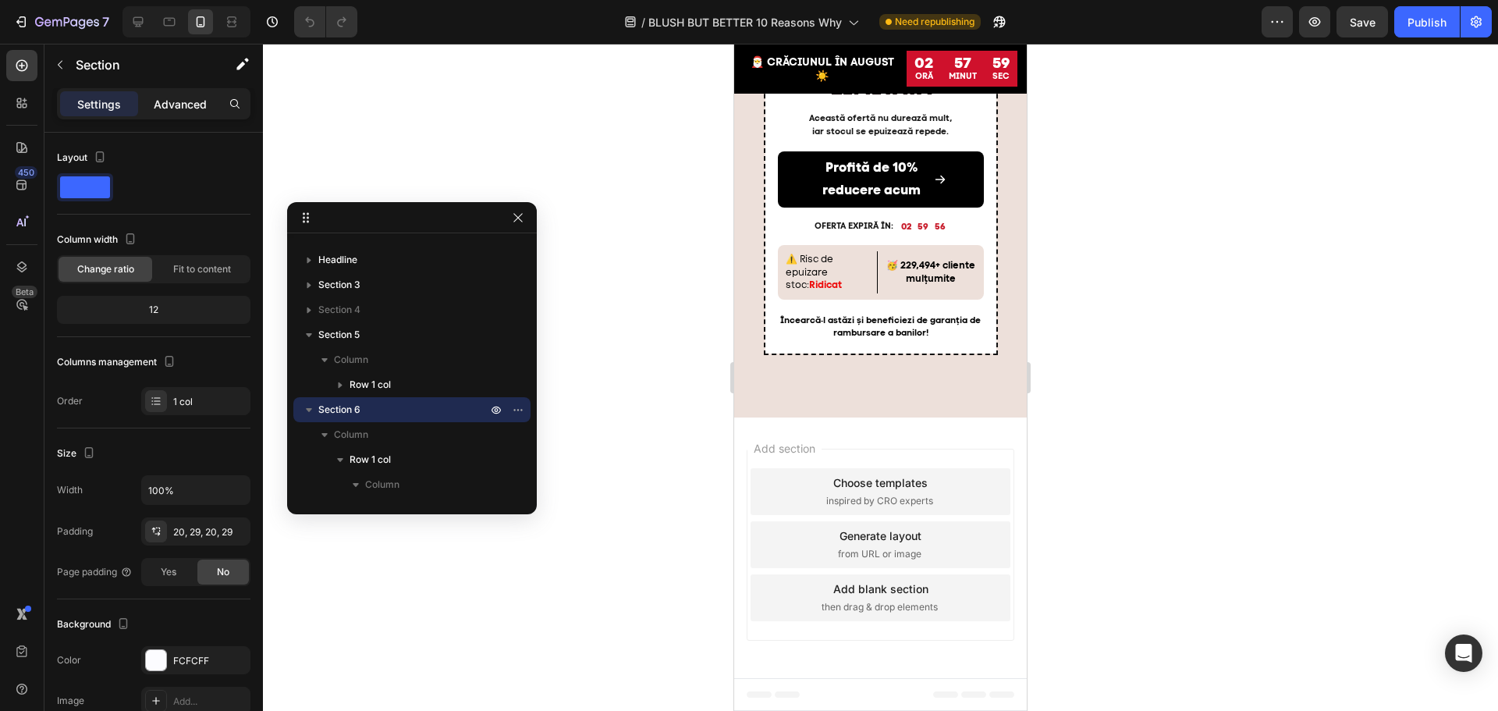
click at [162, 105] on p "Advanced" at bounding box center [180, 104] width 53 height 16
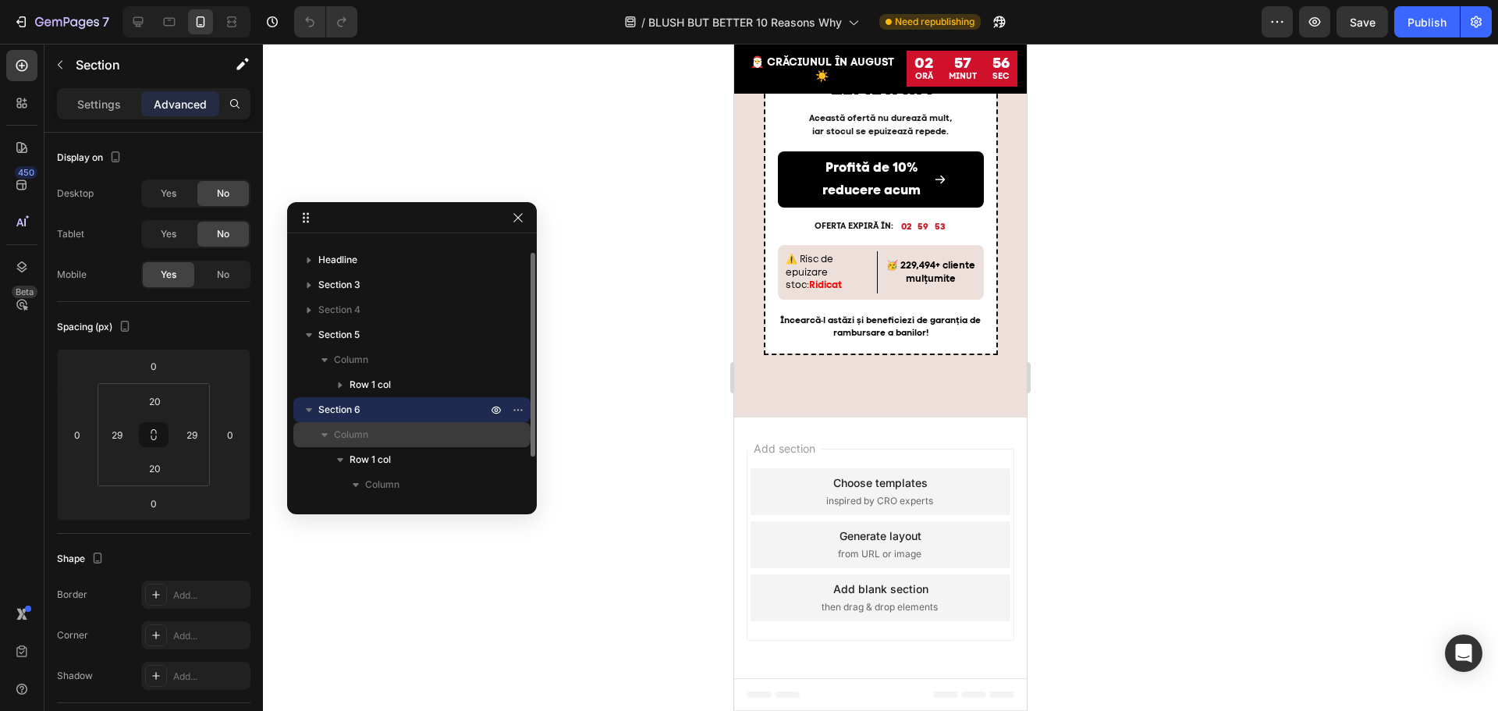
click at [380, 431] on p "Column" at bounding box center [412, 435] width 156 height 16
click at [382, 440] on p "Column" at bounding box center [412, 435] width 156 height 16
click at [335, 433] on span "Column" at bounding box center [351, 435] width 34 height 16
click at [335, 432] on span "Column" at bounding box center [351, 435] width 34 height 16
click at [382, 438] on p "Column" at bounding box center [412, 435] width 156 height 16
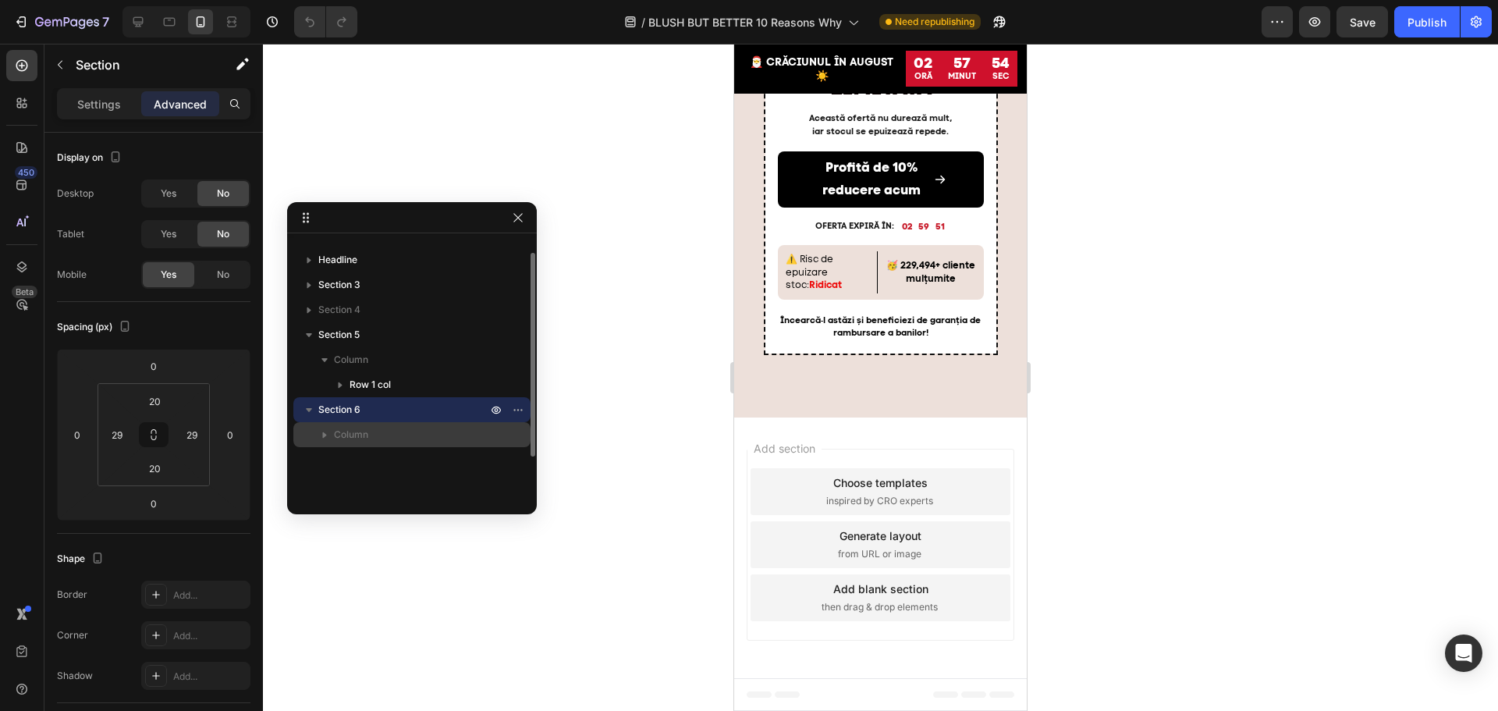
click at [382, 438] on p "Column" at bounding box center [412, 435] width 156 height 16
click at [371, 469] on div "Row 1 col" at bounding box center [412, 459] width 225 height 25
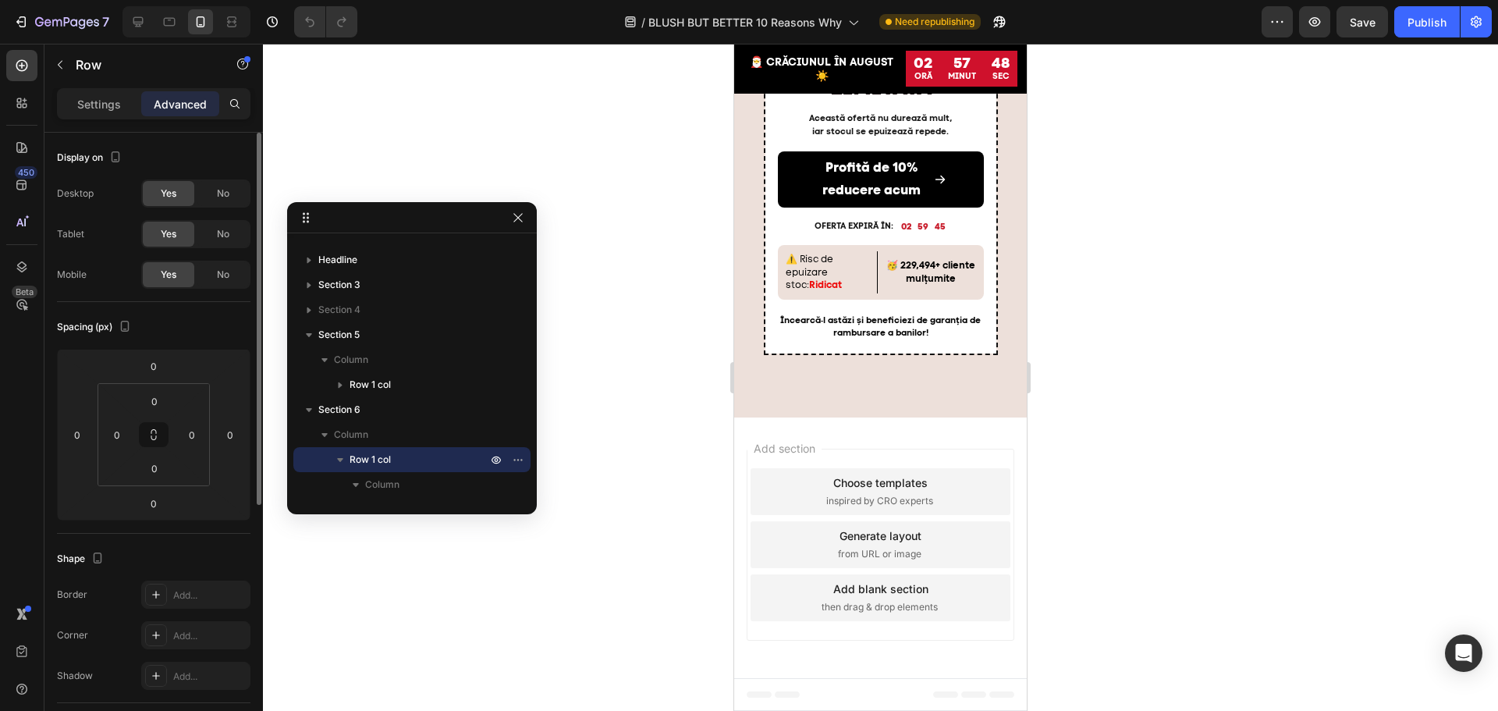
click at [222, 259] on div "Desktop Yes No Tablet Yes No Mobile Yes No" at bounding box center [153, 233] width 193 height 109
click at [225, 268] on span "No" at bounding box center [223, 275] width 12 height 14
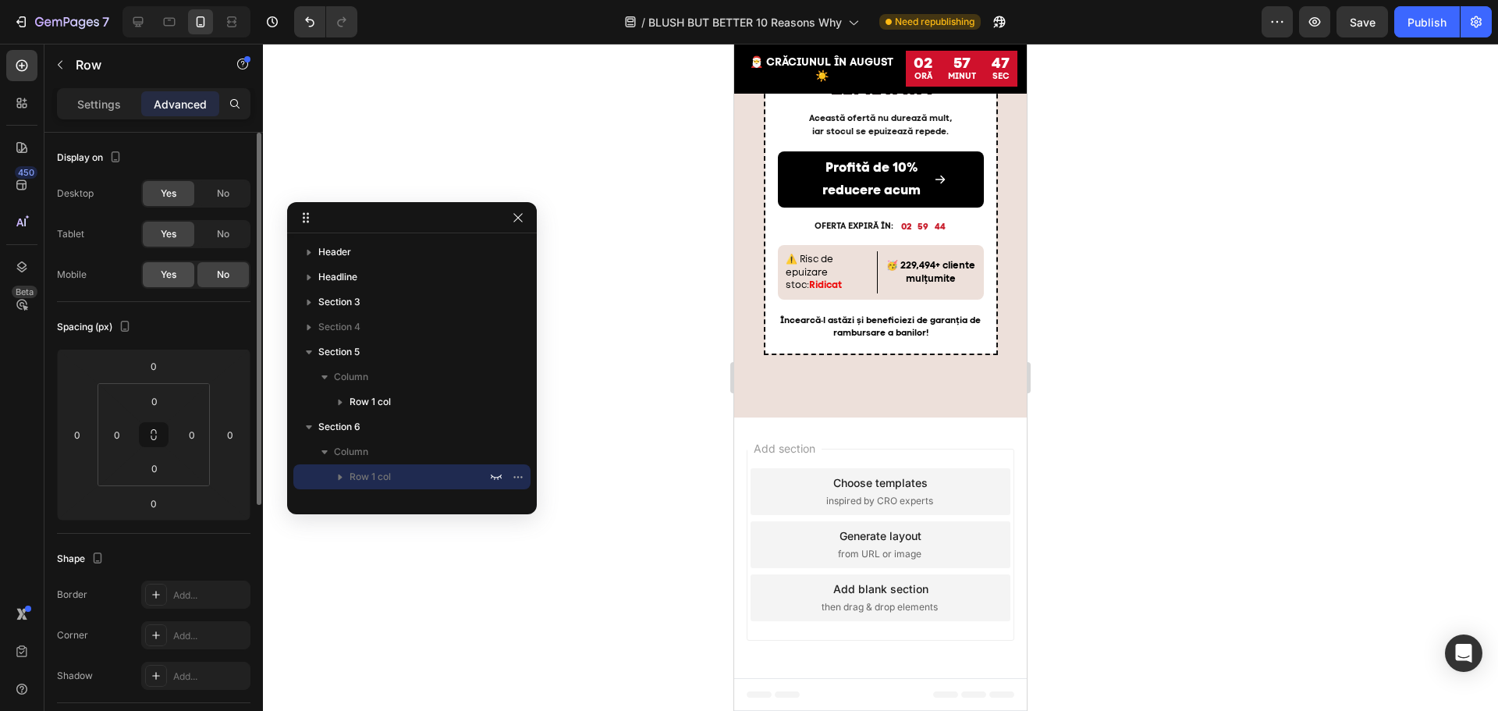
click at [169, 272] on span "Yes" at bounding box center [169, 275] width 16 height 14
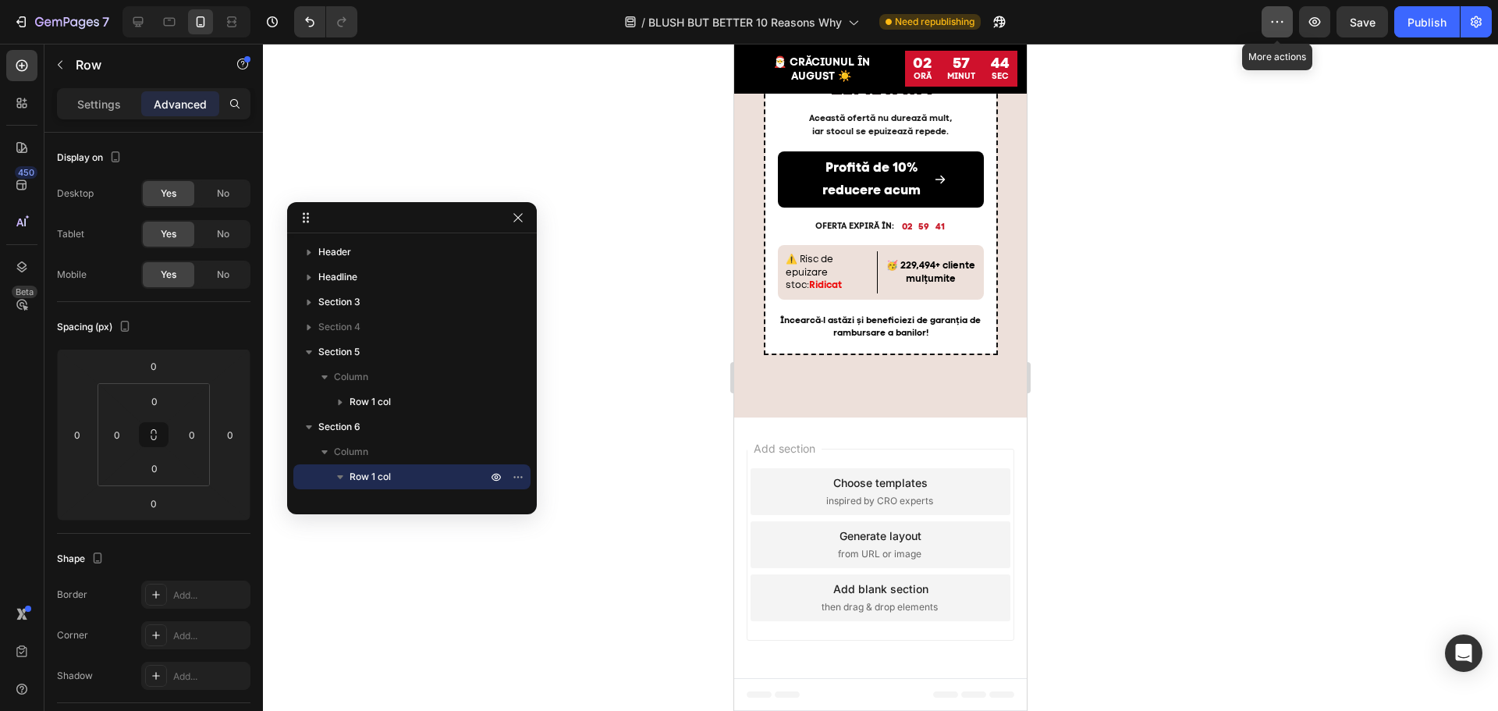
click at [1282, 23] on icon "button" at bounding box center [1277, 22] width 16 height 16
click at [1156, 26] on div "/ BLUSH BUT BETTER 10 Reasons Why Need republishing" at bounding box center [816, 21] width 892 height 31
click at [1319, 26] on icon "button" at bounding box center [1315, 22] width 16 height 16
click at [1435, 18] on div "Publish" at bounding box center [1426, 22] width 39 height 16
click at [1153, 27] on div "/ BLUSH BUT BETTER 10 Reasons Why Need republishing" at bounding box center [816, 21] width 892 height 31
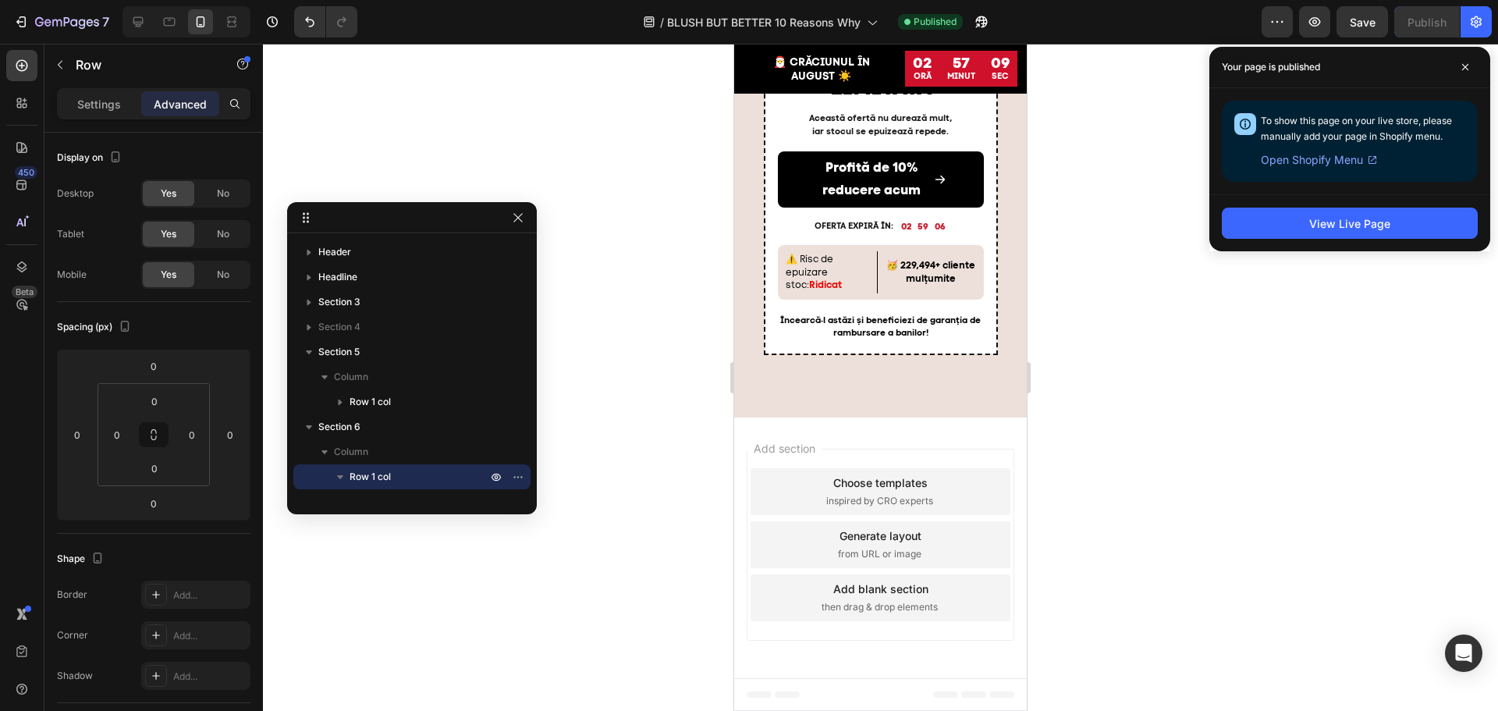
click at [1163, 320] on div at bounding box center [880, 377] width 1235 height 667
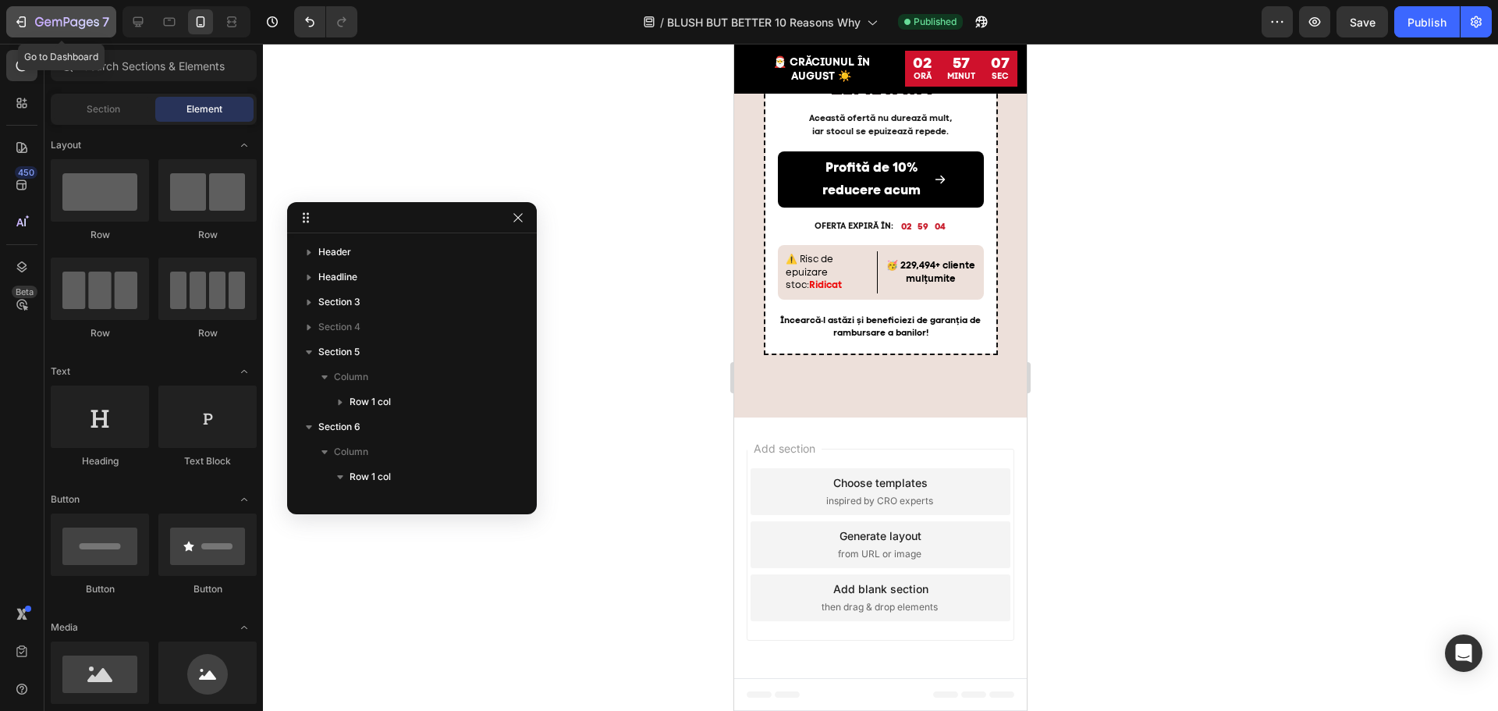
click at [38, 12] on div "7" at bounding box center [72, 21] width 74 height 19
